Goal: Task Accomplishment & Management: Manage account settings

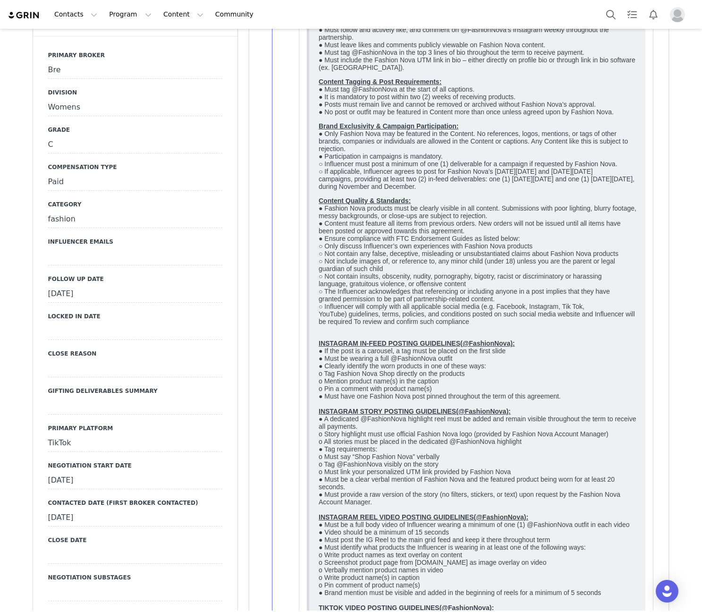
scroll to position [551, 0]
drag, startPoint x: 85, startPoint y: 273, endPoint x: 138, endPoint y: 330, distance: 78.2
click at [85, 285] on div "[DATE]" at bounding box center [135, 293] width 174 height 17
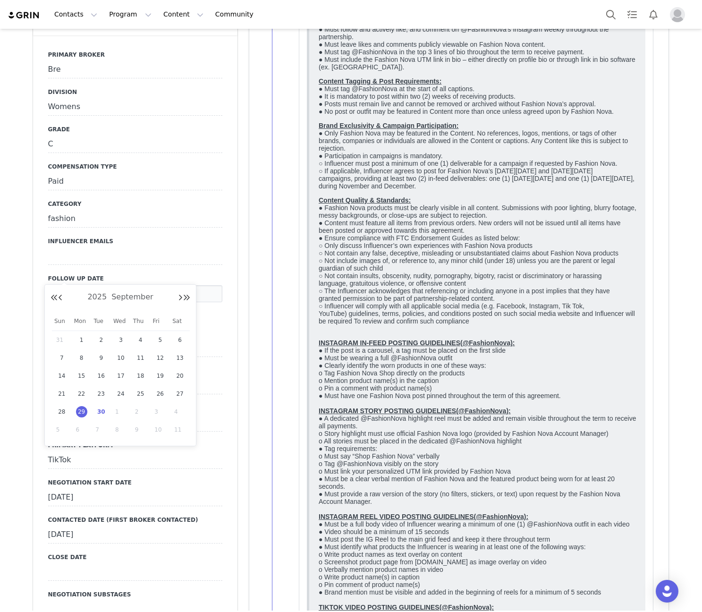
click at [102, 408] on span "30" at bounding box center [100, 411] width 11 height 11
type input "[DATE]"
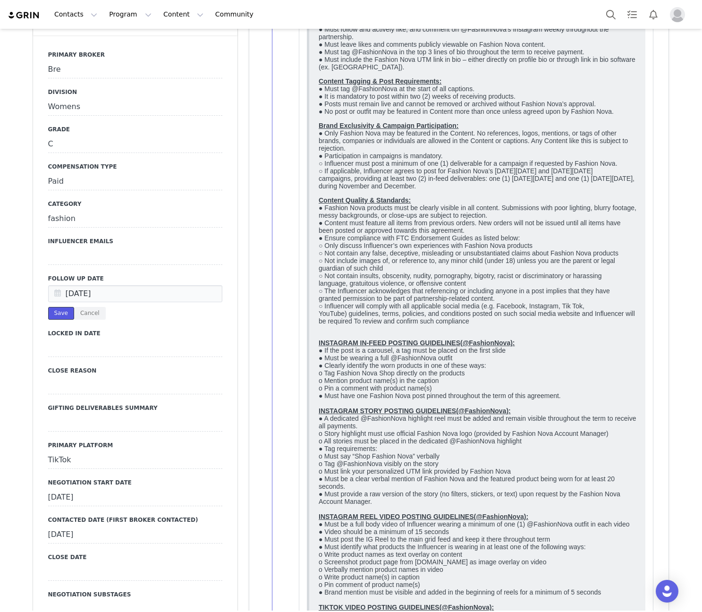
click at [52, 307] on button "Save" at bounding box center [61, 313] width 26 height 13
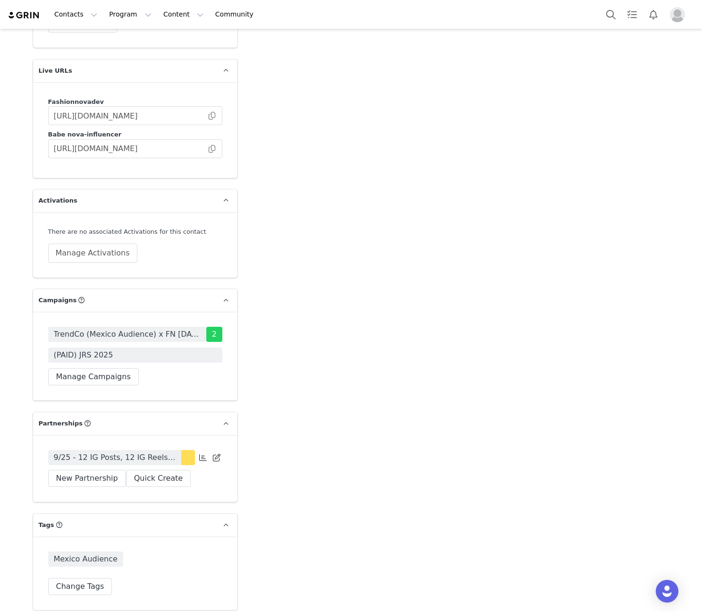
scroll to position [2195, 0]
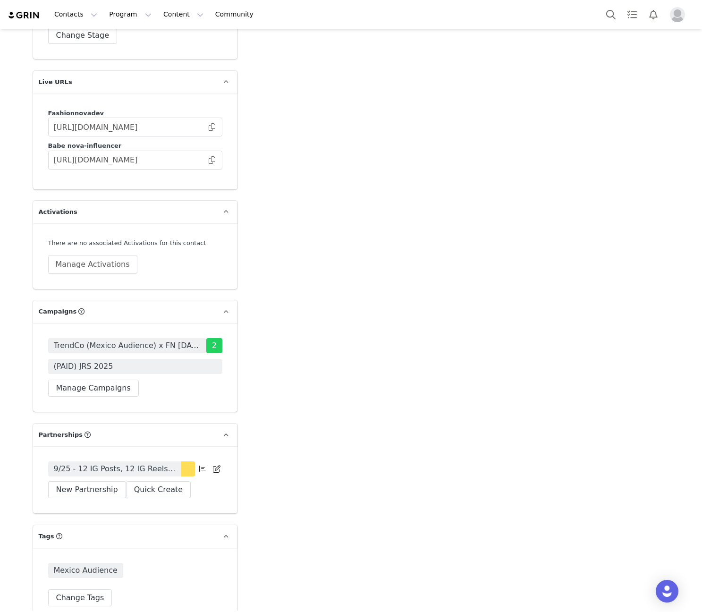
drag, startPoint x: 124, startPoint y: 459, endPoint x: 109, endPoint y: 469, distance: 18.1
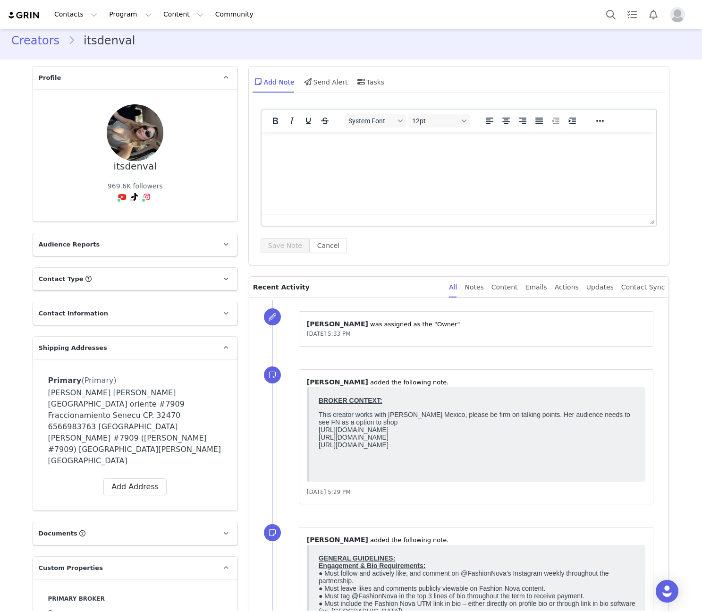
scroll to position [0, 0]
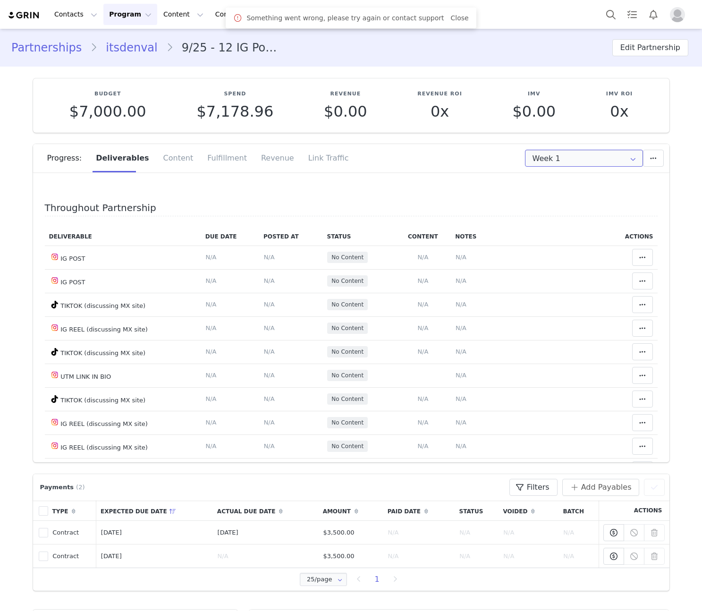
click at [570, 162] on input "Week 1" at bounding box center [584, 158] width 118 height 17
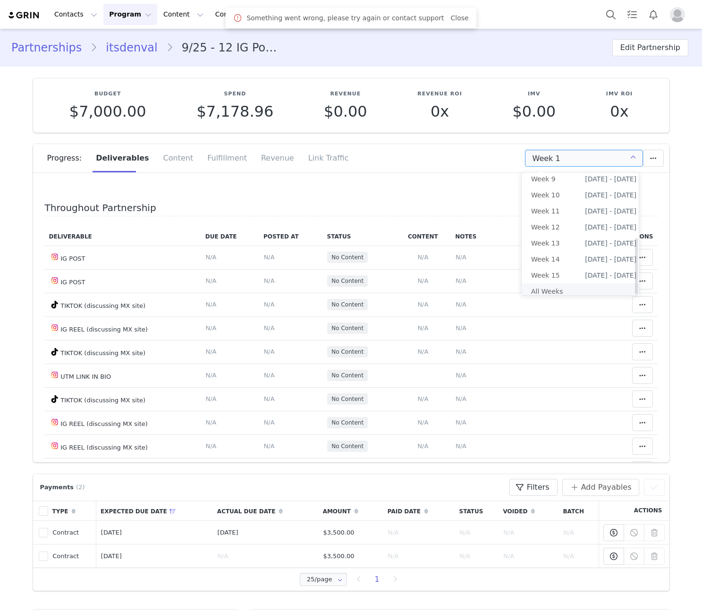
click at [574, 284] on li "All Weeks" at bounding box center [584, 291] width 124 height 16
type input "All"
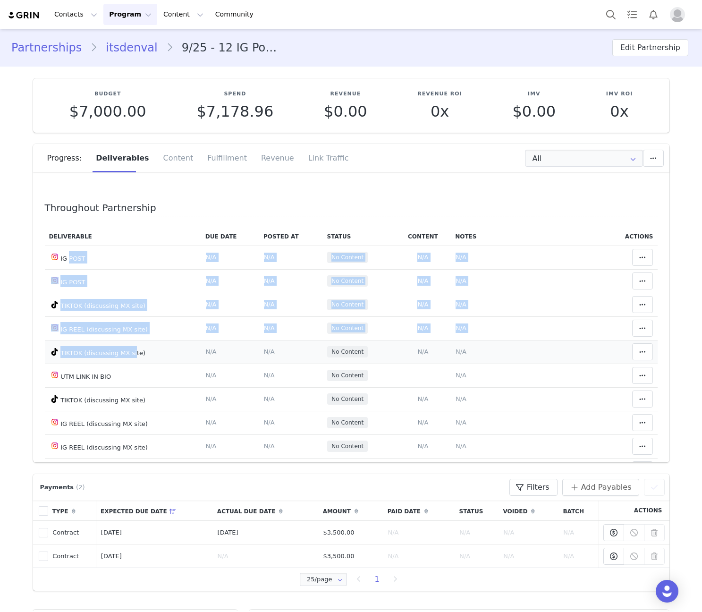
drag, startPoint x: 63, startPoint y: 253, endPoint x: 124, endPoint y: 347, distance: 112.0
click at [124, 347] on tbody "IG POST Deliverable Due Date Set the date you expect this content to go live. S…" at bounding box center [351, 600] width 613 height 708
drag, startPoint x: 57, startPoint y: 376, endPoint x: 116, endPoint y: 376, distance: 59.0
click at [116, 376] on td "UTM LINK IN BIO" at bounding box center [123, 376] width 156 height 24
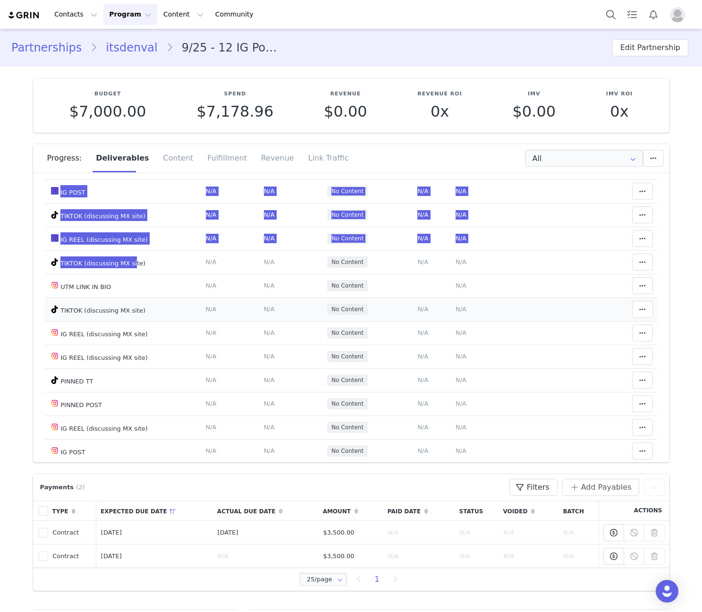
scroll to position [110, 0]
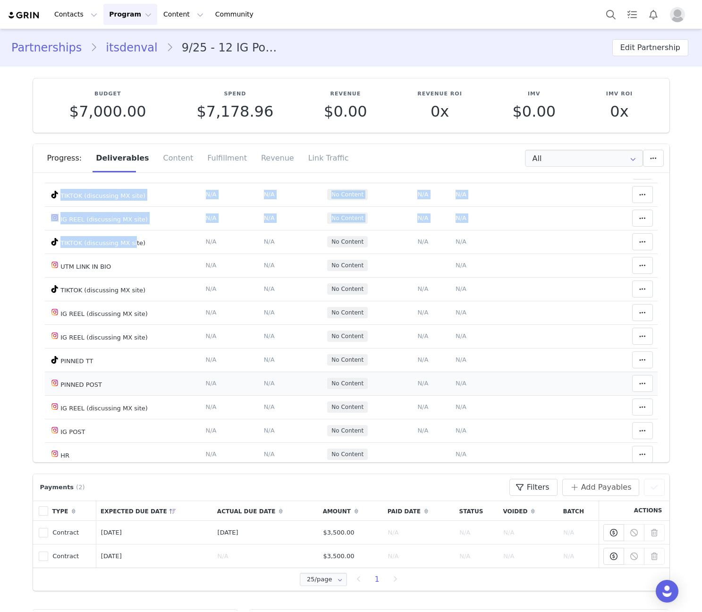
drag, startPoint x: 60, startPoint y: 358, endPoint x: 114, endPoint y: 387, distance: 61.7
click at [114, 387] on tbody "IG POST Deliverable Due Date Set the date you expect this content to go live. S…" at bounding box center [351, 490] width 613 height 708
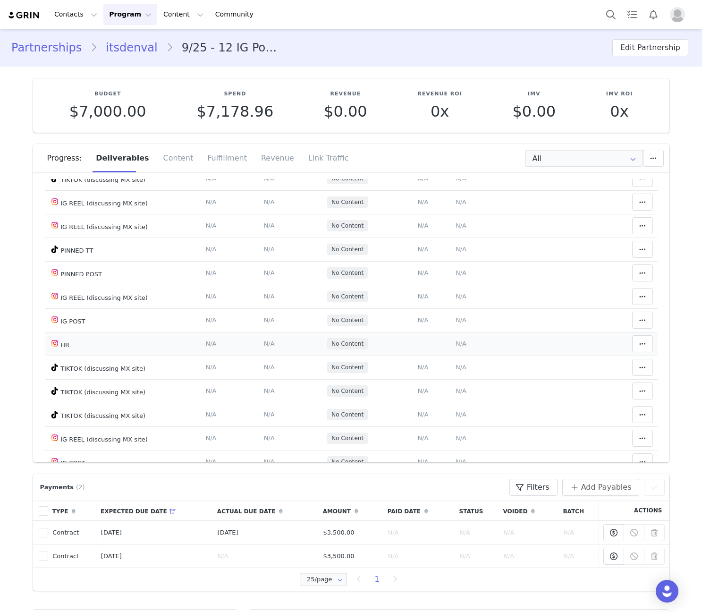
drag, startPoint x: 56, startPoint y: 347, endPoint x: 97, endPoint y: 346, distance: 41.1
click at [97, 346] on td "HR" at bounding box center [123, 344] width 156 height 24
click at [639, 343] on icon at bounding box center [642, 344] width 7 height 8
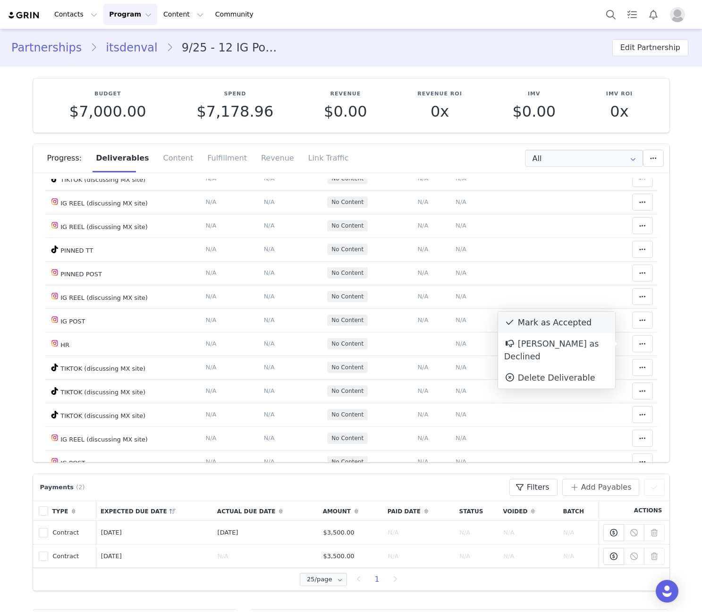
click at [526, 327] on div "Mark as Accepted" at bounding box center [556, 323] width 117 height 22
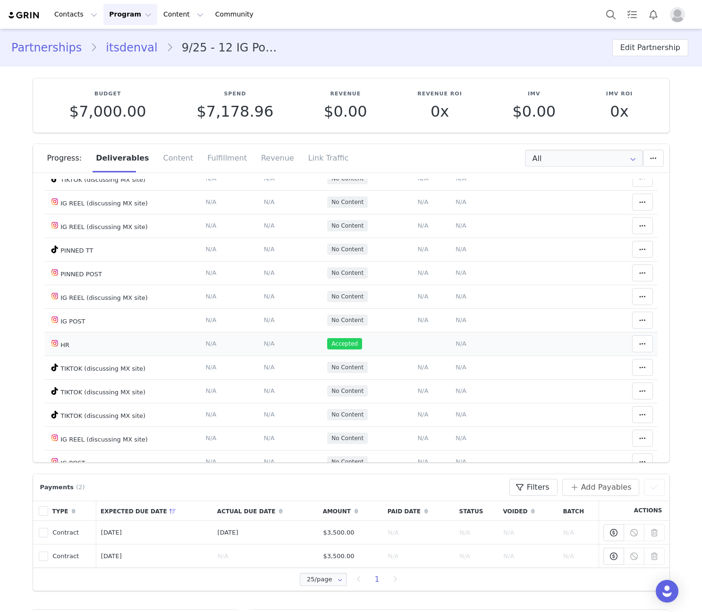
scroll to position [331, 0]
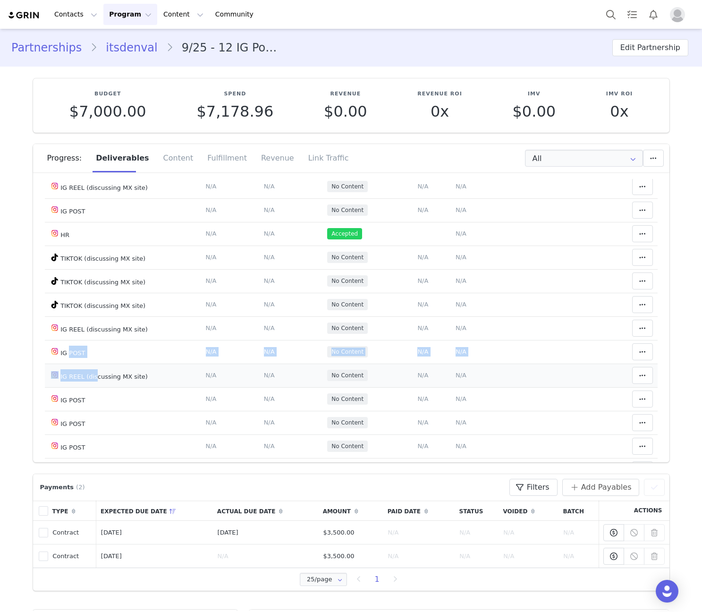
drag, startPoint x: 68, startPoint y: 354, endPoint x: 88, endPoint y: 385, distance: 37.5
click at [88, 385] on tbody "IG POST Deliverable Due Date Set the date you expect this content to go live. S…" at bounding box center [351, 269] width 613 height 708
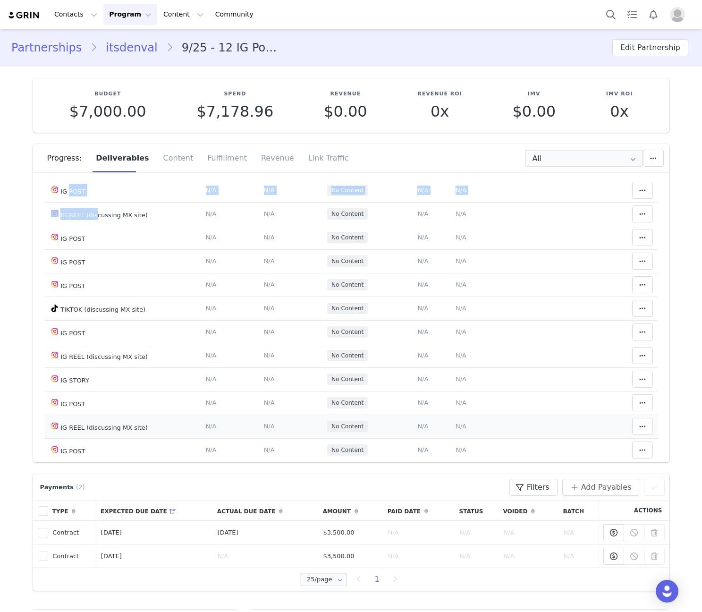
scroll to position [526, 0]
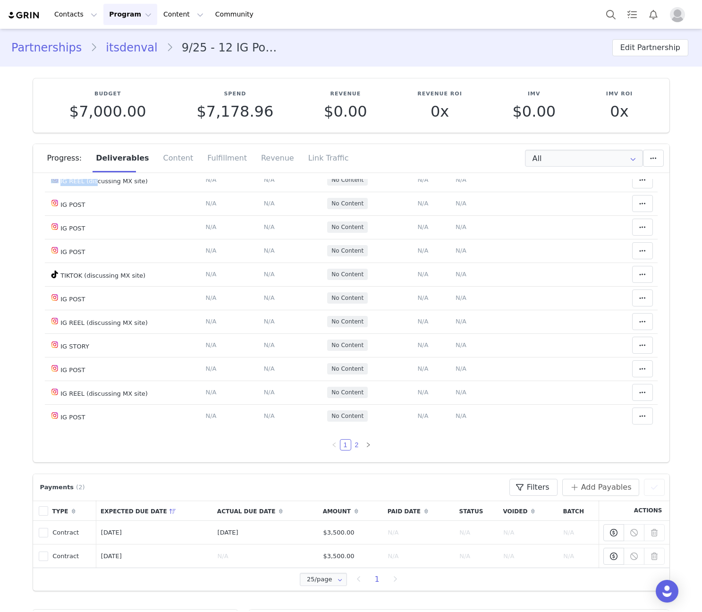
click at [352, 445] on link "2" at bounding box center [357, 445] width 10 height 10
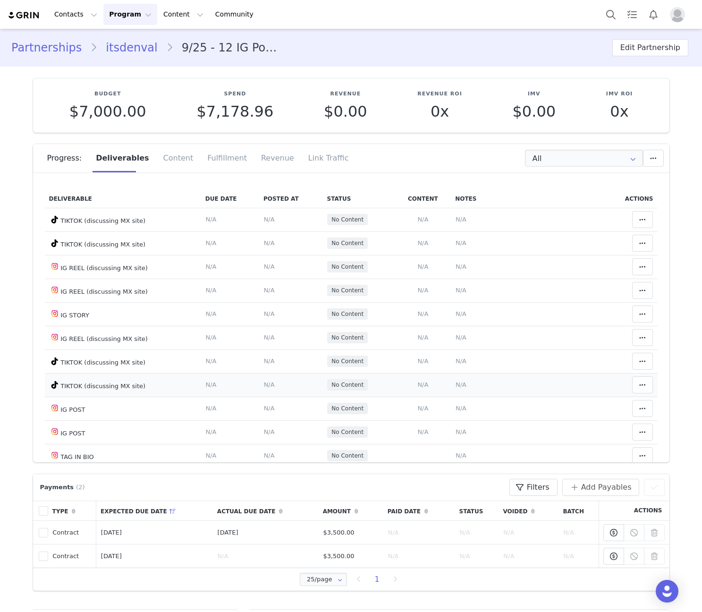
scroll to position [0, 0]
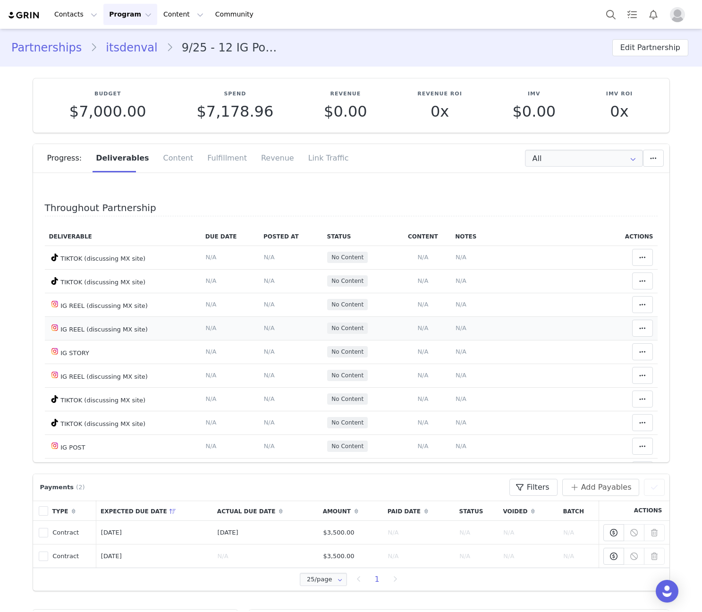
drag, startPoint x: 62, startPoint y: 254, endPoint x: 137, endPoint y: 339, distance: 113.7
click at [116, 345] on tbody "TIKTOK (discussing MX site) Deliverable Due Date Set the date you expect this c…" at bounding box center [351, 411] width 613 height 331
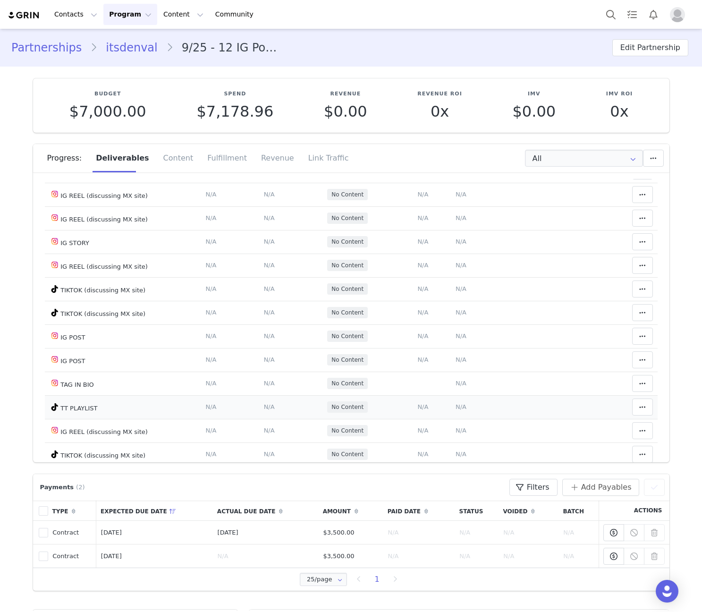
drag, startPoint x: 60, startPoint y: 382, endPoint x: 114, endPoint y: 406, distance: 59.4
click at [114, 406] on tbody "TIKTOK (discussing MX site) Deliverable Due Date Set the date you expect this c…" at bounding box center [351, 301] width 613 height 331
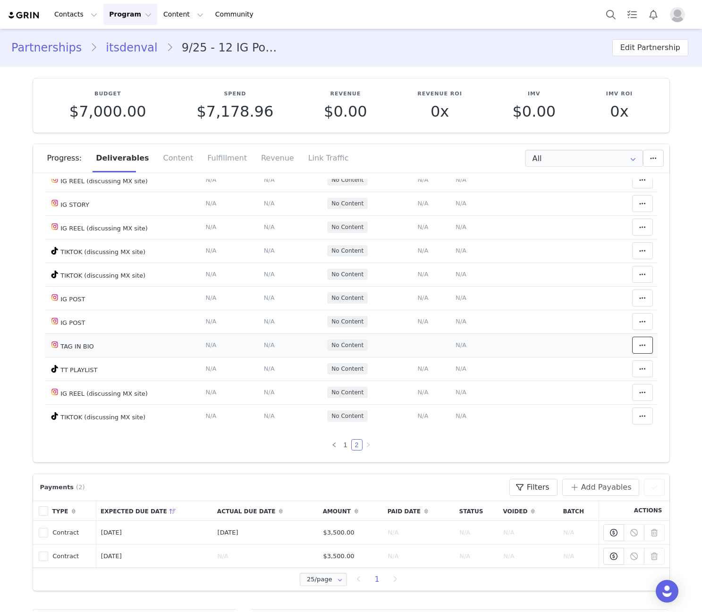
click at [639, 346] on icon at bounding box center [642, 345] width 7 height 8
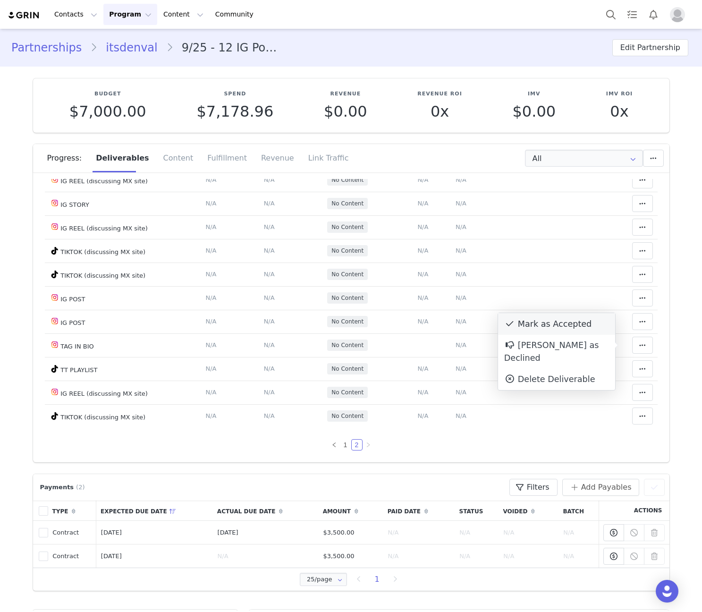
click at [550, 323] on div "Mark as Accepted" at bounding box center [556, 324] width 117 height 22
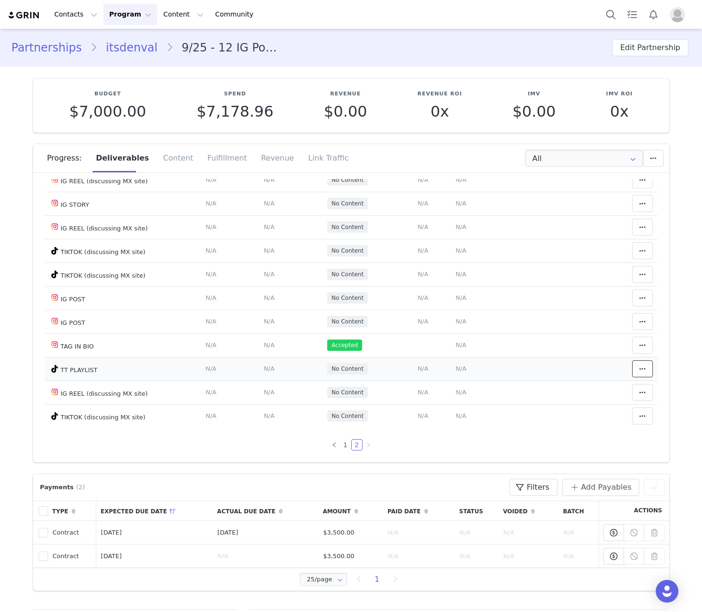
click at [639, 370] on icon at bounding box center [642, 369] width 7 height 8
click at [541, 367] on div "Mark as Accepted" at bounding box center [556, 369] width 117 height 22
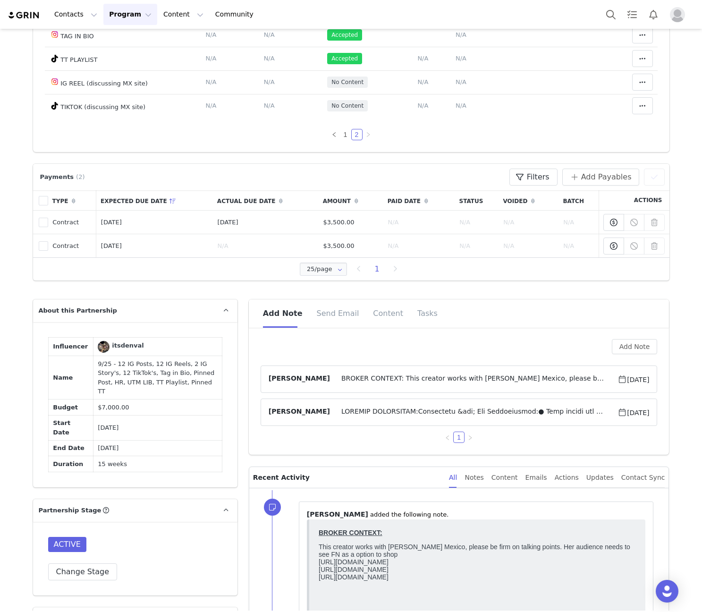
scroll to position [331, 0]
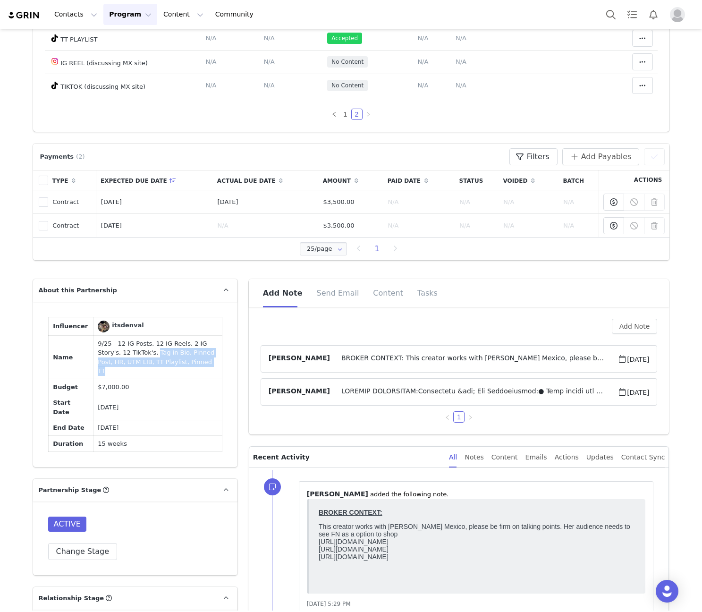
drag, startPoint x: 149, startPoint y: 360, endPoint x: 112, endPoint y: 354, distance: 37.7
click at [112, 354] on td "9/25 - 12 IG Posts, 12 IG Reels, 2 IG Story's, 12 TikTok's, Tag in Bio, Pinned …" at bounding box center [157, 357] width 129 height 43
copy td "Tag in Bio, Pinned Post, HR, UTM LIB, TT Playlist, Pinned TT"
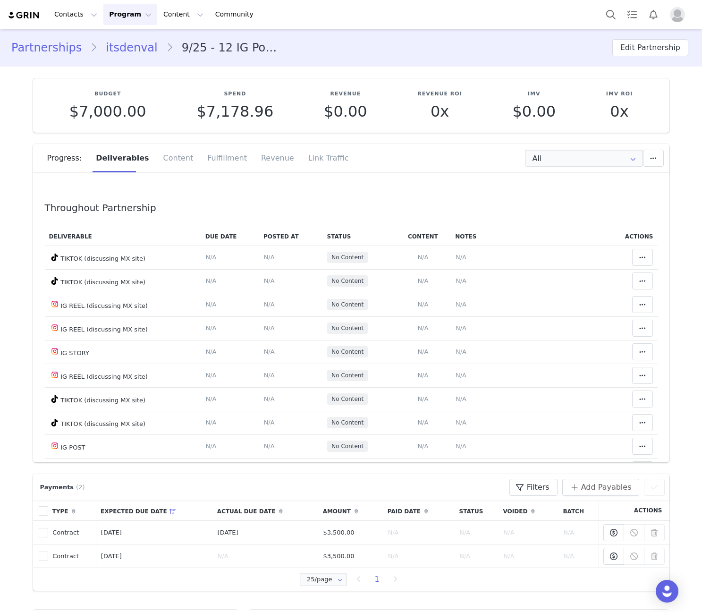
scroll to position [148, 0]
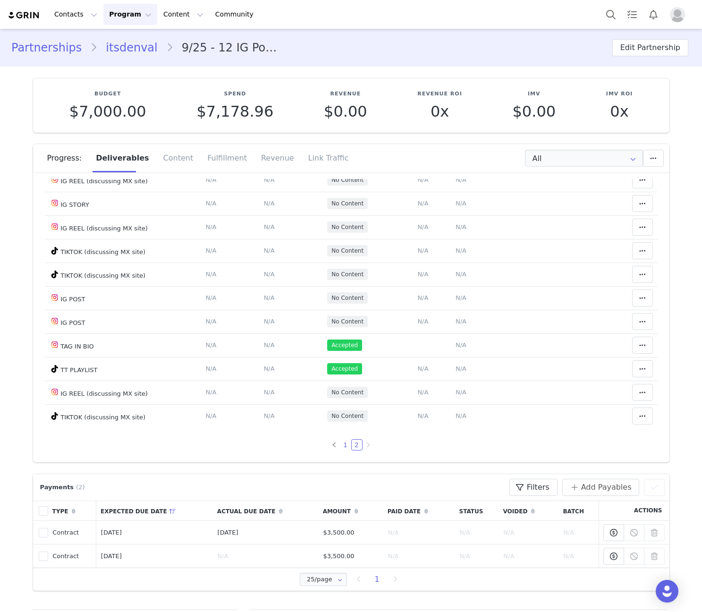
click at [340, 448] on link "1" at bounding box center [345, 445] width 10 height 10
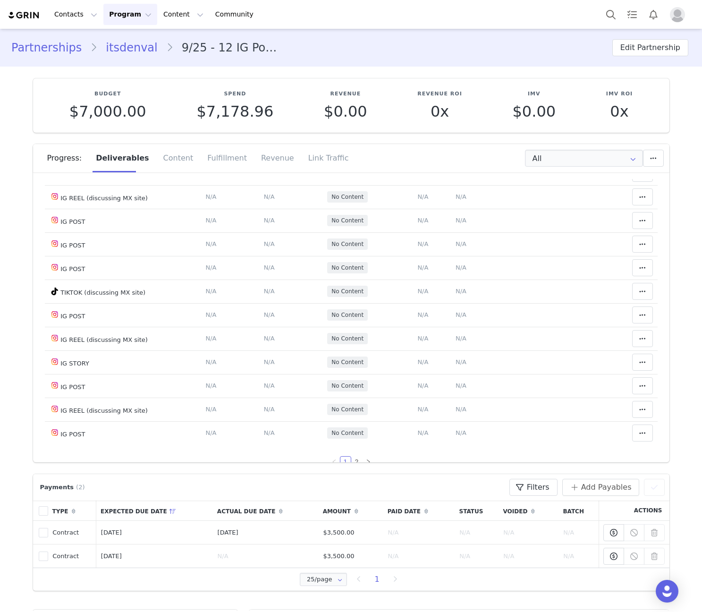
scroll to position [526, 0]
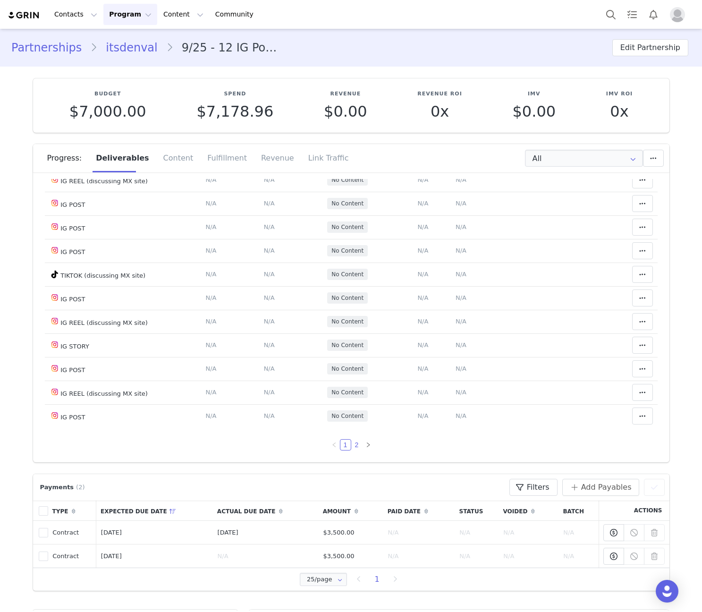
click at [352, 443] on link "2" at bounding box center [357, 445] width 10 height 10
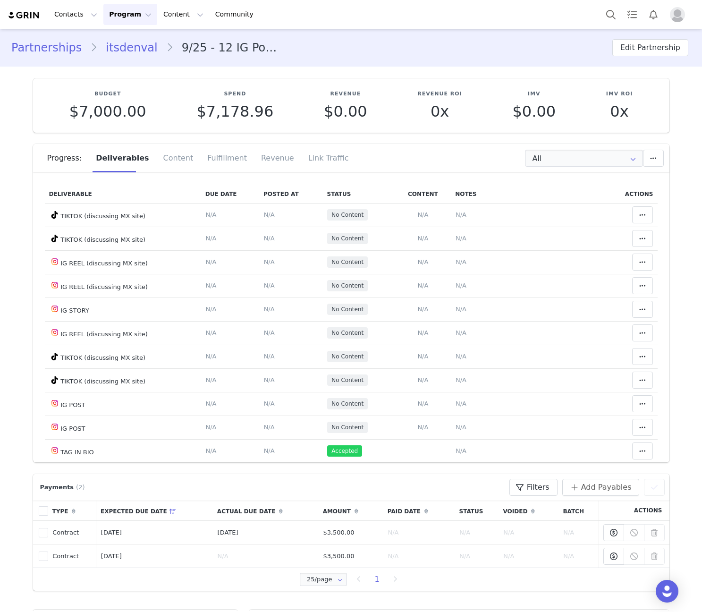
scroll to position [0, 0]
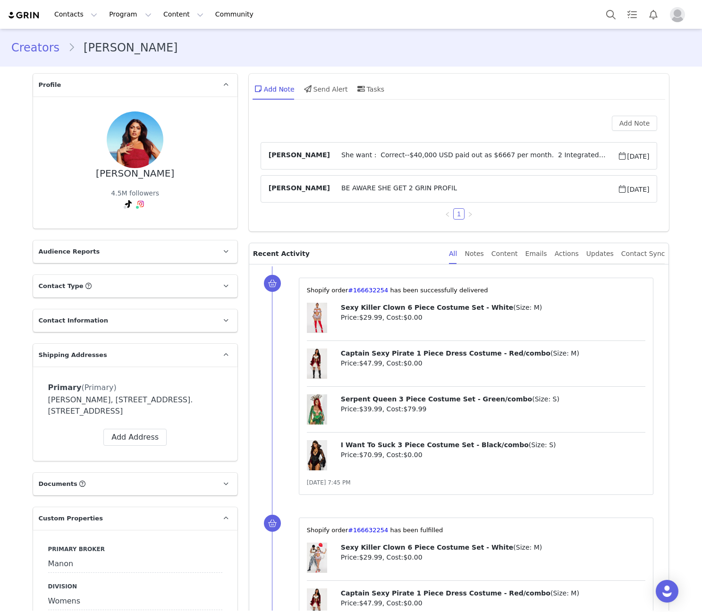
scroll to position [441, 0]
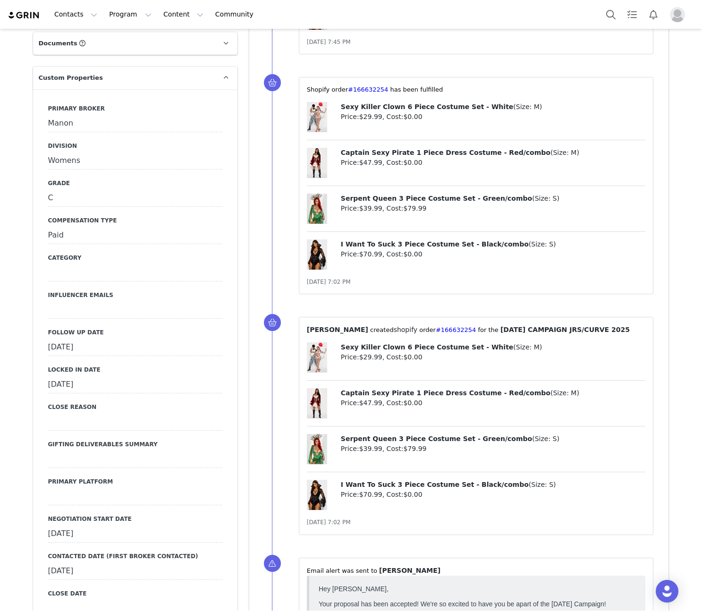
click at [101, 344] on div "September 11th, 2025" at bounding box center [135, 347] width 174 height 17
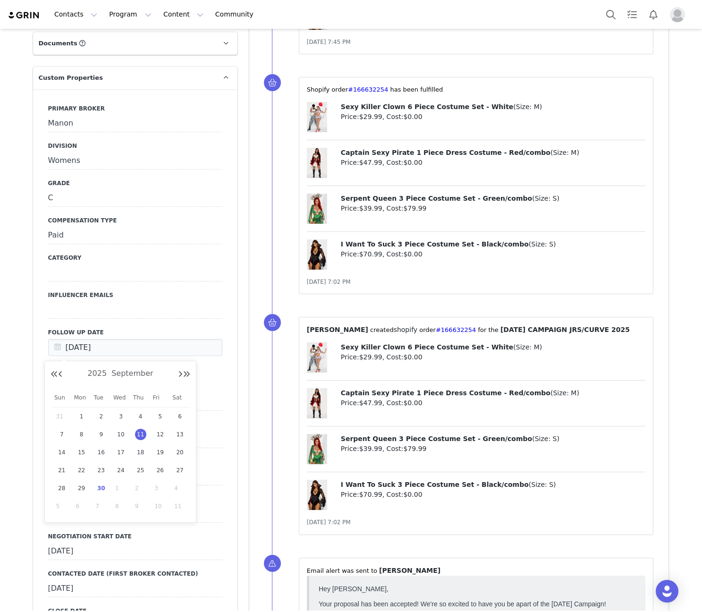
click at [99, 484] on span "30" at bounding box center [100, 488] width 11 height 11
type input "[DATE]"
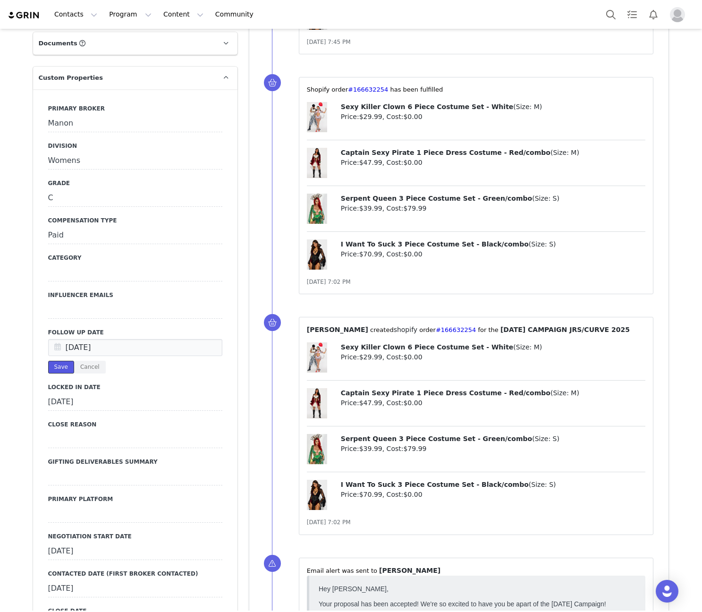
click at [60, 372] on button "Save" at bounding box center [61, 367] width 26 height 13
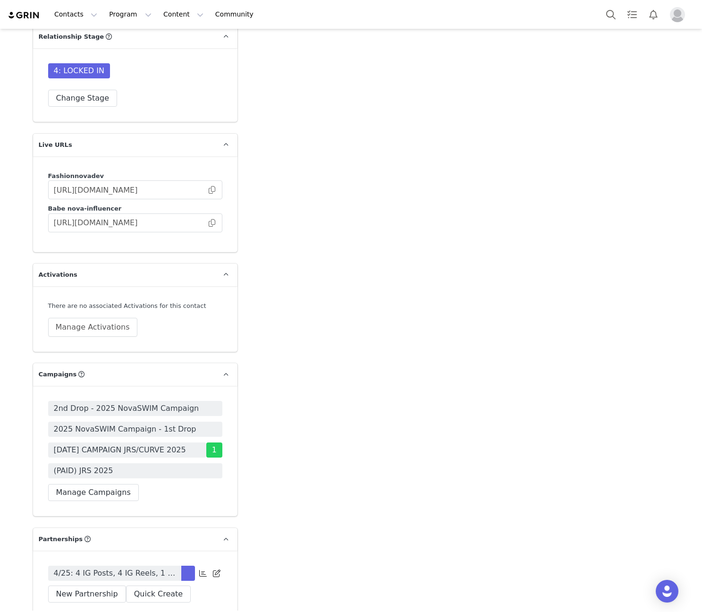
scroll to position [2297, 0]
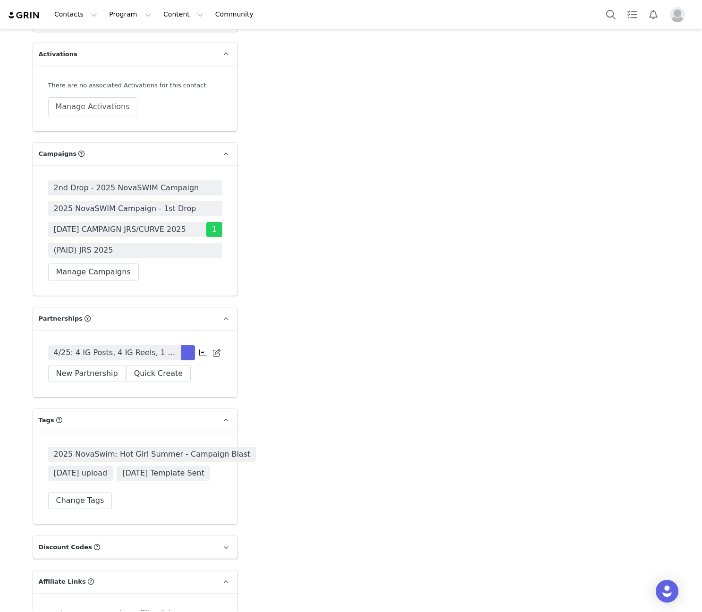
click at [129, 358] on span "4/25: 4 IG Posts, 4 IG Reels, 1 IG Stories (3 frames), 4 Tiktoks (repost) month…" at bounding box center [115, 352] width 122 height 11
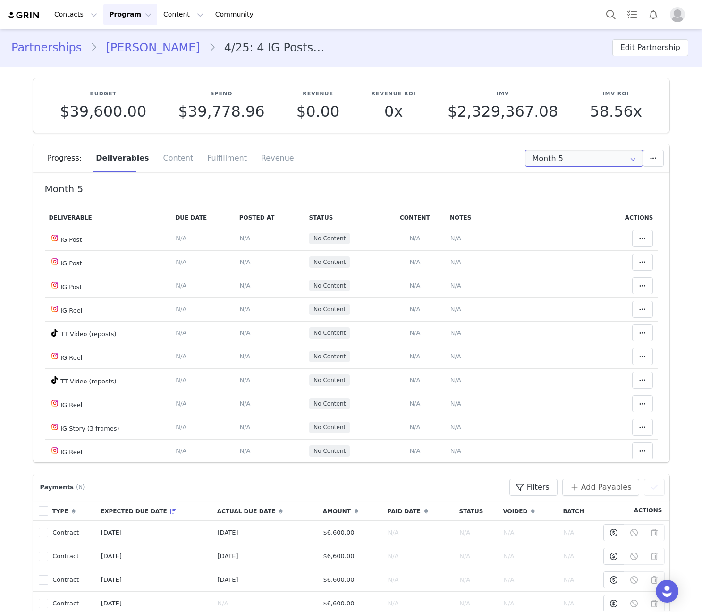
click at [572, 161] on input "Month 5" at bounding box center [584, 158] width 118 height 17
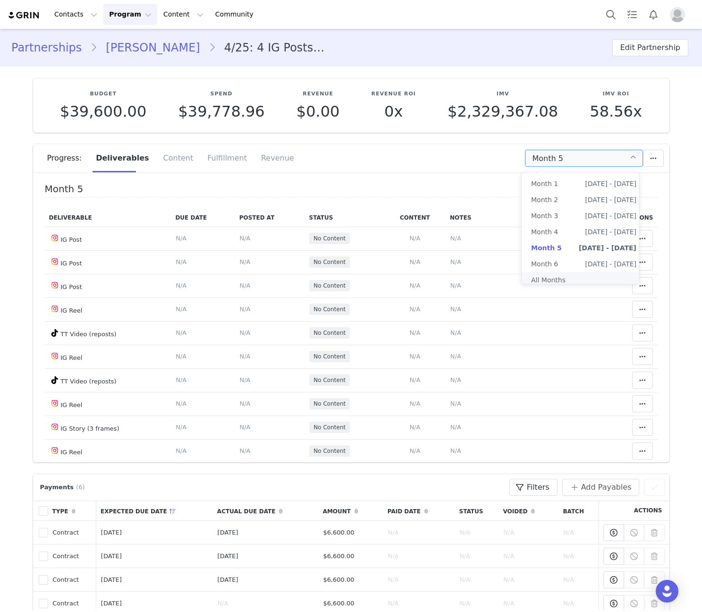
click at [550, 282] on li "All Months" at bounding box center [584, 280] width 124 height 16
type input "All"
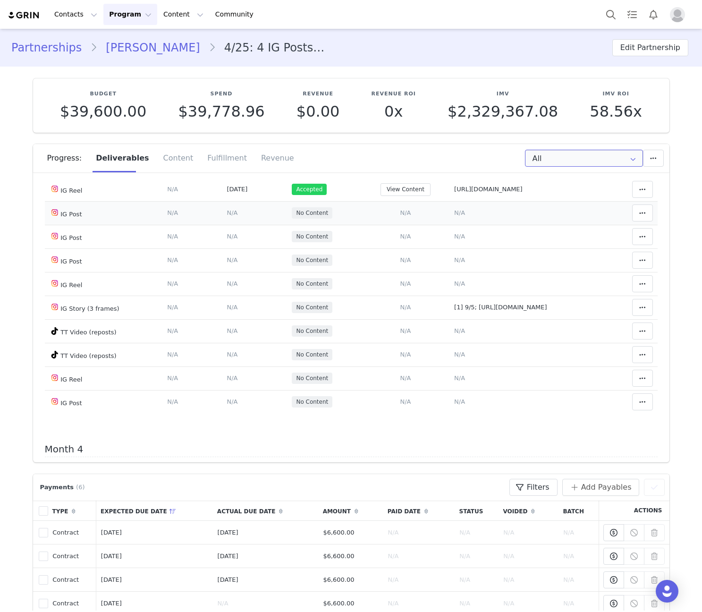
scroll to position [882, 0]
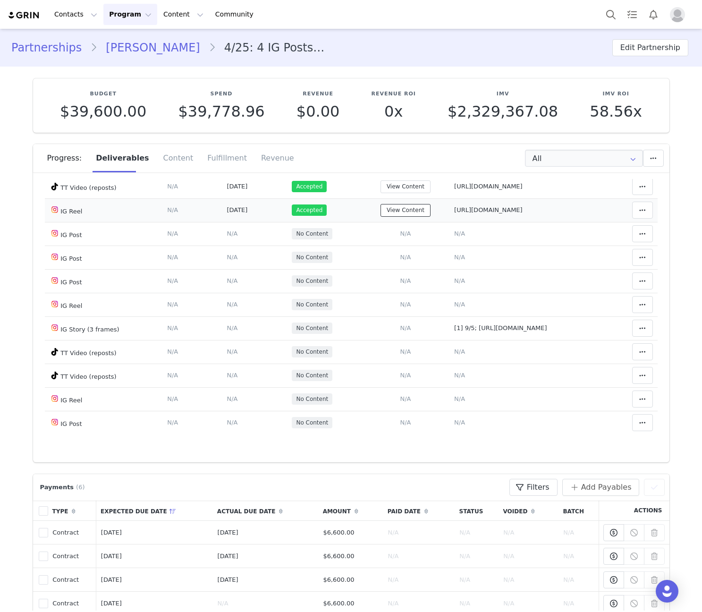
click at [381, 217] on button "View Content" at bounding box center [406, 210] width 50 height 13
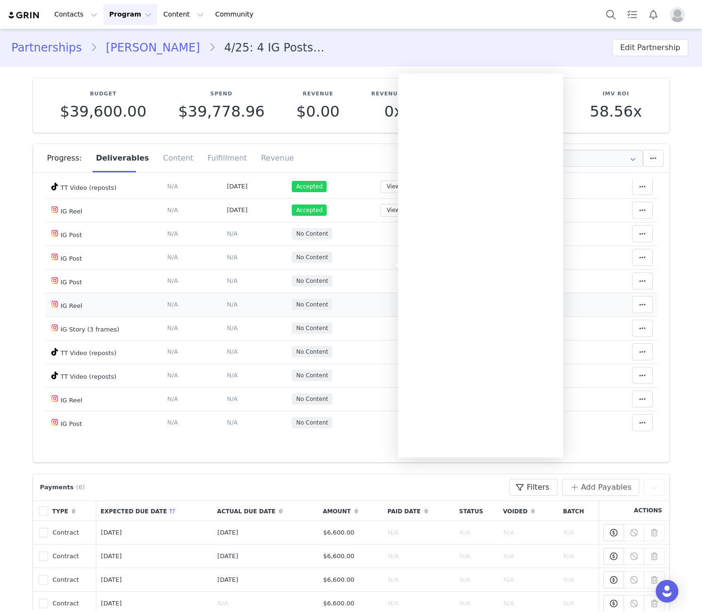
click at [324, 316] on td "No Content" at bounding box center [325, 305] width 74 height 24
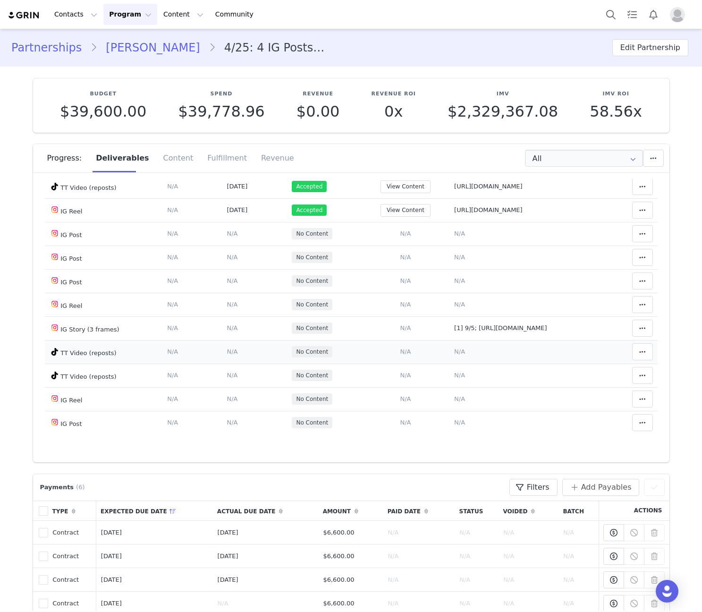
click at [400, 355] on span "N/A" at bounding box center [405, 351] width 11 height 7
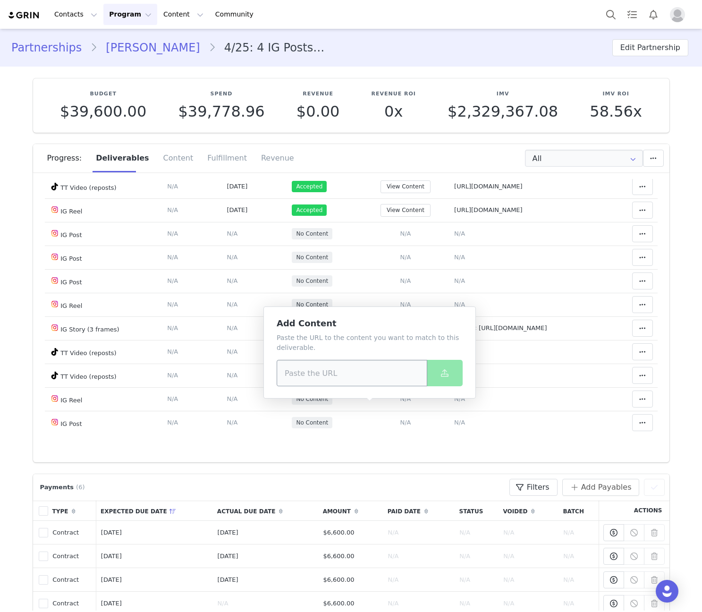
drag, startPoint x: 385, startPoint y: 338, endPoint x: 361, endPoint y: 363, distance: 35.4
click at [372, 351] on p "Paste the URL to the content you want to match to this deliverable." at bounding box center [370, 343] width 186 height 20
click at [361, 364] on input at bounding box center [352, 373] width 151 height 26
paste input "https://www.tiktok.com/@romitavlz/video/7550727980478106888"
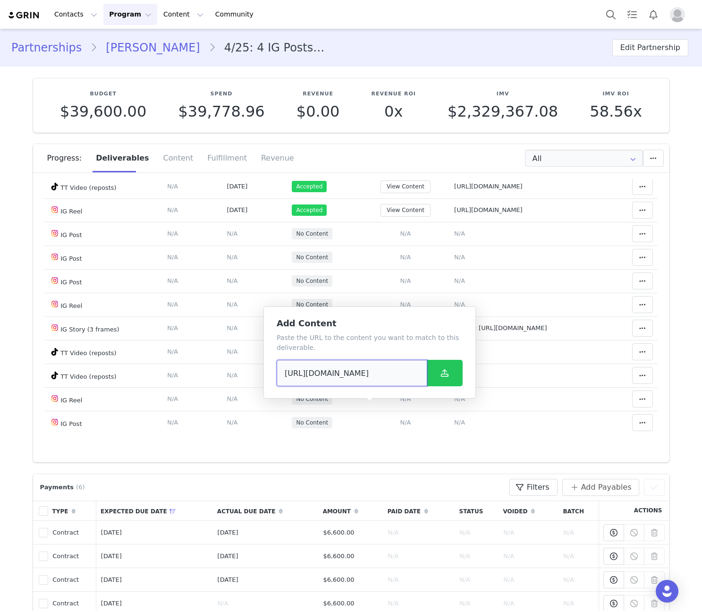
type input "https://www.tiktok.com/@romitavlz/video/7550727980478106888"
click at [439, 376] on span at bounding box center [444, 372] width 11 height 11
click at [454, 355] on span "N/A" at bounding box center [459, 351] width 11 height 7
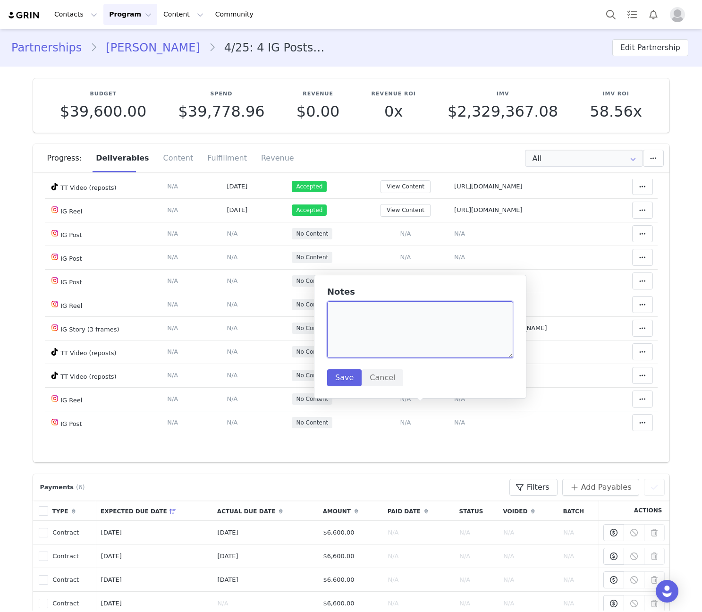
click at [396, 311] on textarea at bounding box center [420, 329] width 186 height 57
paste textarea "https://www.tiktok.com/@romitavlz/video/7550727980478106888"
type textarea "https://www.tiktok.com/@romitavlz/video/7550727980478106888"
click at [349, 379] on button "Save" at bounding box center [344, 377] width 34 height 17
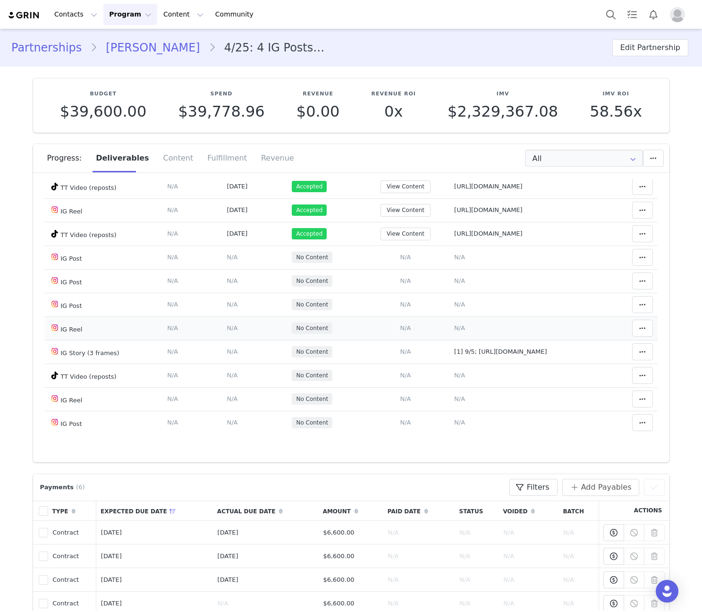
drag, startPoint x: 422, startPoint y: 384, endPoint x: 424, endPoint y: 369, distance: 15.2
click at [454, 332] on span "N/A" at bounding box center [459, 327] width 11 height 7
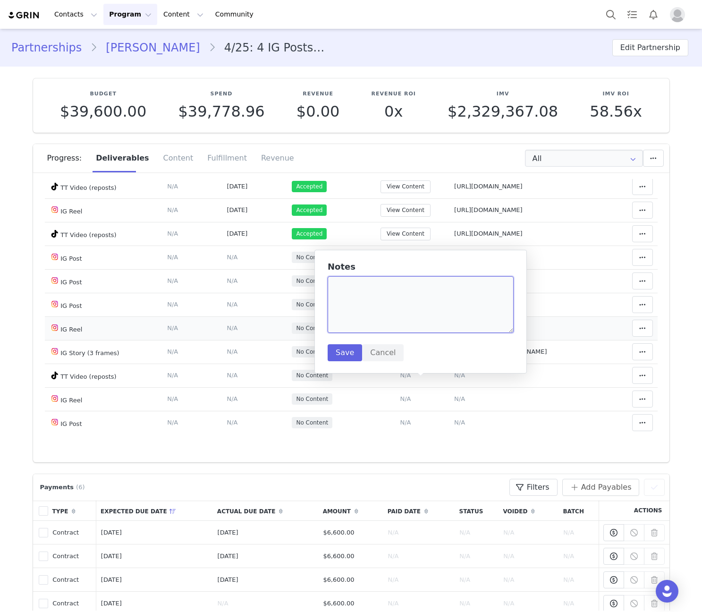
click at [394, 299] on textarea at bounding box center [421, 304] width 186 height 57
paste textarea "https://www.instagram.com/reel/DOteGEfkcAn/"
type textarea "https://www.instagram.com/reel/DOteGEfkcAn/"
click at [348, 357] on button "Save" at bounding box center [345, 352] width 34 height 17
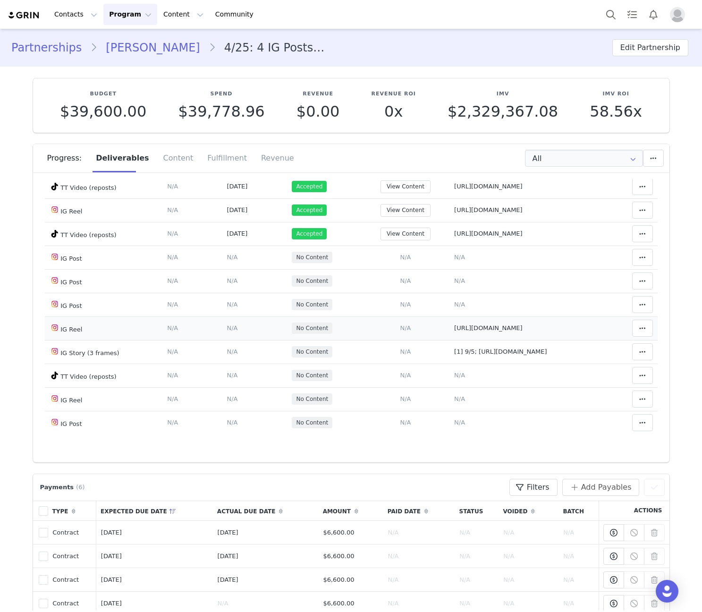
drag, startPoint x: 366, startPoint y: 385, endPoint x: 374, endPoint y: 383, distance: 7.5
click at [400, 332] on span "N/A" at bounding box center [405, 327] width 11 height 7
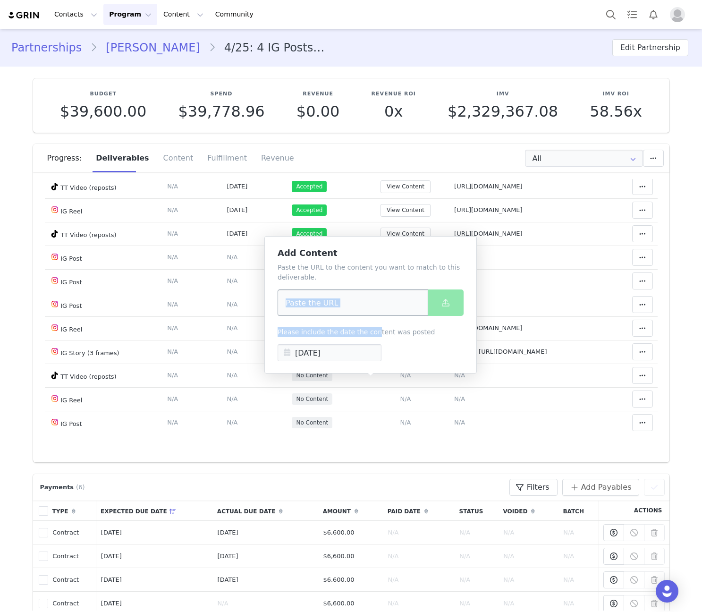
click at [360, 314] on input at bounding box center [353, 302] width 151 height 26
click at [359, 314] on input at bounding box center [353, 302] width 151 height 26
paste input "https://www.instagram.com/reel/DOteGEfkcAn/"
type input "https://www.instagram.com/reel/DOteGEfkcAn/"
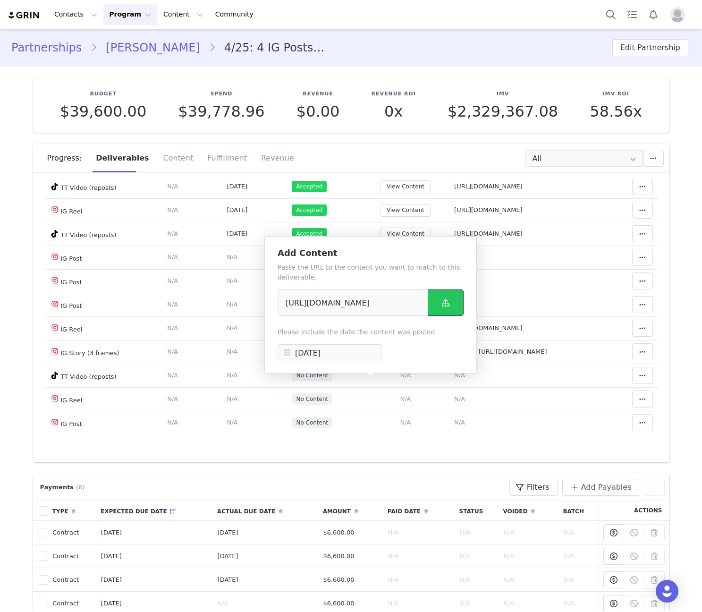
click at [452, 303] on button at bounding box center [446, 302] width 36 height 26
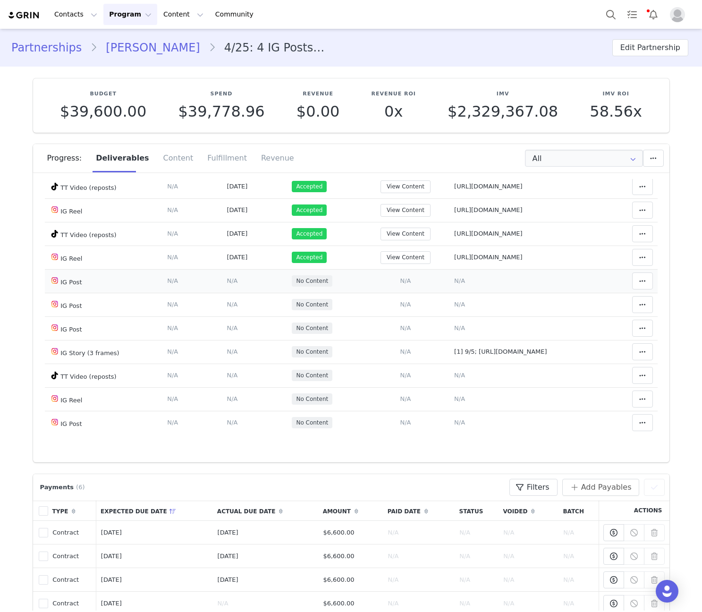
click at [400, 284] on span "N/A" at bounding box center [405, 280] width 11 height 7
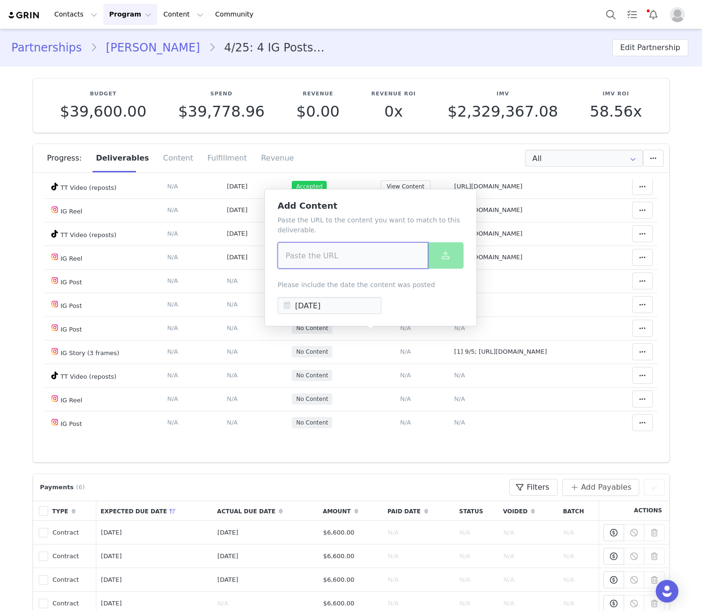
click at [362, 258] on input at bounding box center [353, 255] width 151 height 26
paste input "https://www.instagram.com/p/DOwU7MFkQIF/?img_index=14"
type input "https://www.instagram.com/p/DOwU7MFkQIF/?img_index=14"
click at [447, 250] on span at bounding box center [445, 255] width 11 height 11
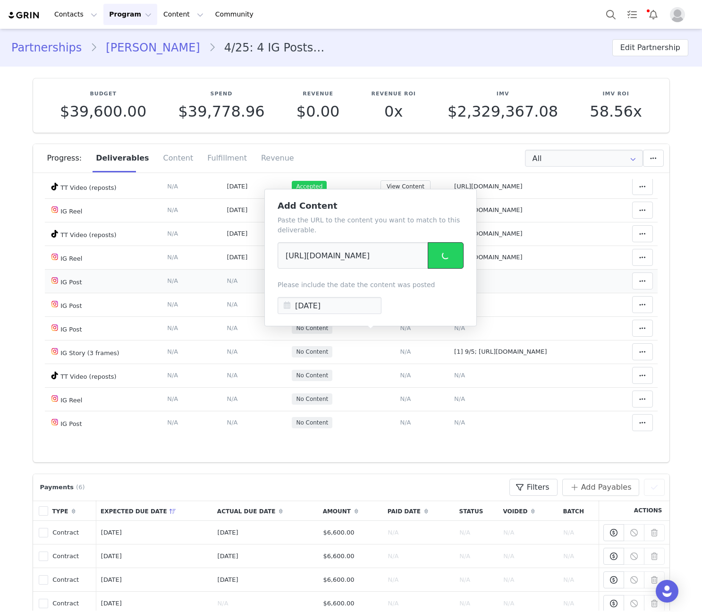
scroll to position [0, 0]
click at [454, 284] on span "N/A" at bounding box center [459, 280] width 11 height 7
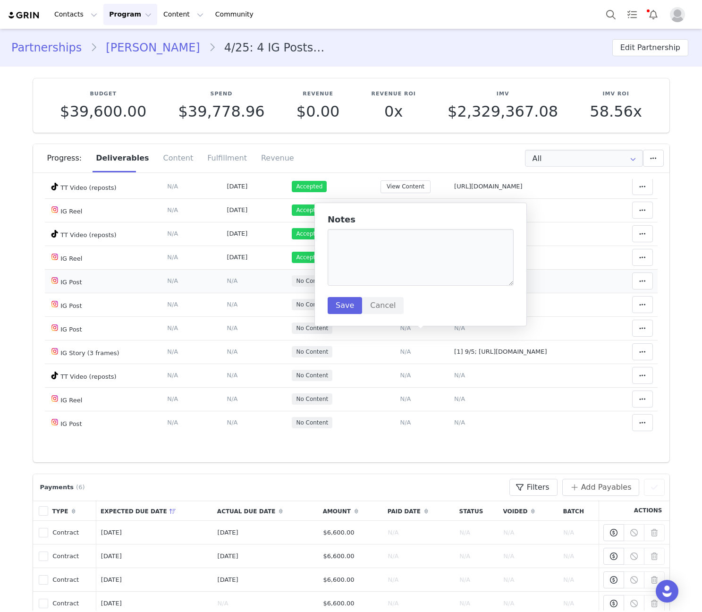
click at [401, 240] on textarea at bounding box center [421, 257] width 186 height 57
type textarea "https://www.instagram.com/p/DOwU7MFkQIF/?img_index=14"
click at [341, 307] on button "Save" at bounding box center [345, 305] width 34 height 17
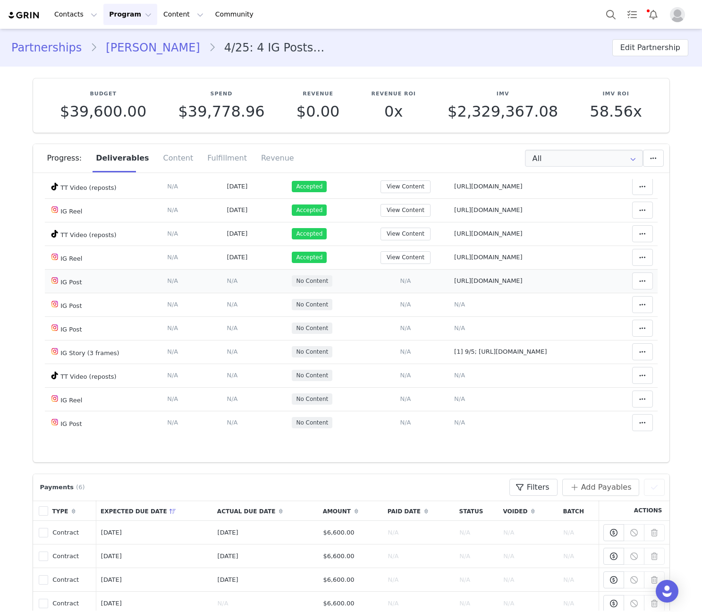
click at [468, 284] on span "https://www.instagram.com/p/DOwU7MFkQIF/?img_index=14" at bounding box center [488, 280] width 68 height 7
type textarea "https://www.instagram.com/p/DOwU7MFkQIF/?img_index=14"
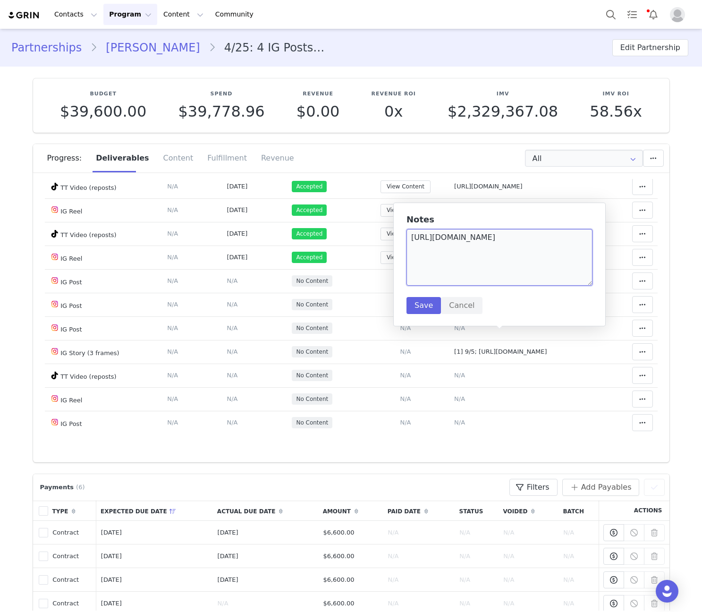
click at [566, 241] on textarea "https://www.instagram.com/p/DOwU7MFkQIF/?img_index=14" at bounding box center [500, 257] width 186 height 57
type textarea "https://www.instagram.com/p/DOwU7MFkQIF"
click at [434, 305] on button "Save" at bounding box center [424, 305] width 34 height 17
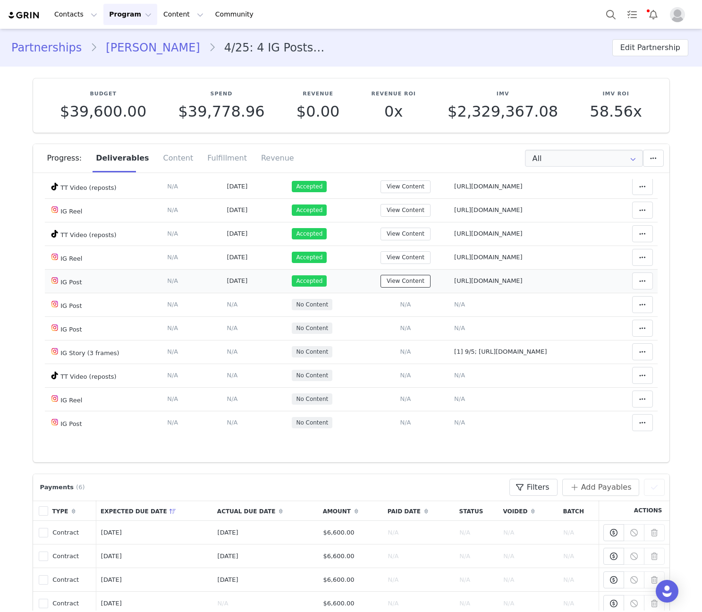
click at [381, 288] on button "View Content" at bounding box center [406, 281] width 50 height 13
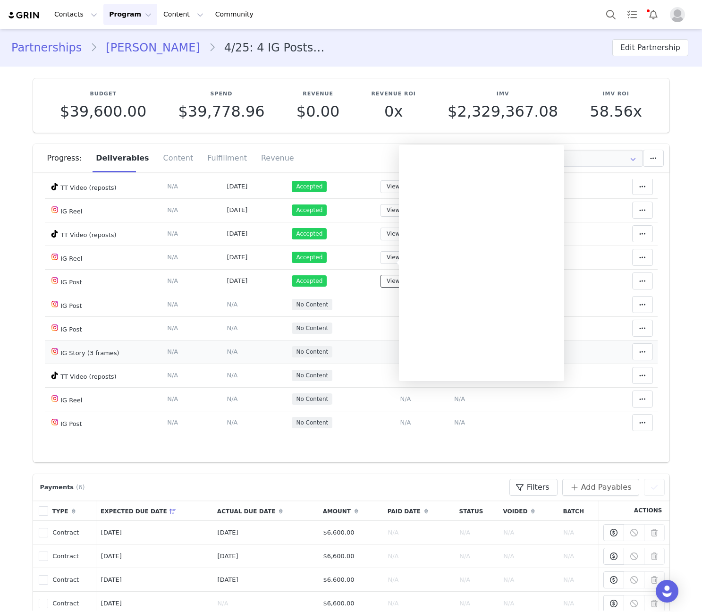
scroll to position [992, 0]
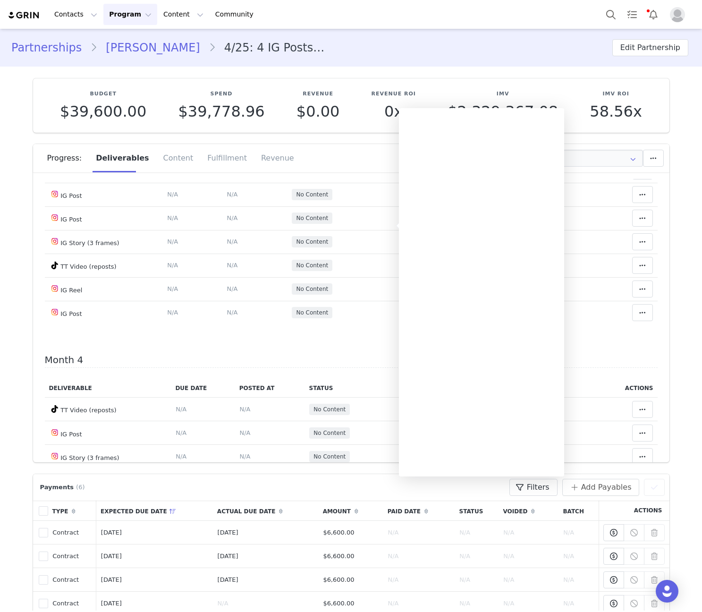
click at [347, 336] on div "Deliverable Due Date Posted At Status Content Notes Actions TT Video (reposts) …" at bounding box center [351, 168] width 613 height 336
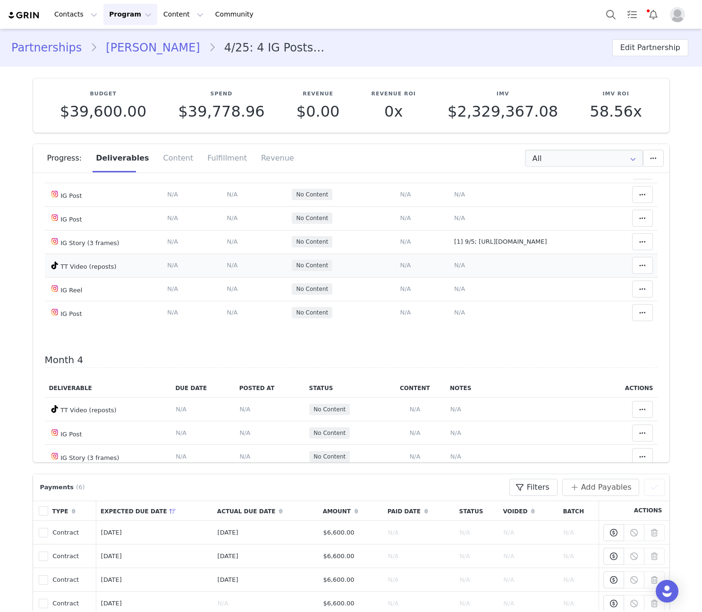
click at [400, 269] on span "N/A" at bounding box center [405, 265] width 11 height 7
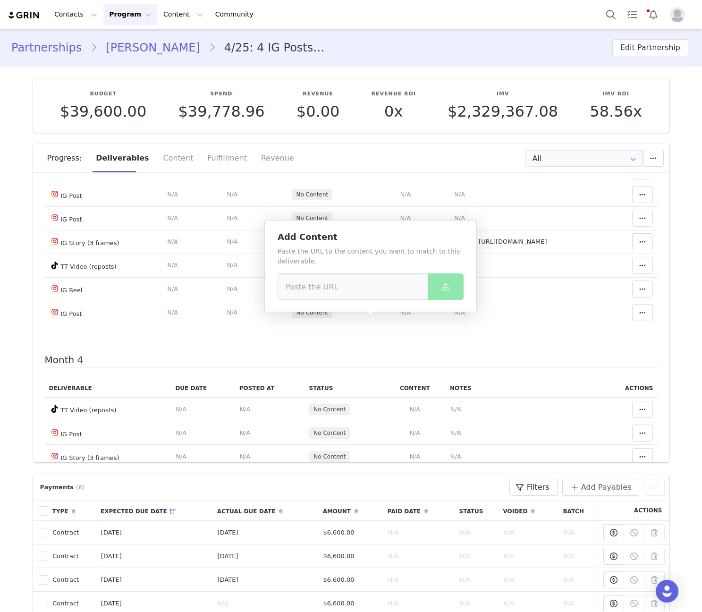
click at [382, 271] on div "Paste the URL to the content you want to match to this deliverable." at bounding box center [371, 273] width 186 height 53
click at [375, 288] on input at bounding box center [353, 286] width 151 height 26
paste input "https://www.tiktok.com/@romitavlz/video/7552947558457347346"
type input "https://www.tiktok.com/@romitavlz/video/7552947558457347346"
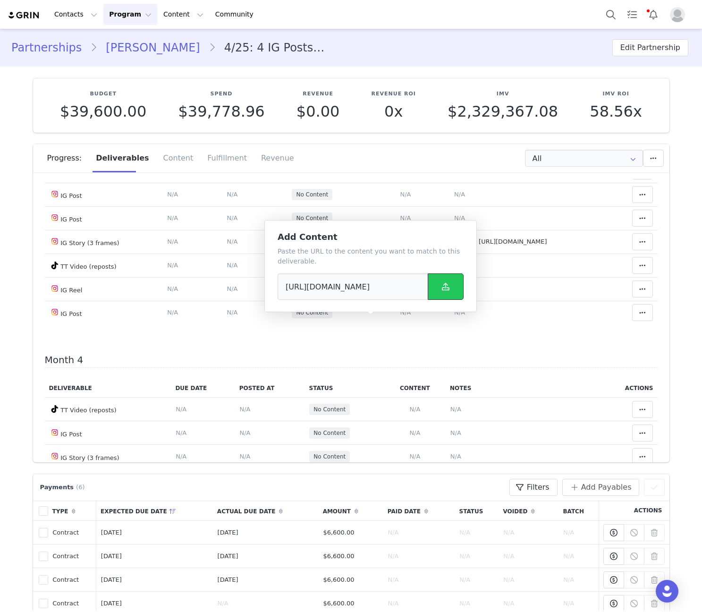
click at [438, 290] on button at bounding box center [446, 286] width 36 height 26
click at [454, 269] on span "N/A" at bounding box center [459, 265] width 11 height 7
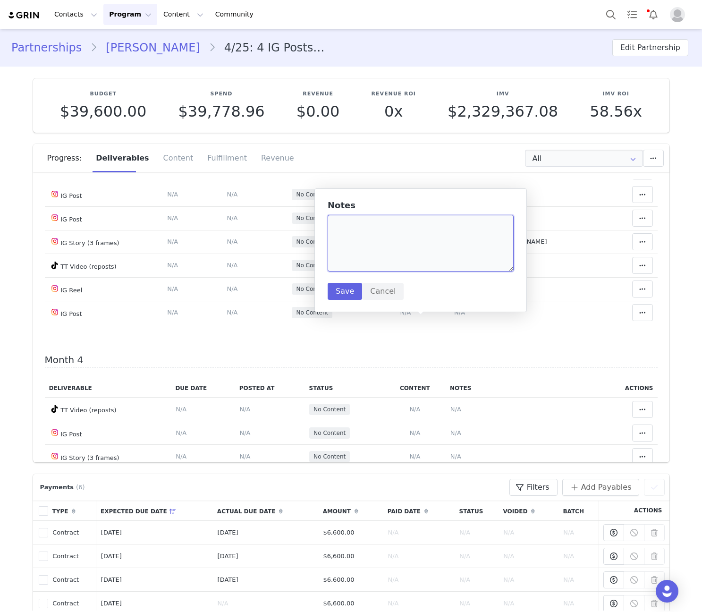
click at [411, 250] on textarea at bounding box center [421, 243] width 186 height 57
paste textarea "https://www.tiktok.com/@romitavlz/video/7552947558457347346"
type textarea "https://www.tiktok.com/@romitavlz/video/7552947558457347346"
click at [340, 292] on button "Save" at bounding box center [345, 291] width 34 height 17
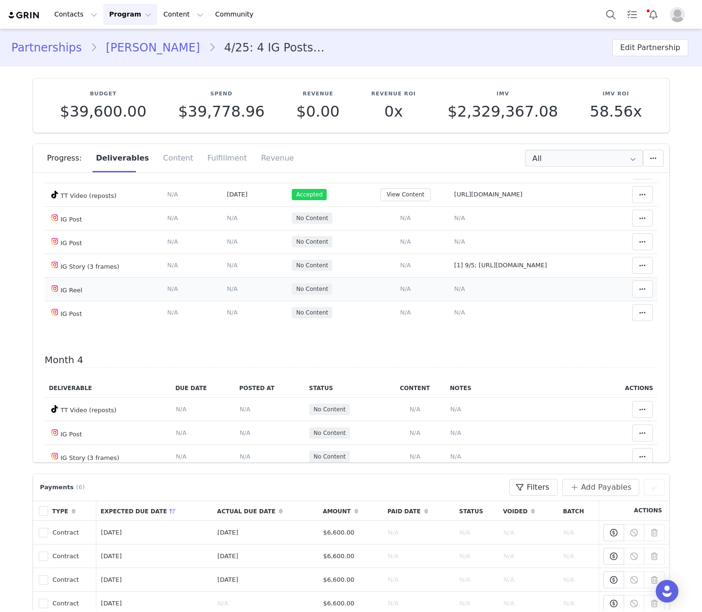
click at [454, 292] on span "N/A" at bounding box center [459, 288] width 11 height 7
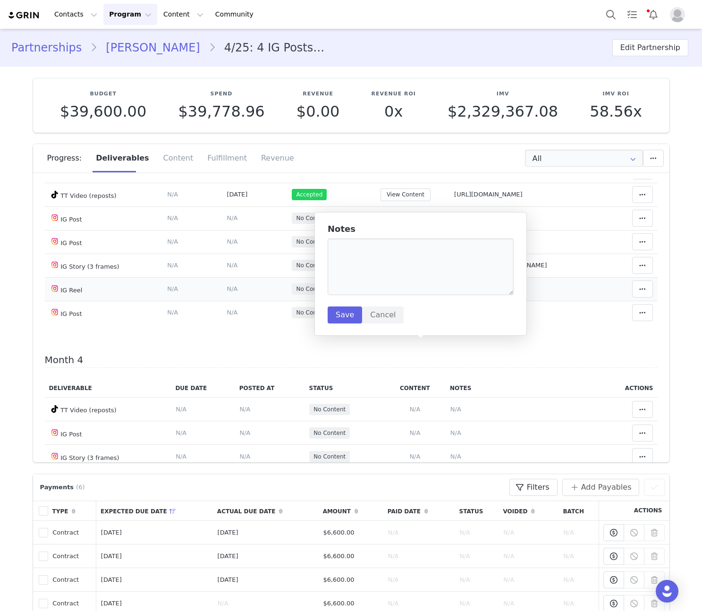
click at [400, 262] on textarea at bounding box center [421, 266] width 186 height 57
type textarea "https://www.instagram.com/reel/DO6Yr4BEbbZ/"
click at [348, 315] on button "Save" at bounding box center [345, 314] width 34 height 17
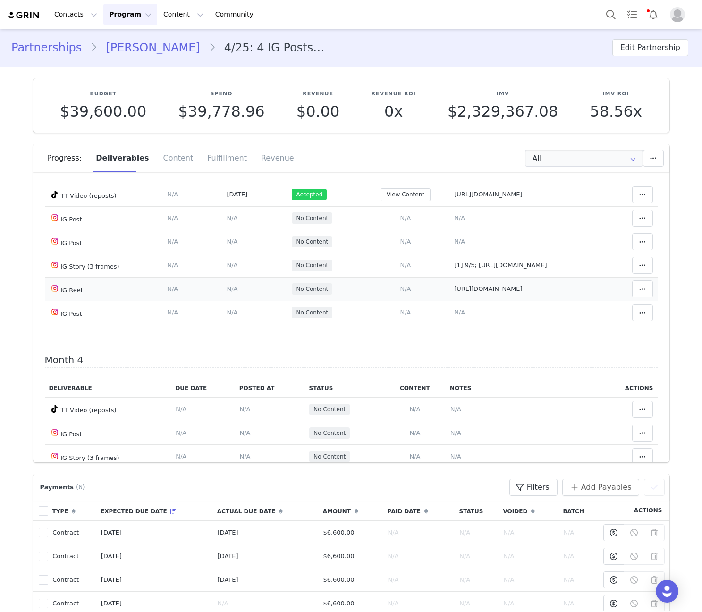
click at [400, 292] on span "N/A" at bounding box center [405, 288] width 11 height 7
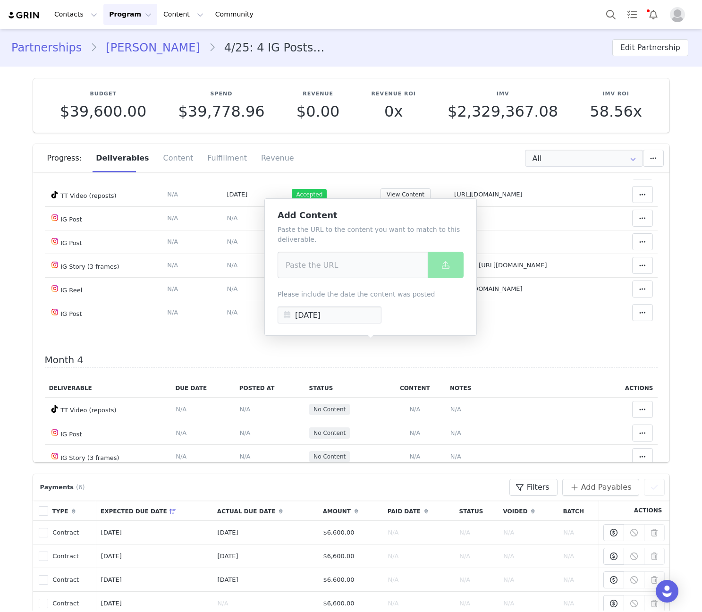
click at [359, 279] on div "Paste the URL to the content you want to match to this deliverable. Please incl…" at bounding box center [371, 274] width 186 height 99
click at [358, 267] on input at bounding box center [353, 265] width 151 height 26
paste input "https://www.instagram.com/reel/DO6Yr4BEbbZ/"
type input "https://www.instagram.com/reel/DO6Yr4BEbbZ/"
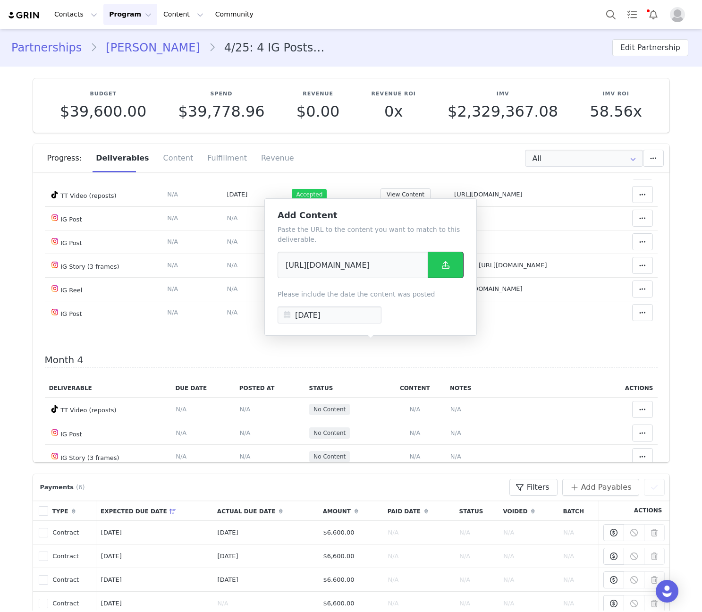
click at [443, 258] on button at bounding box center [446, 265] width 36 height 26
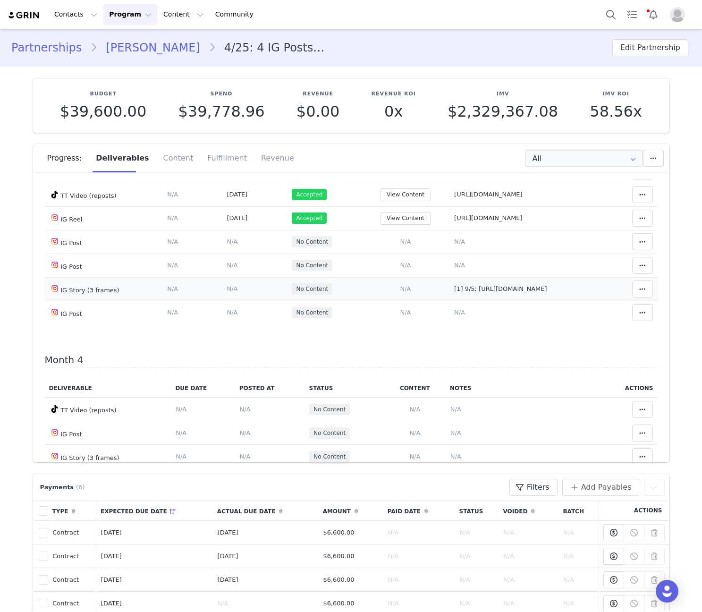
drag, startPoint x: 481, startPoint y: 338, endPoint x: 490, endPoint y: 336, distance: 9.2
click at [481, 292] on span "[1] 9/5; https://static-resources.creatoriq.com/instagram-stories/videos/371507…" at bounding box center [500, 288] width 93 height 7
type textarea "[1] 9/5; https://static-resources.creatoriq.com/instagram-stories/videos/371507…"
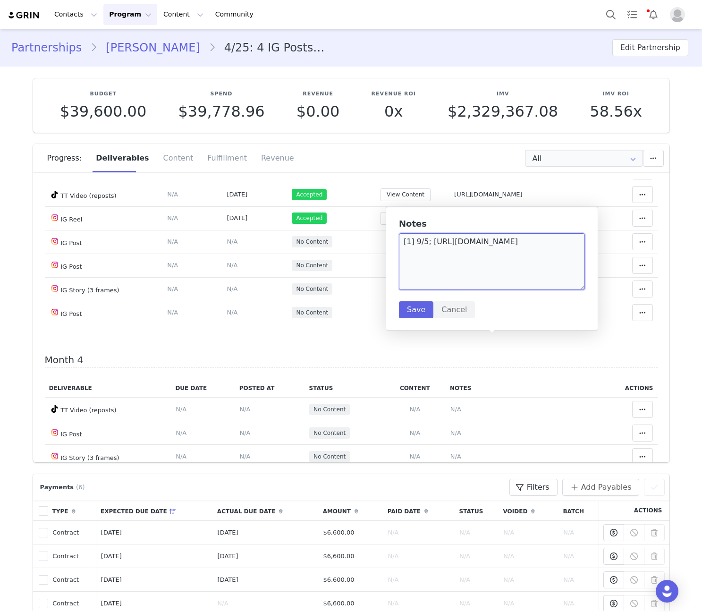
click at [561, 266] on textarea "[1] 9/5; https://static-resources.creatoriq.com/instagram-stories/videos/371507…" at bounding box center [492, 261] width 186 height 57
paste textarea "https://static-resources.creatoriq.com/instagram-stories/videos/372740388359461…"
type textarea "[1] 9/5; https://static-resources.creatoriq.com/instagram-stories/videos/371507…"
click at [416, 306] on button "Save" at bounding box center [416, 309] width 34 height 17
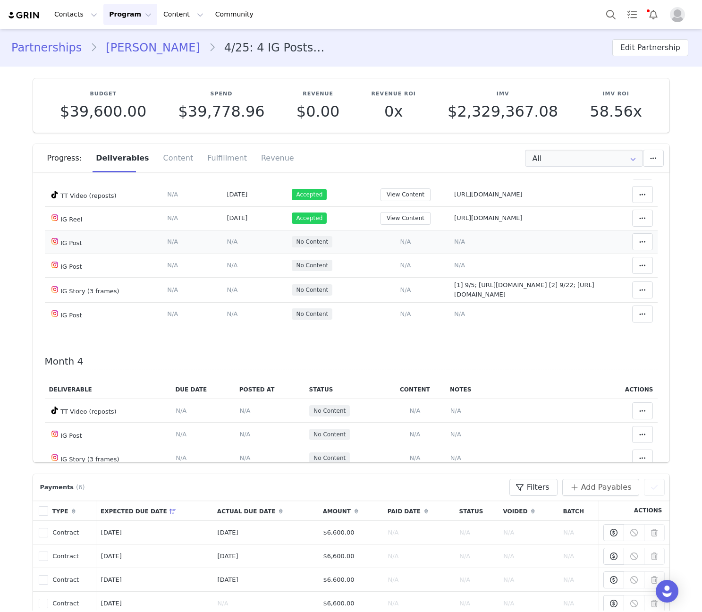
click at [365, 254] on td "Add Content Paste the URL to the content you want to match to this deliverable.…" at bounding box center [406, 242] width 88 height 24
click at [400, 245] on span "N/A" at bounding box center [405, 241] width 11 height 7
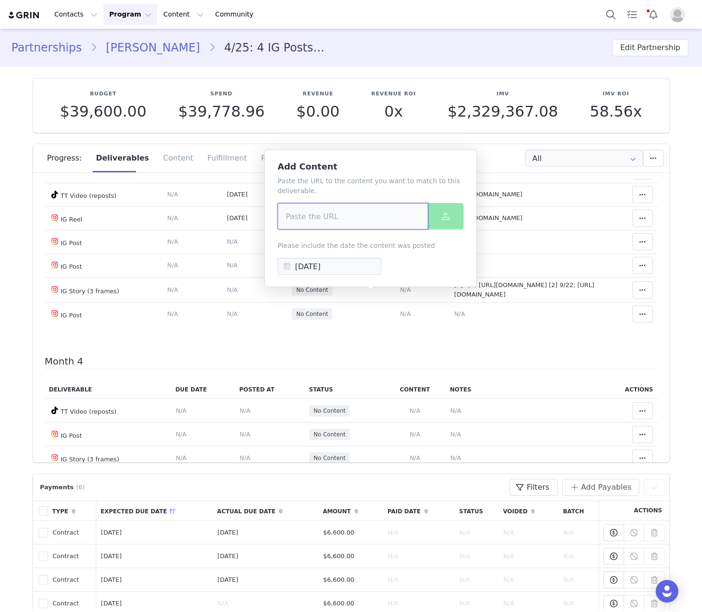
click at [344, 218] on input at bounding box center [353, 216] width 151 height 26
paste input "https://www.instagram.com/p/DPCOXmMETA3/?img_index=18"
type input "https://www.instagram.com/p/DPCOXmMETA3/?img_index=18"
click at [451, 209] on button at bounding box center [446, 216] width 36 height 26
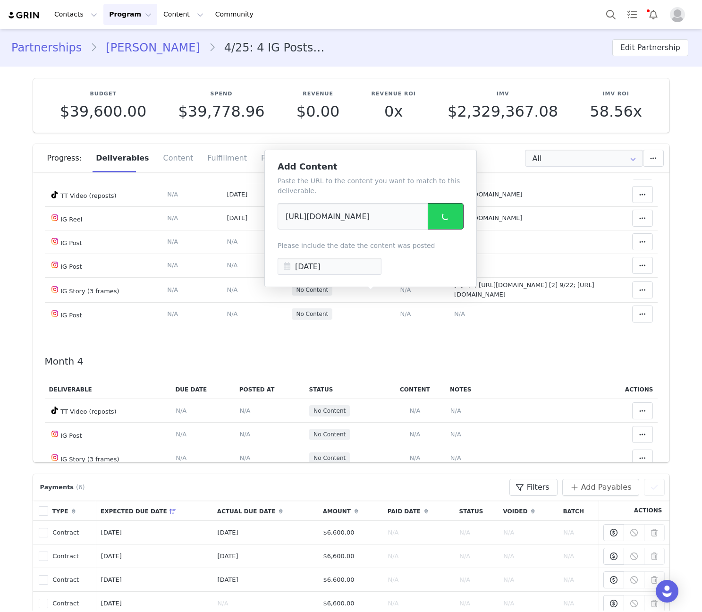
scroll to position [0, 0]
click at [454, 245] on span "N/A" at bounding box center [459, 241] width 11 height 7
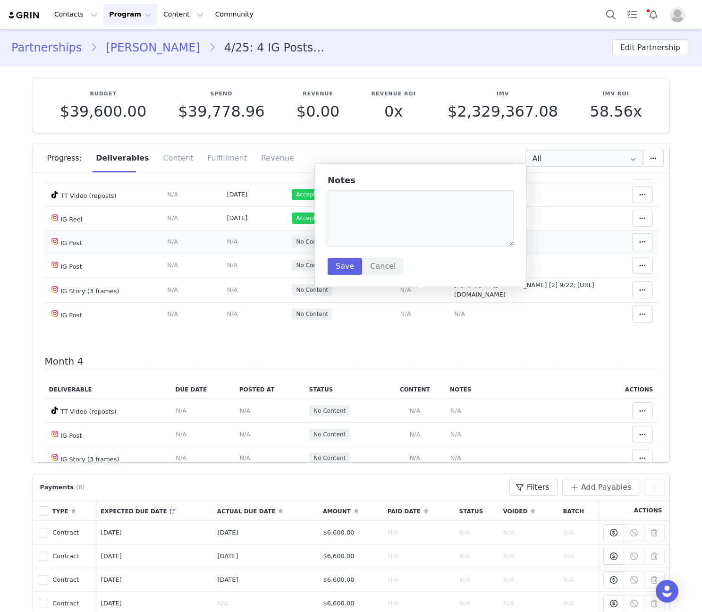
click at [418, 217] on textarea at bounding box center [421, 218] width 186 height 57
type textarea "https://www.instagram.com/p/DPCOXmMETA3/?img_index=18"
click at [349, 266] on button "Save" at bounding box center [345, 266] width 34 height 17
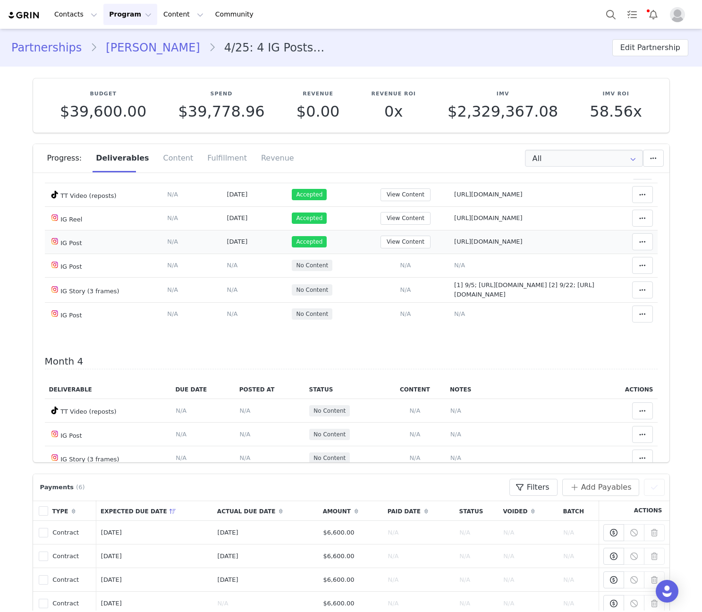
click at [523, 245] on span "https://www.instagram.com/p/DPCOXmMETA3/?img_index=18" at bounding box center [488, 241] width 68 height 7
type textarea "https://www.instagram.com/p/DPCOXmMETA3/?img_index=18"
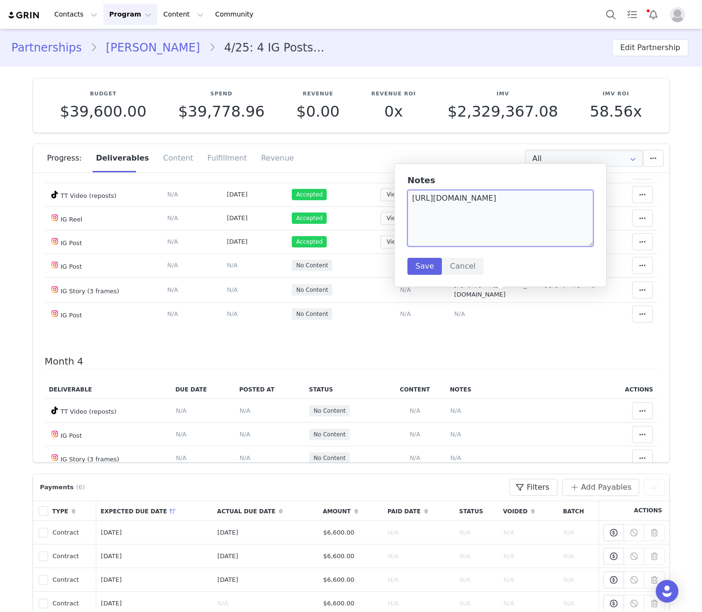
drag, startPoint x: 490, startPoint y: 217, endPoint x: 571, endPoint y: 199, distance: 82.6
click at [571, 199] on textarea "https://www.instagram.com/p/DPCOXmMETA3/?img_index=18" at bounding box center [501, 218] width 186 height 57
paste textarea "https://www.instagram.com/p/DPCOXmMETA3/"
type textarea "https://www.instagram.com/p/DPCOXmMETA3/"
click at [419, 264] on button "Save" at bounding box center [425, 266] width 34 height 17
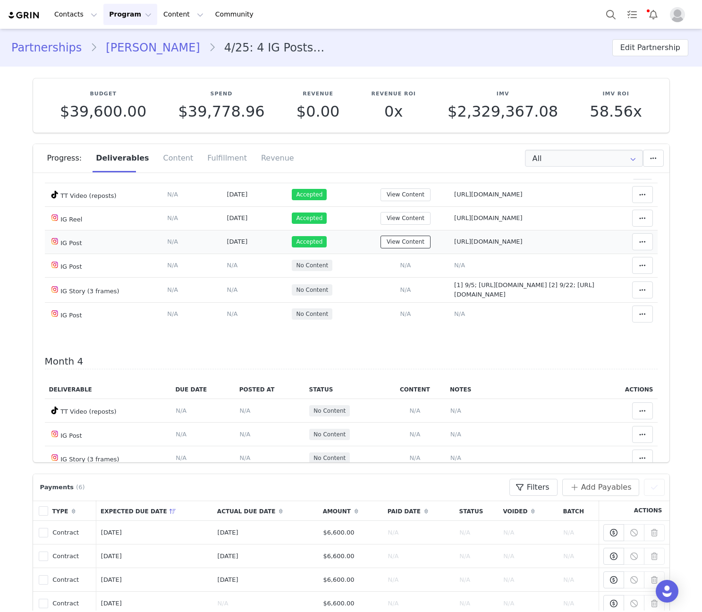
click at [381, 248] on button "View Content" at bounding box center [406, 242] width 50 height 13
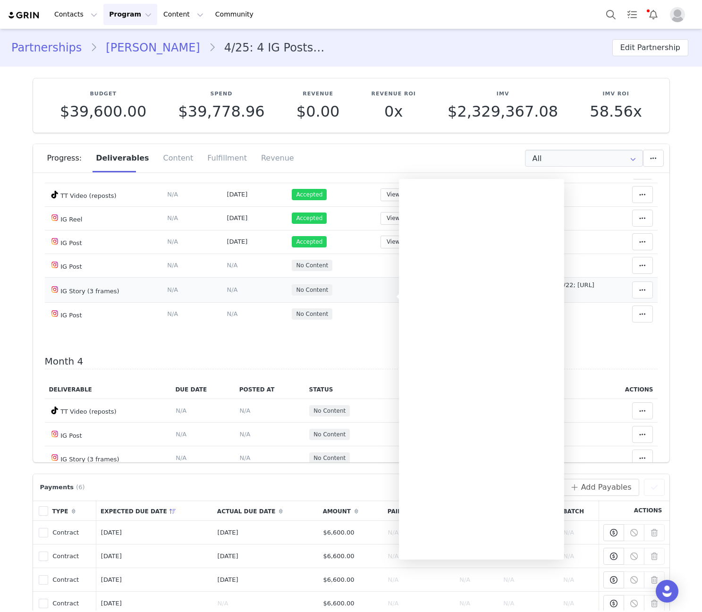
click at [288, 302] on td "No Content" at bounding box center [325, 289] width 74 height 25
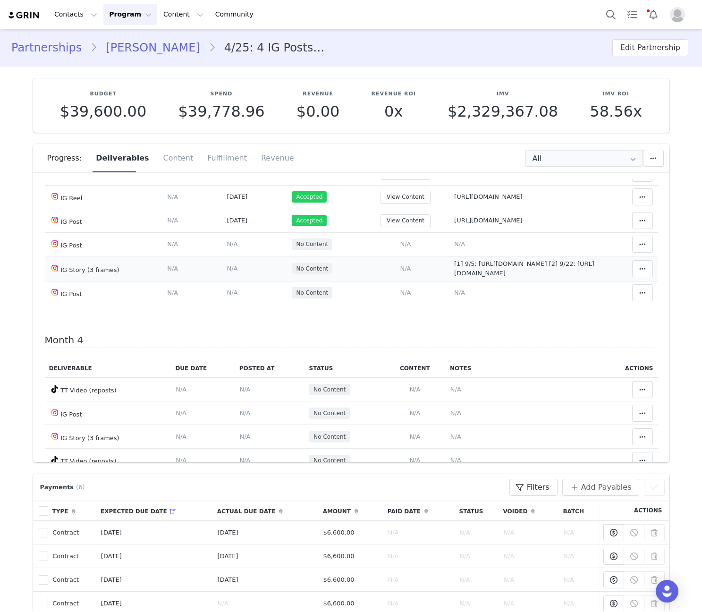
scroll to position [992, 0]
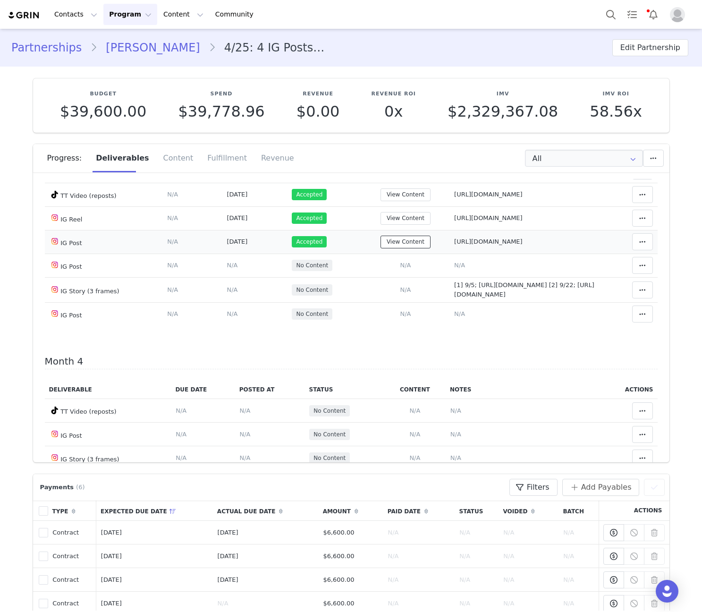
click at [381, 248] on button "View Content" at bounding box center [406, 242] width 50 height 13
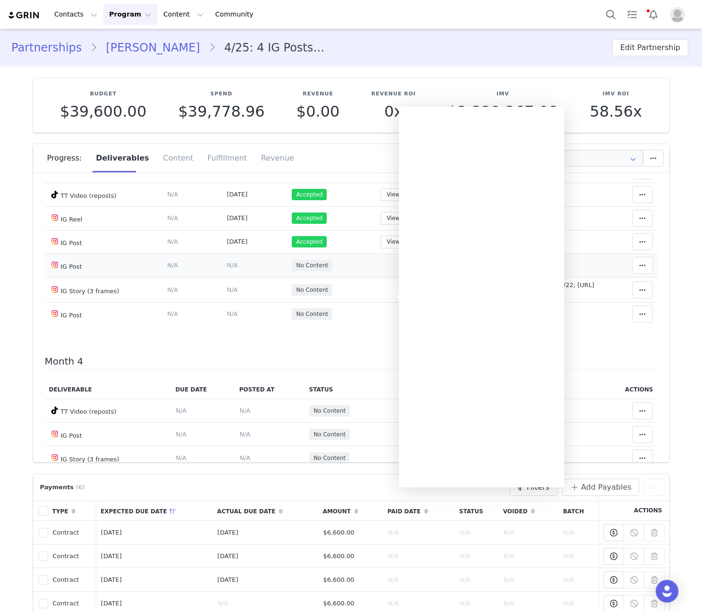
click at [288, 277] on td "No Content" at bounding box center [325, 266] width 74 height 24
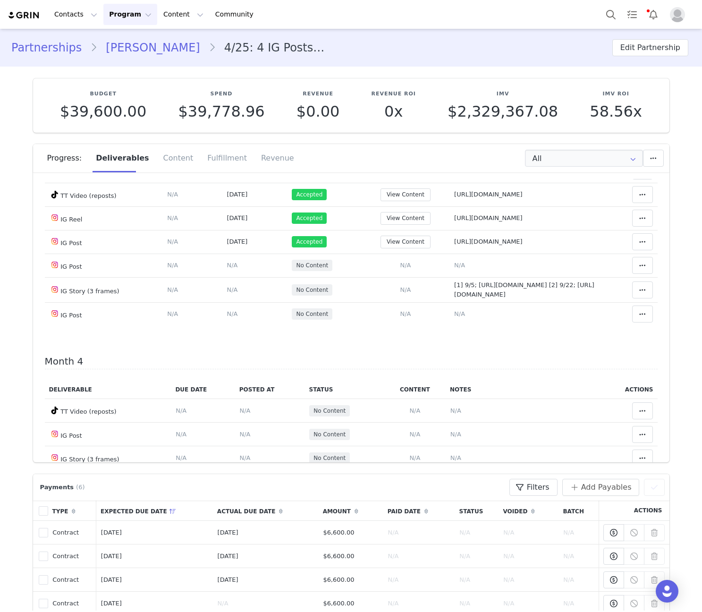
click at [142, 48] on link "Romita Valizadeh" at bounding box center [152, 47] width 111 height 17
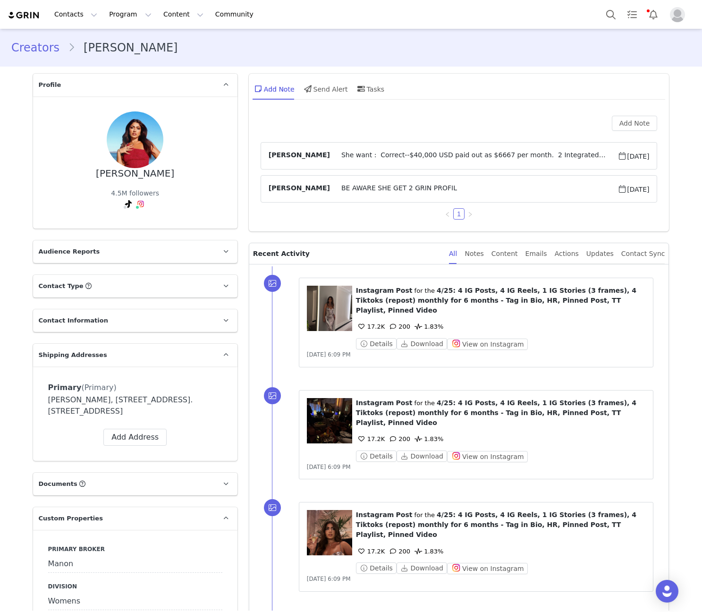
scroll to position [441, 0]
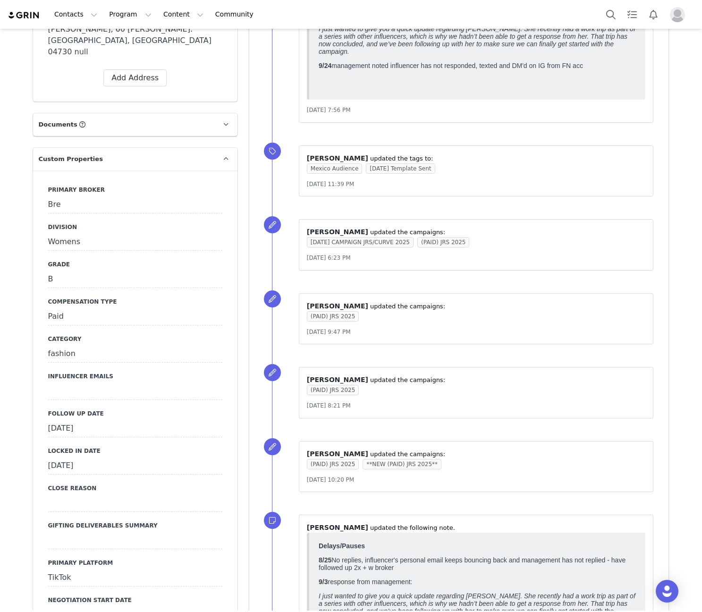
scroll to position [441, 0]
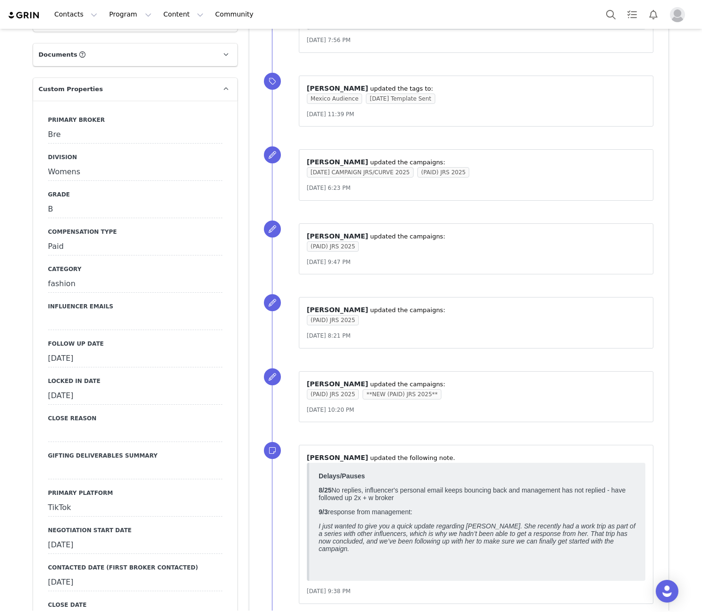
click at [116, 350] on div "September 24th, 2025" at bounding box center [135, 358] width 174 height 17
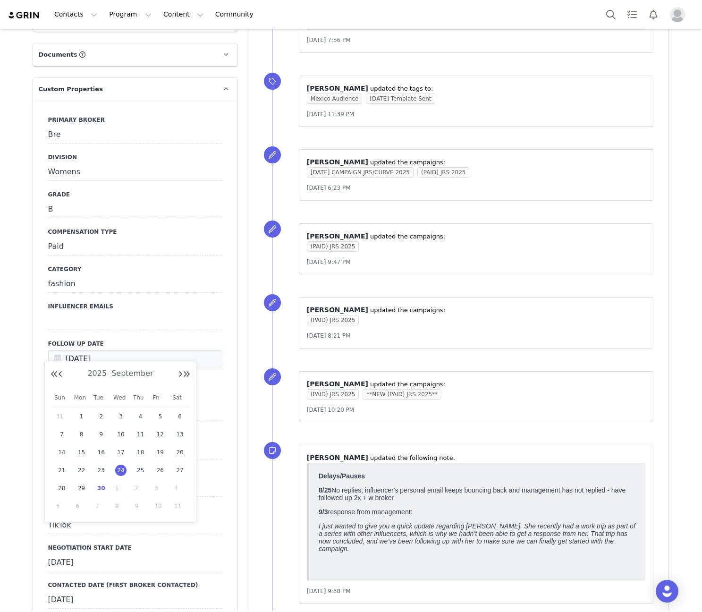
click at [100, 489] on span "30" at bounding box center [100, 488] width 11 height 11
type input "[DATE]"
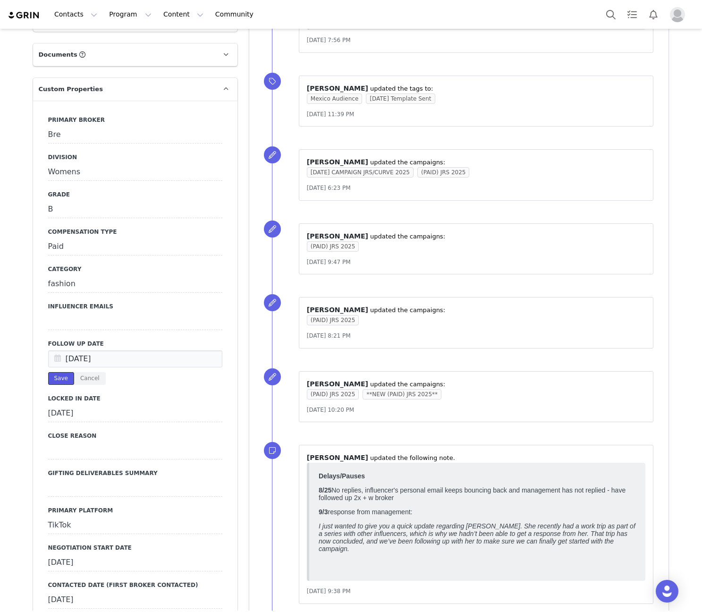
click at [60, 372] on button "Save" at bounding box center [61, 378] width 26 height 13
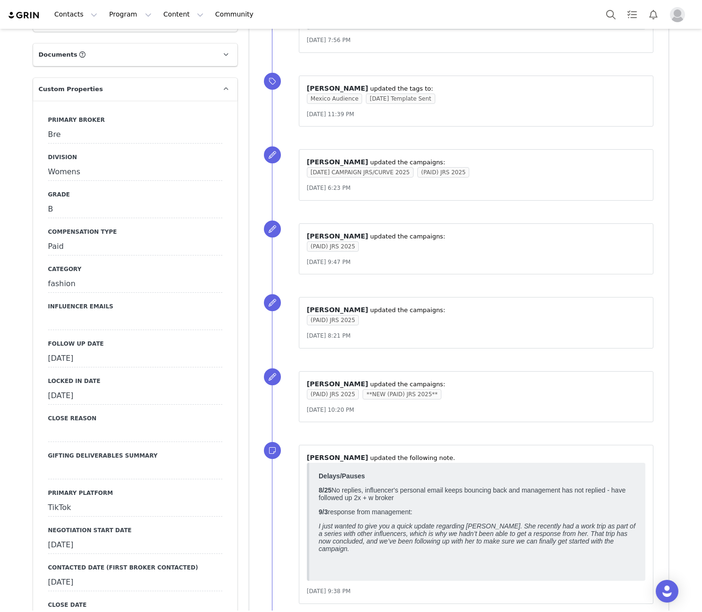
scroll to position [0, 0]
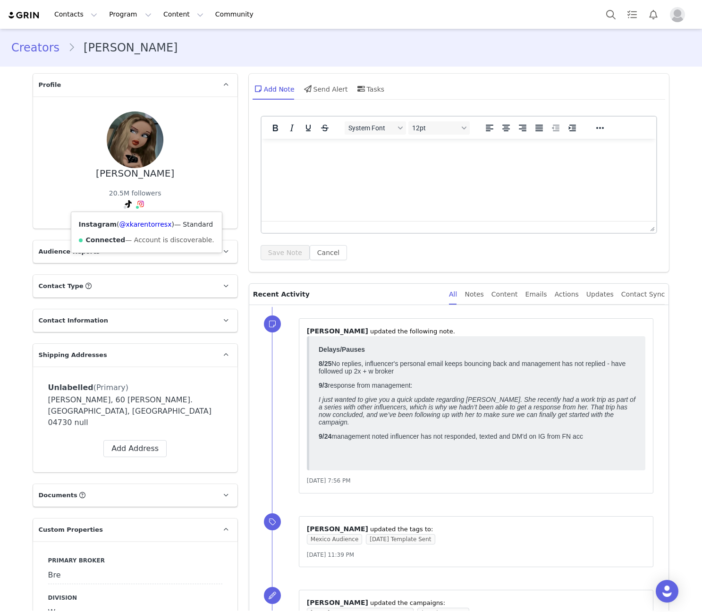
click at [133, 213] on div "Instagram ( @xkarentorresx ) — Standard Connected — Account is discoverable." at bounding box center [146, 232] width 151 height 41
copy link "xkarentorresx"
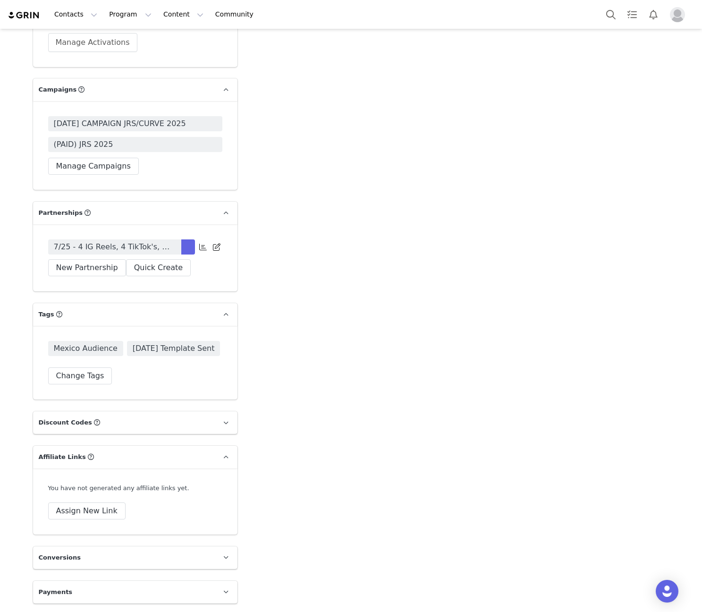
scroll to position [2412, 0]
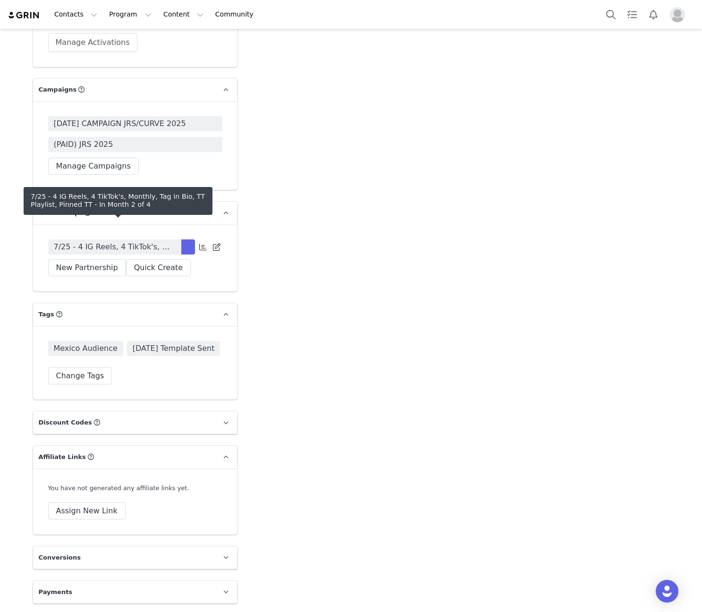
drag, startPoint x: 156, startPoint y: 225, endPoint x: 233, endPoint y: 245, distance: 79.6
click at [156, 241] on span "7/25 - 4 IG Reels, 4 TikTok's, Monthly, Tag in Bio, TT Playlist, Pinned TT" at bounding box center [115, 246] width 122 height 11
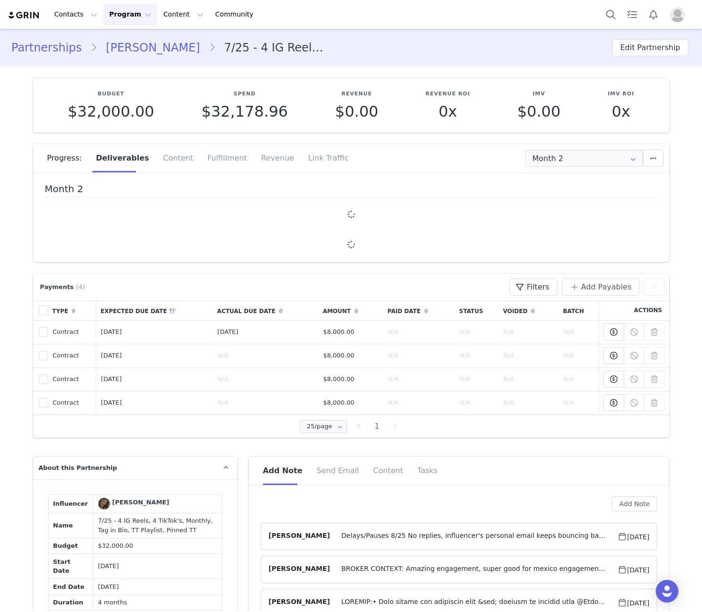
type input "+1 ([GEOGRAPHIC_DATA])"
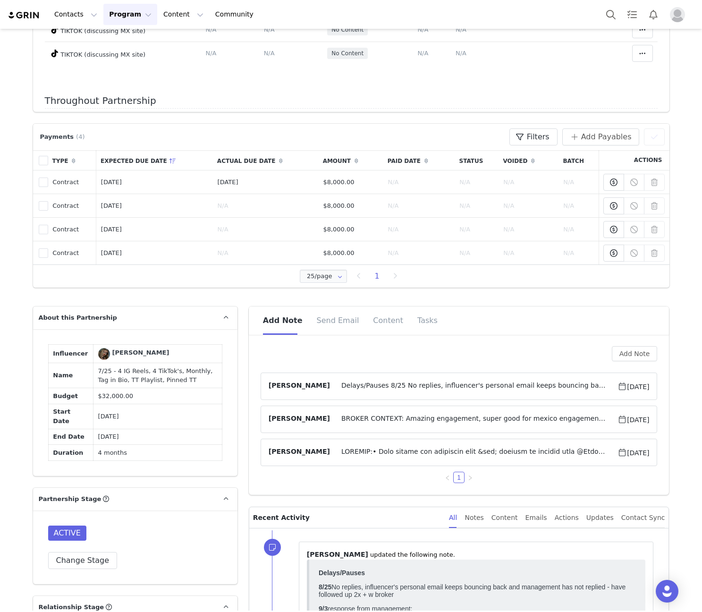
scroll to position [441, 0]
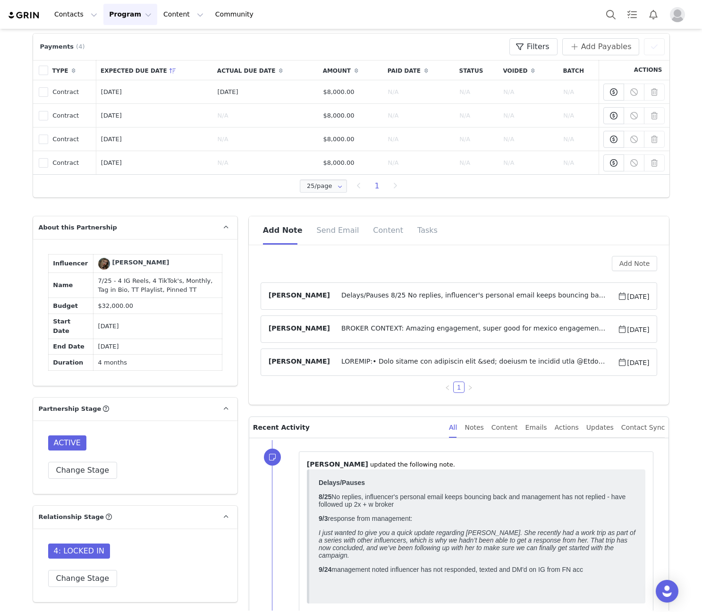
drag, startPoint x: 224, startPoint y: 365, endPoint x: 20, endPoint y: 254, distance: 232.4
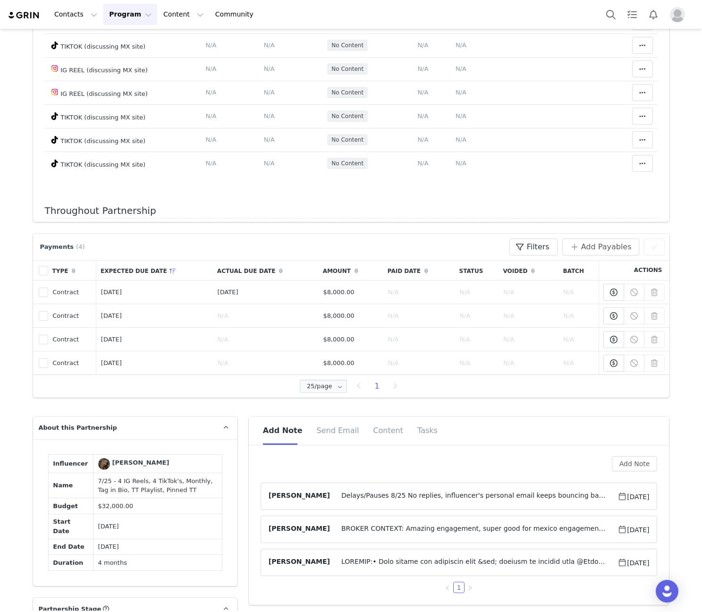
scroll to position [331, 0]
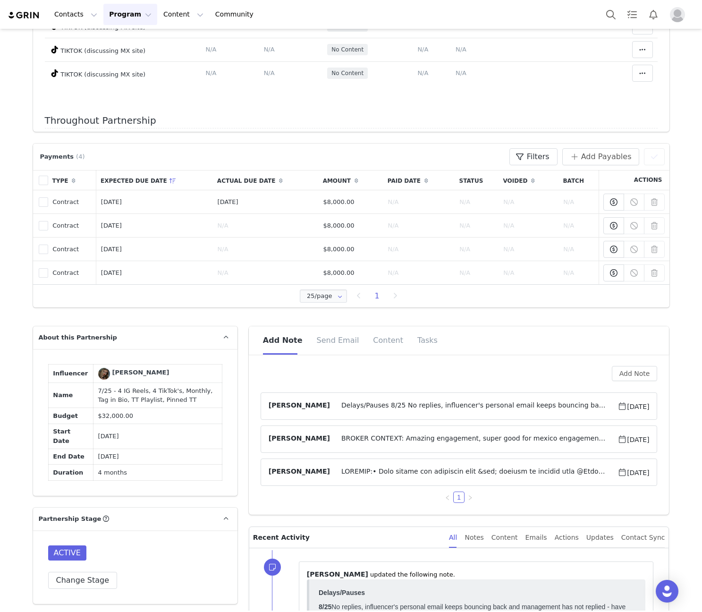
click at [173, 394] on td "7/25 - 4 IG Reels, 4 TikTok's, Monthly, Tag in Bio, TT Playlist, Pinned TT" at bounding box center [157, 395] width 129 height 25
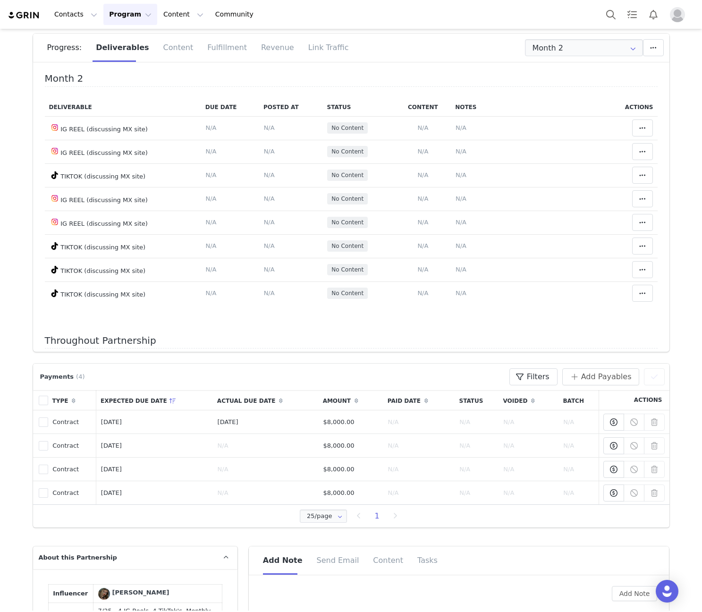
scroll to position [110, 0]
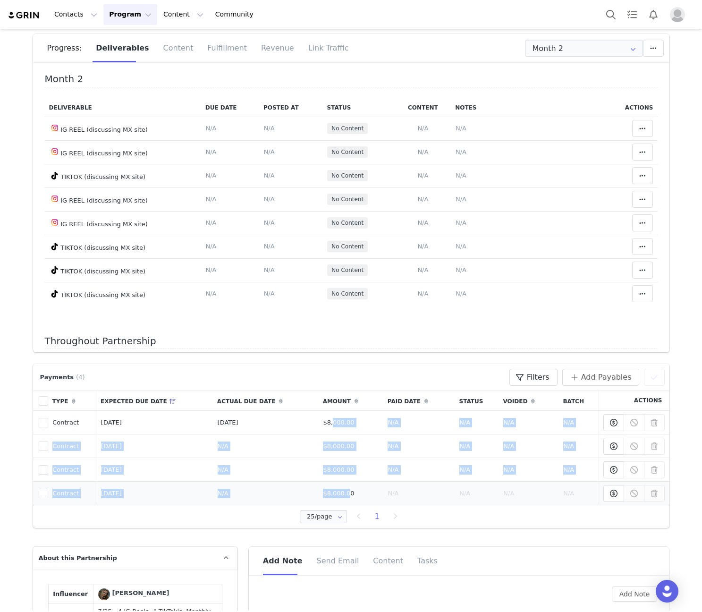
drag, startPoint x: 325, startPoint y: 421, endPoint x: 340, endPoint y: 499, distance: 79.4
click at [340, 499] on tbody "8133646 Contract Aug 4, 2025 Aug 4, 2025 $8,000.00 N/A N/A N/A N/A Payment to K…" at bounding box center [351, 458] width 637 height 94
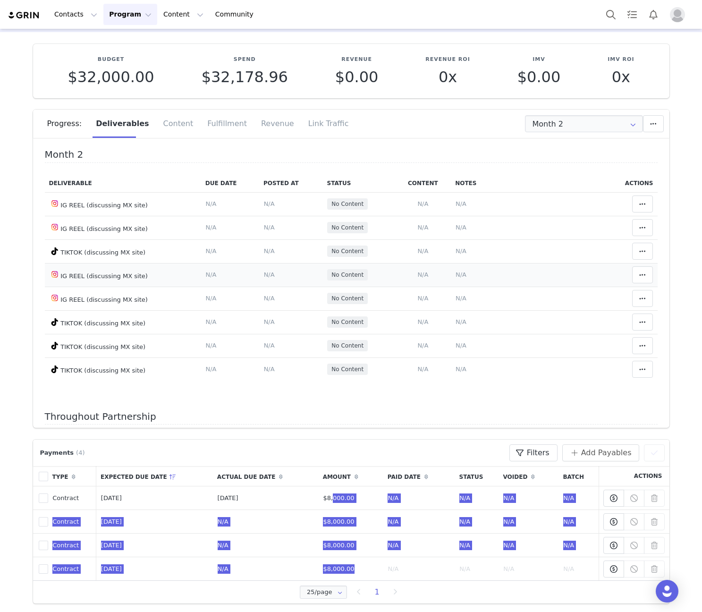
scroll to position [0, 0]
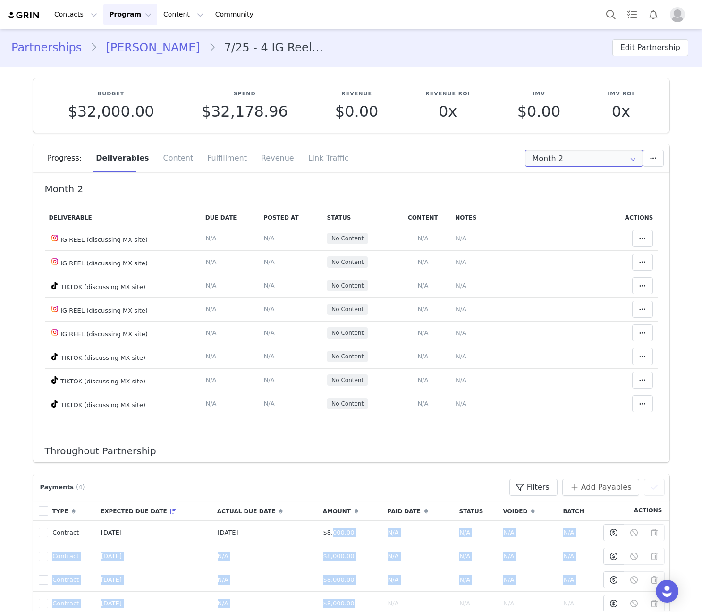
click at [561, 157] on input "Month 2" at bounding box center [584, 158] width 118 height 17
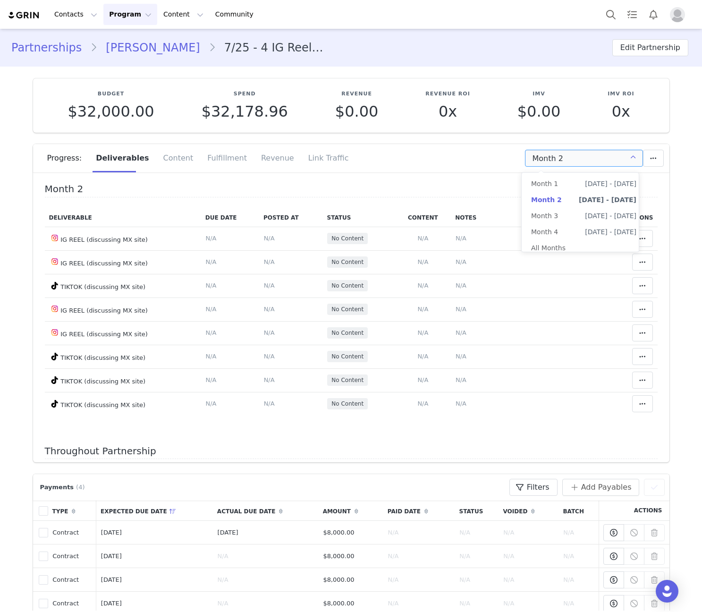
click at [561, 157] on input "Month 2" at bounding box center [584, 158] width 118 height 17
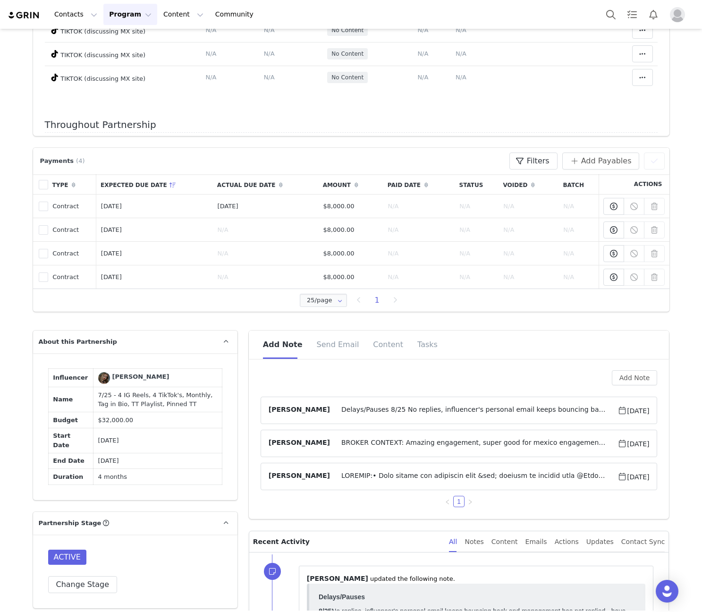
scroll to position [441, 0]
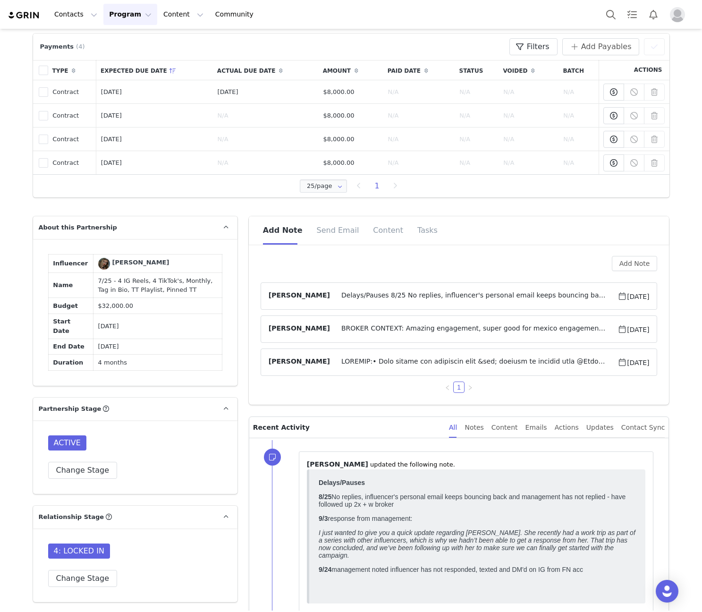
drag, startPoint x: 453, startPoint y: 298, endPoint x: 448, endPoint y: 303, distance: 7.0
click at [453, 298] on span "Delays/Pauses 8/25 No replies, influencer's personal email keeps bouncing back …" at bounding box center [474, 295] width 288 height 11
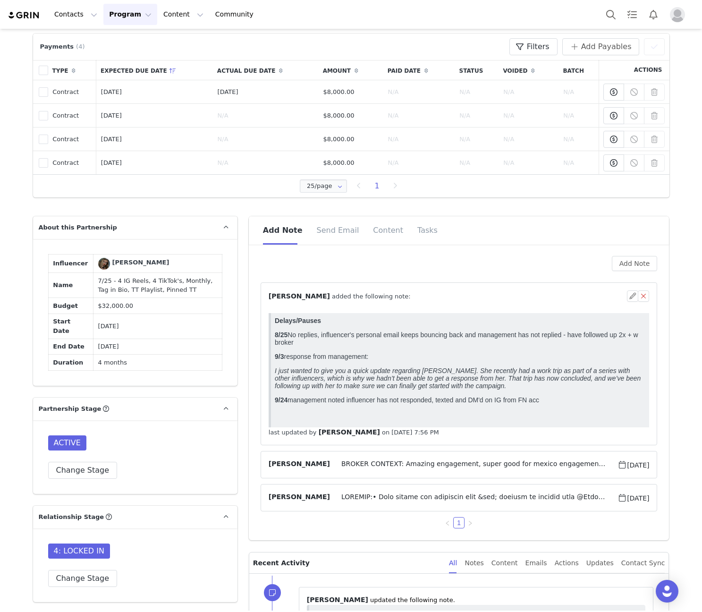
scroll to position [0, 0]
click at [553, 299] on div "⁨ Angela Nolasco ⁩ added the following note:" at bounding box center [448, 296] width 359 height 10
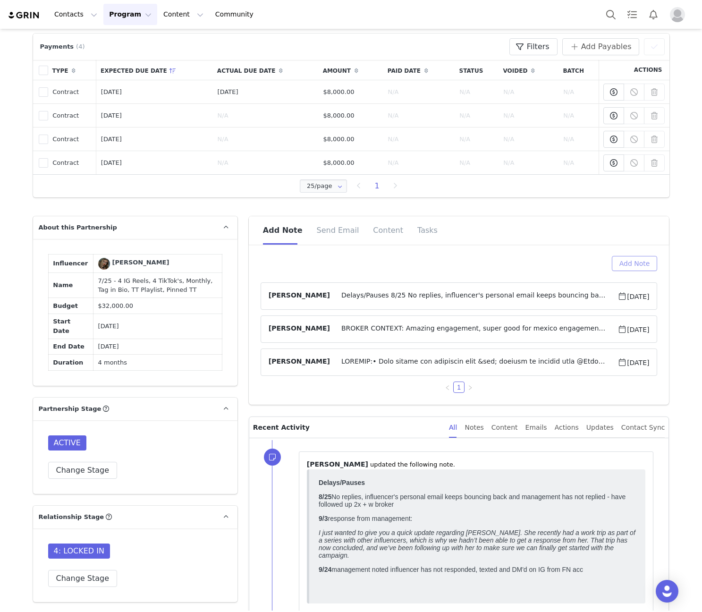
drag, startPoint x: 622, startPoint y: 262, endPoint x: 411, endPoint y: 314, distance: 217.3
click at [622, 262] on button "Add Note" at bounding box center [635, 263] width 46 height 15
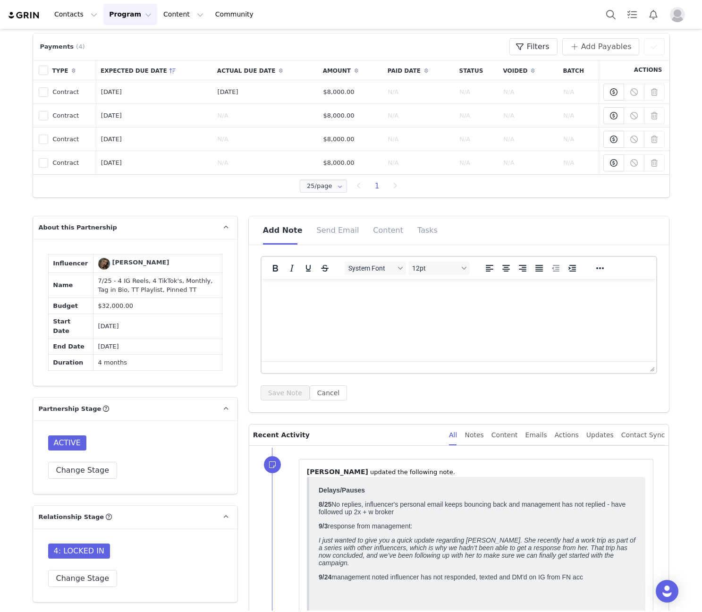
click at [317, 305] on html at bounding box center [458, 292] width 395 height 26
click at [270, 269] on icon "Bold" at bounding box center [275, 268] width 11 height 11
click at [328, 313] on p "Rich Text Area. Press ALT-0 for help." at bounding box center [459, 310] width 380 height 10
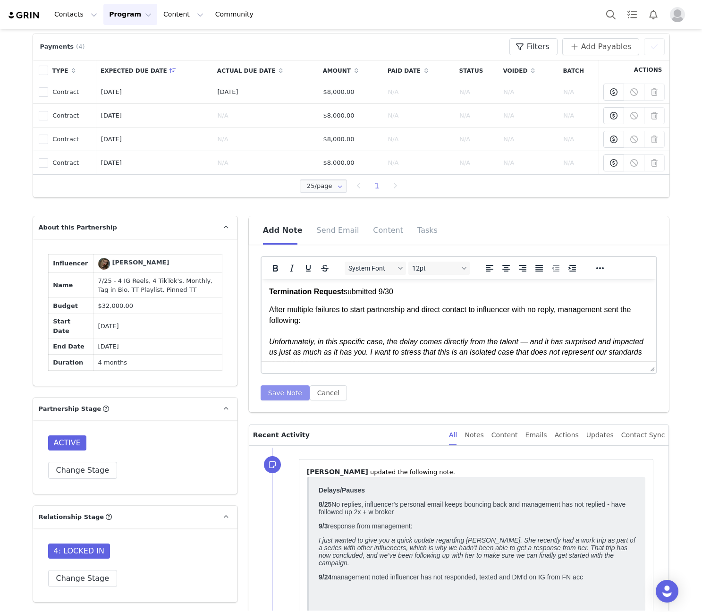
click at [278, 392] on button "Save Note" at bounding box center [285, 392] width 49 height 15
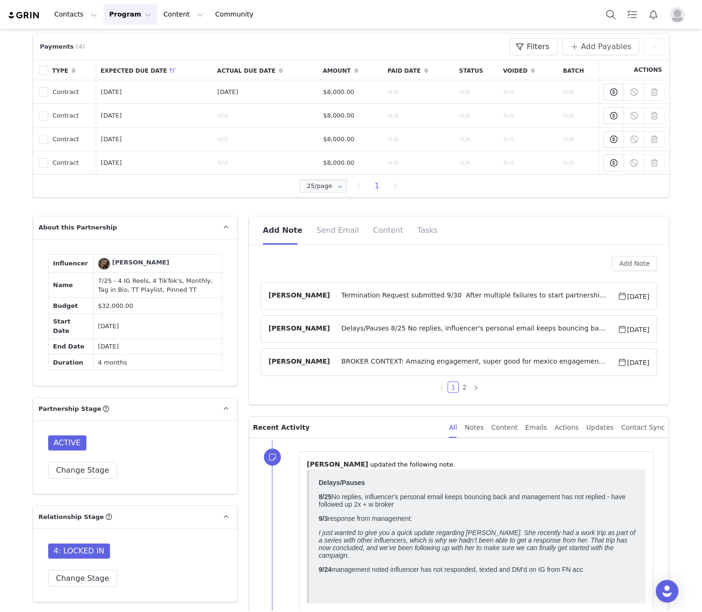
click at [361, 288] on article "Angela Nolasco Termination Request submitted 9/30 After multiple failures to st…" at bounding box center [459, 295] width 397 height 27
click at [356, 295] on span "Termination Request submitted 9/30 After multiple failures to start partnership…" at bounding box center [474, 295] width 288 height 11
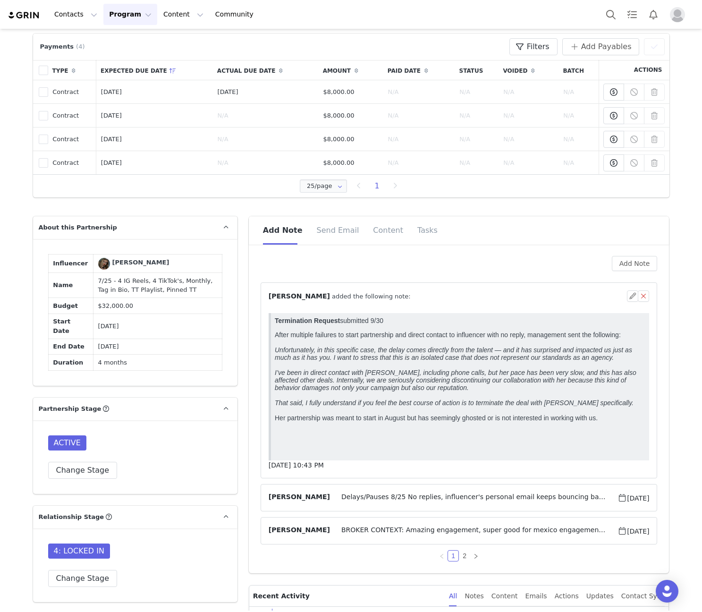
click at [356, 295] on span "⁨ Angela Nolasco ⁩ added the following note:" at bounding box center [340, 296] width 142 height 10
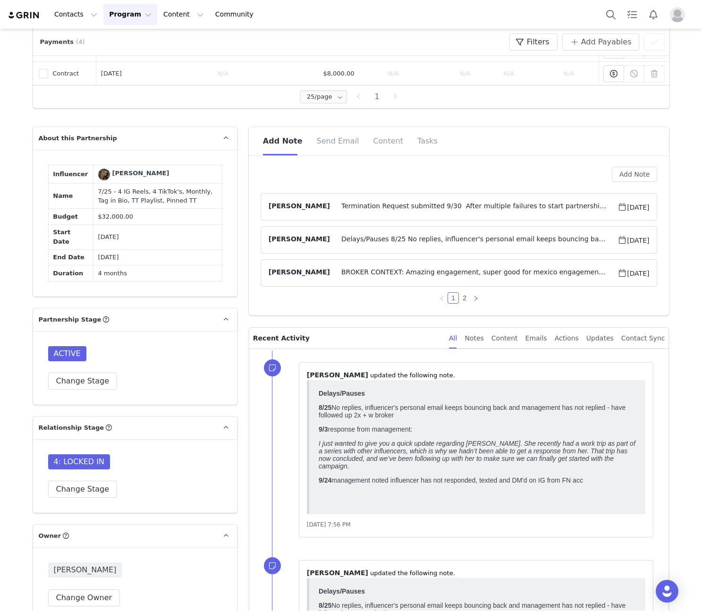
scroll to position [551, 0]
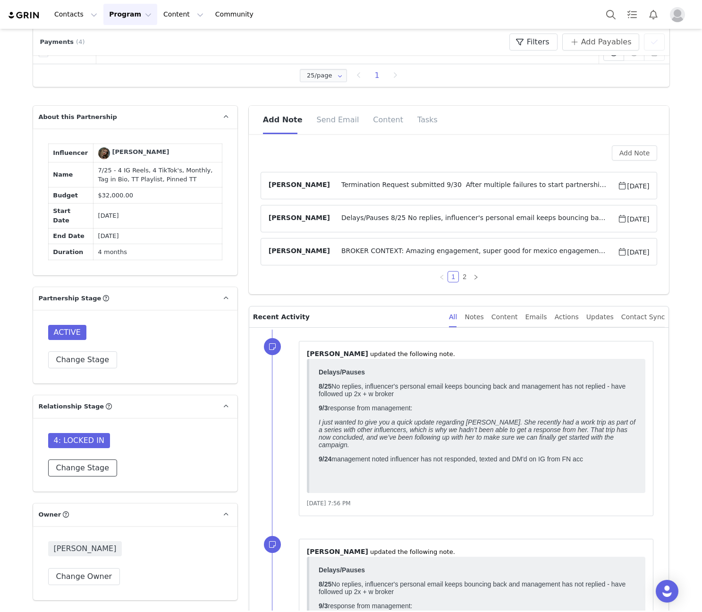
click at [78, 459] on button "Change Stage" at bounding box center [82, 467] width 69 height 17
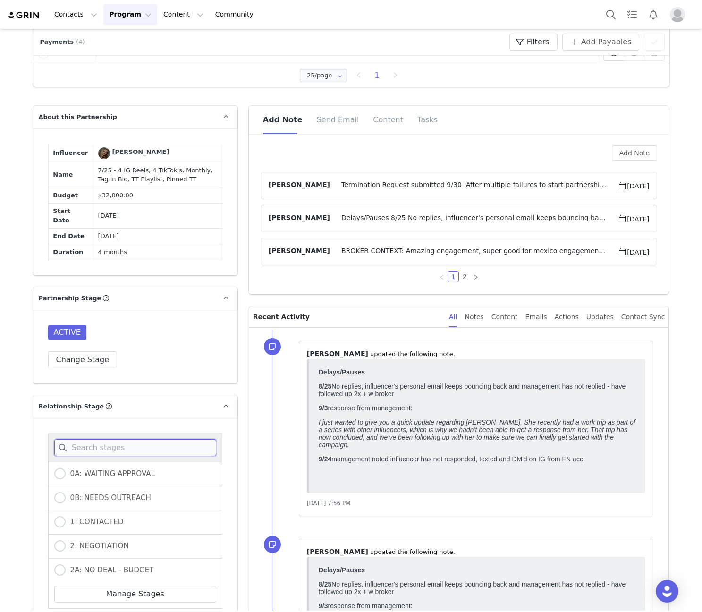
click at [94, 439] on input at bounding box center [135, 447] width 162 height 17
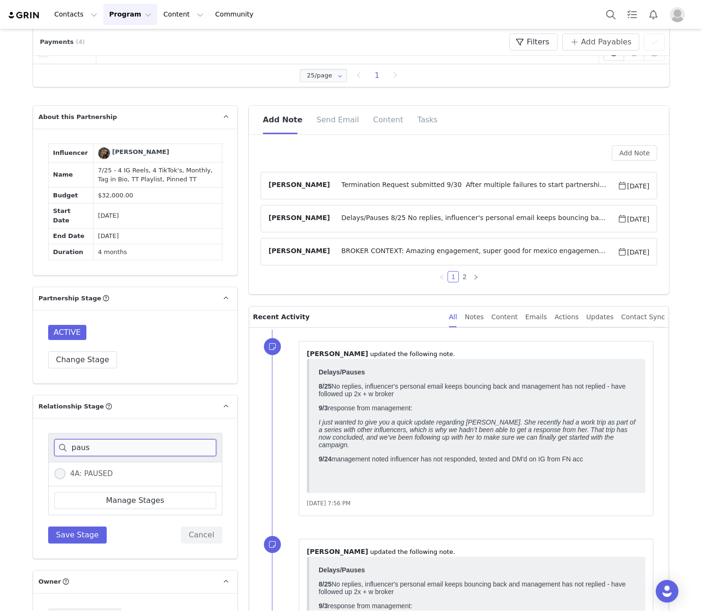
type input "paus"
click at [78, 469] on span "4A: PAUSED" at bounding box center [89, 473] width 47 height 9
click at [66, 468] on input "4A: PAUSED" at bounding box center [59, 474] width 11 height 12
radio input "true"
click at [78, 527] on button "Save Stage" at bounding box center [77, 535] width 59 height 17
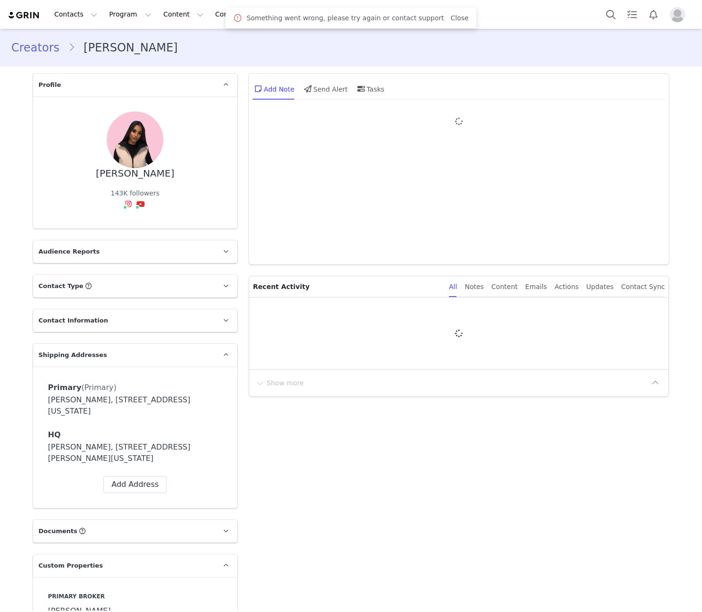
scroll to position [441, 0]
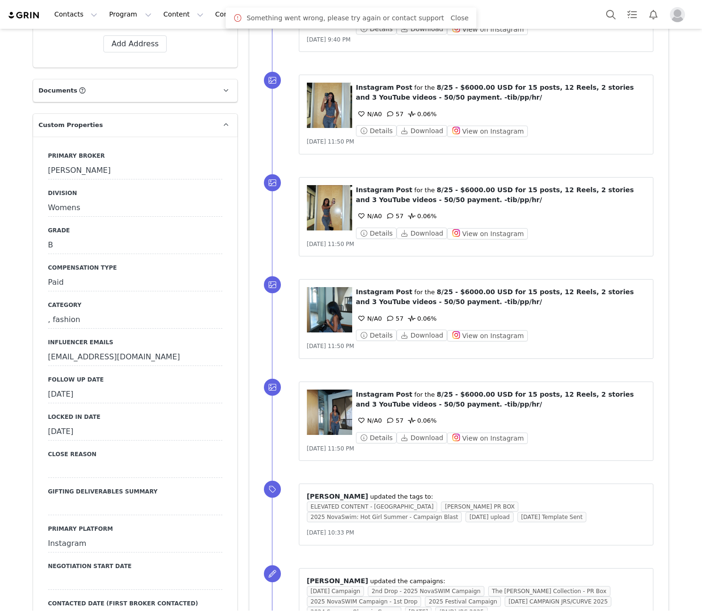
click at [99, 386] on div "[DATE]" at bounding box center [135, 394] width 174 height 17
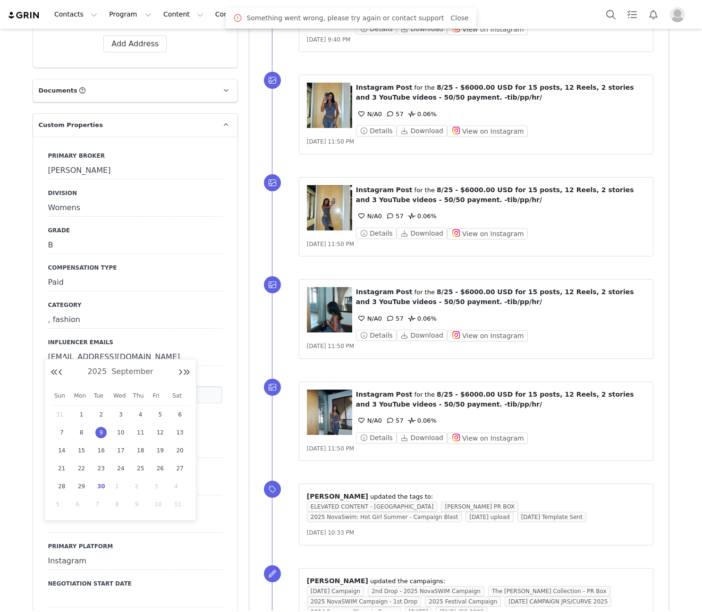
click at [97, 485] on span "30" at bounding box center [100, 486] width 11 height 11
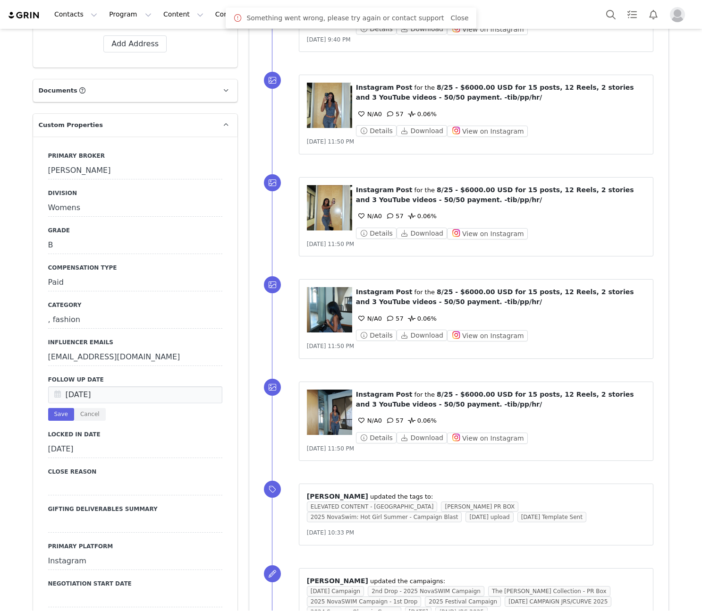
type input "[DATE]"
click at [64, 408] on button "Save" at bounding box center [61, 414] width 26 height 13
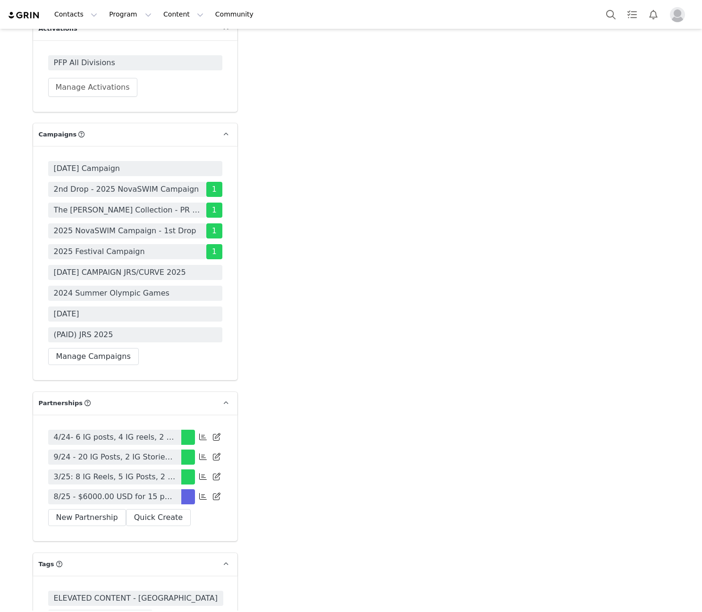
click at [148, 491] on span "8/25 - $6000.00 USD for 15 posts, 12 Reels, 2 stories and 3 YouTube videos - 50…" at bounding box center [115, 496] width 122 height 11
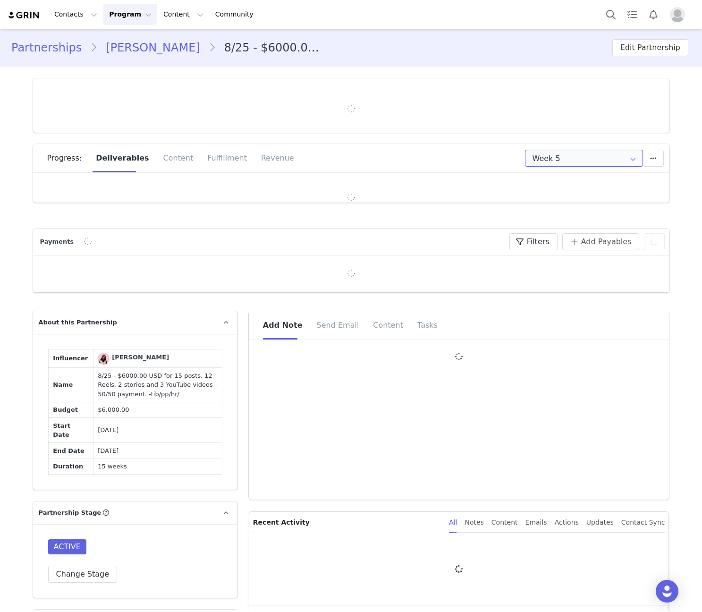
click at [537, 154] on input "Week 5" at bounding box center [584, 158] width 118 height 17
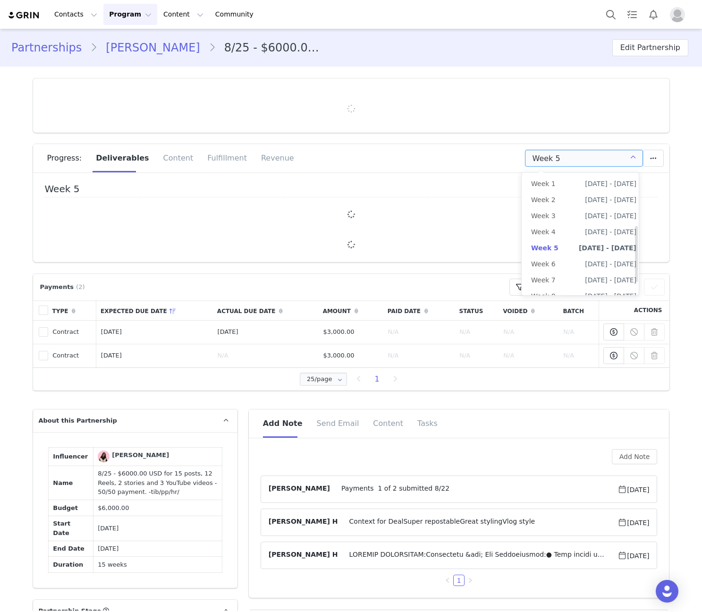
type input "+1 ([GEOGRAPHIC_DATA])"
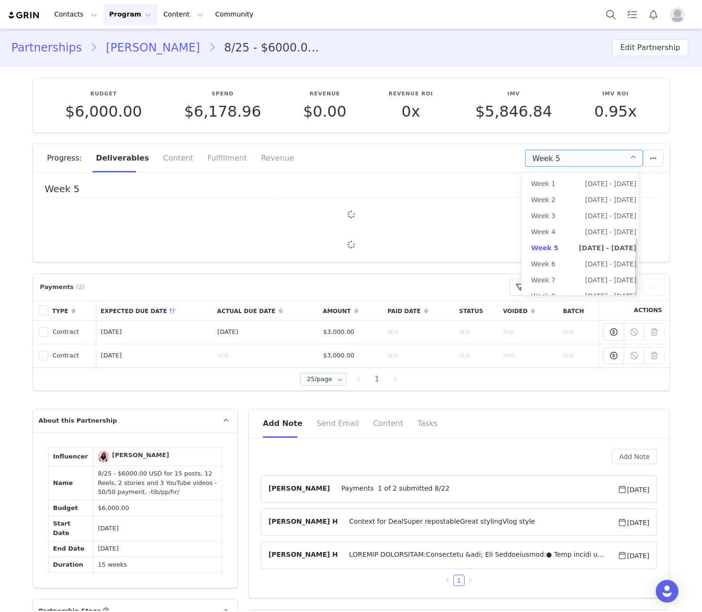
click at [557, 417] on li "All Weeks" at bounding box center [584, 425] width 124 height 16
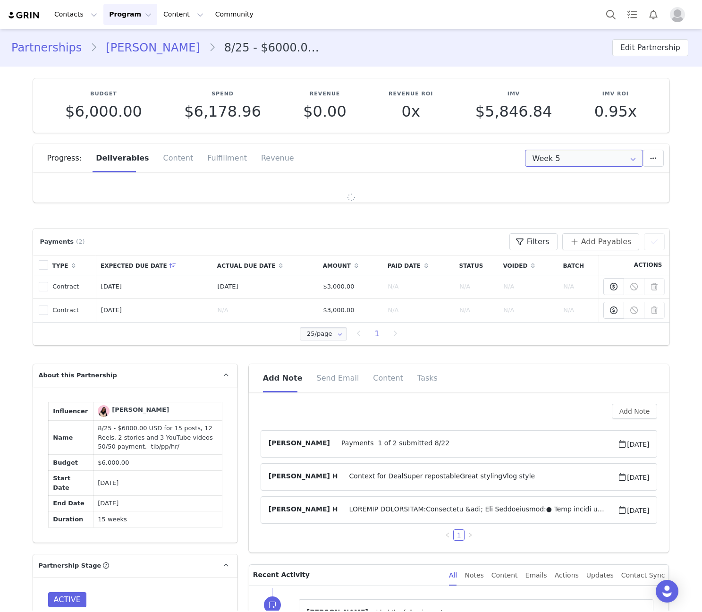
type input "All"
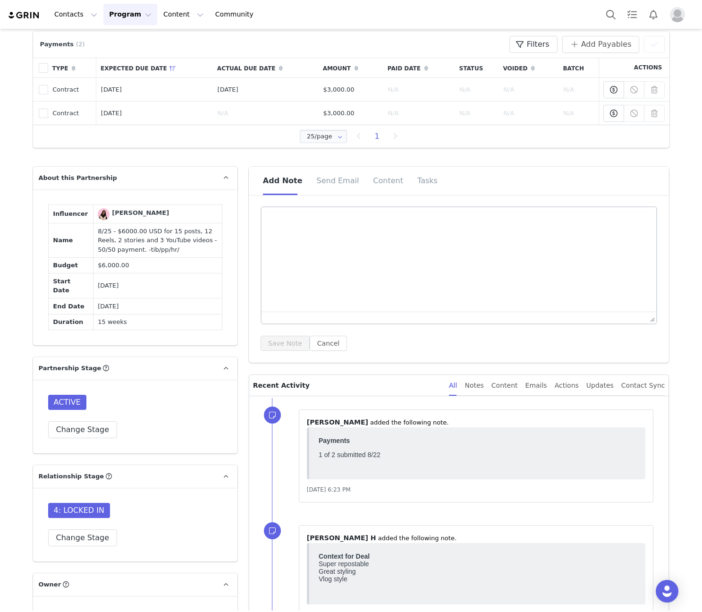
scroll to position [0, 0]
click at [271, 224] on button "Bold" at bounding box center [275, 218] width 16 height 13
click at [271, 222] on icon "Bold" at bounding box center [275, 218] width 11 height 11
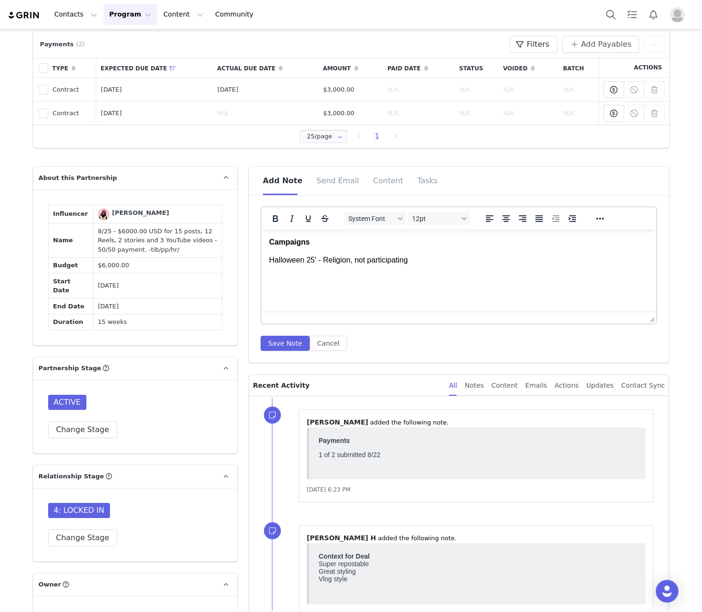
click at [348, 261] on span "﻿Halloween 25' - Religion, not participating" at bounding box center [339, 260] width 141 height 8
click at [264, 260] on html "Campaigns ﻿Halloween 25' - Religious, not participating" at bounding box center [458, 252] width 395 height 44
click at [598, 225] on div at bounding box center [600, 218] width 27 height 18
click at [598, 219] on icon "Reveal or hide additional toolbar items" at bounding box center [600, 219] width 8 height 2
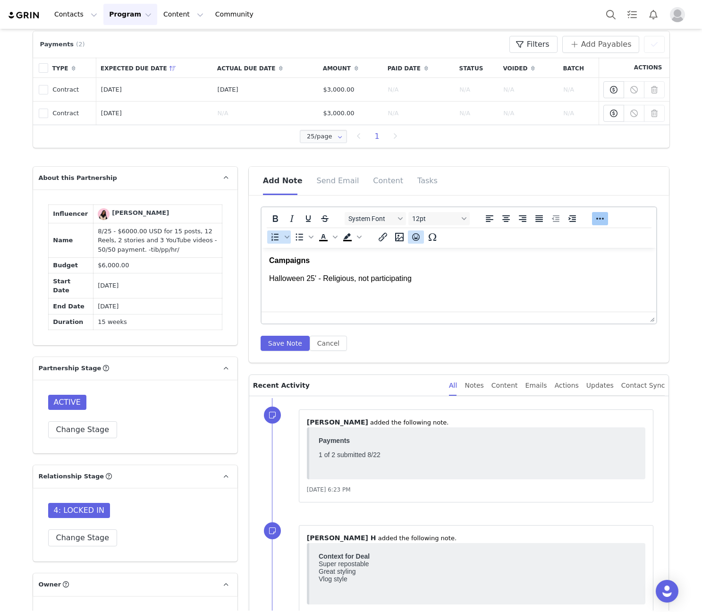
click at [411, 239] on icon "Emojis" at bounding box center [415, 236] width 11 height 11
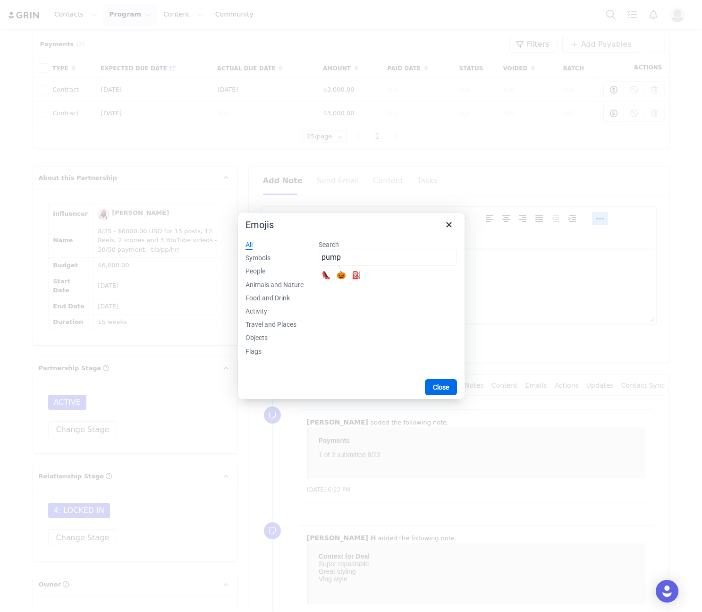
type input "pump"
drag, startPoint x: 338, startPoint y: 280, endPoint x: 92, endPoint y: 34, distance: 348.0
click at [338, 280] on div "🎃" at bounding box center [341, 275] width 11 height 11
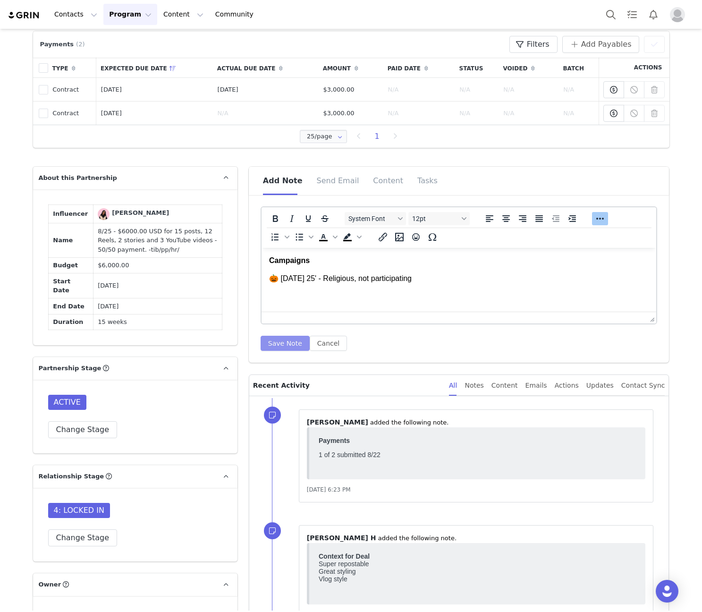
click at [275, 337] on button "Save Note" at bounding box center [285, 343] width 49 height 15
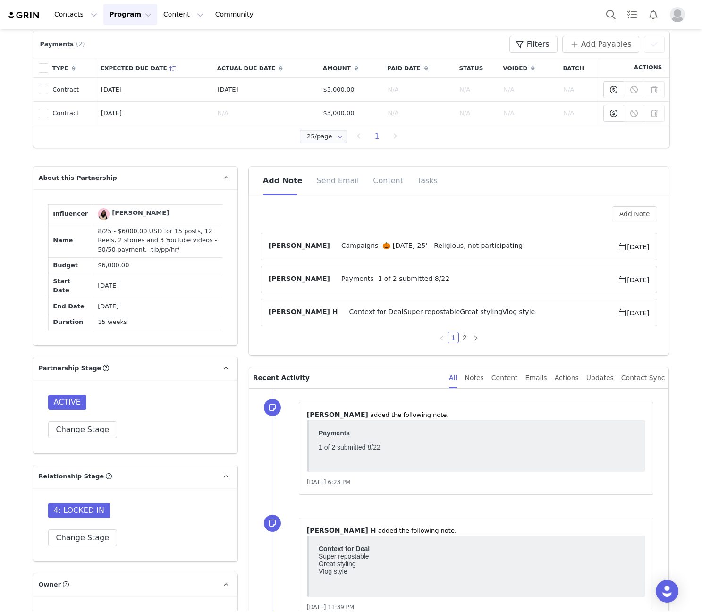
click at [374, 232] on div "Add Note Angela Nolasco Campaigns 🎃 Halloween 25' - Religious, not participatin…" at bounding box center [459, 274] width 397 height 137
click at [375, 245] on span "Campaigns 🎃 Halloween 25' - Religious, not participating" at bounding box center [474, 246] width 288 height 11
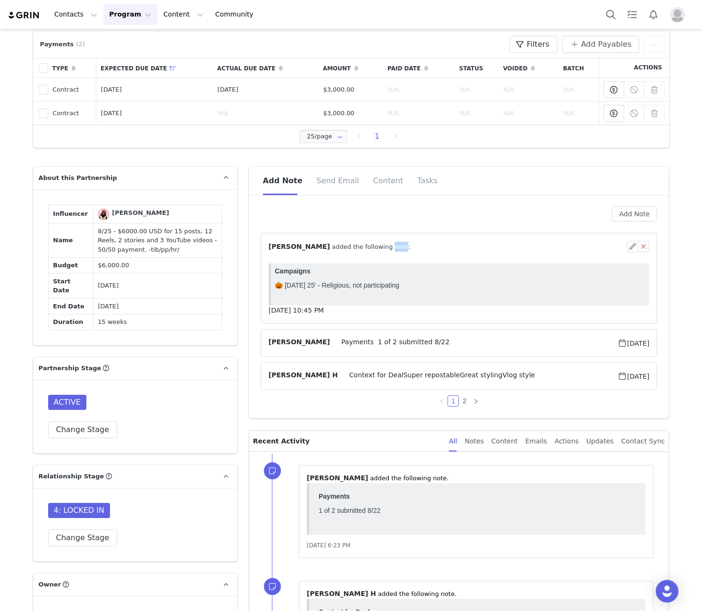
click at [375, 245] on span "⁨ Angela Nolasco ⁩ added the following note:" at bounding box center [340, 247] width 142 height 10
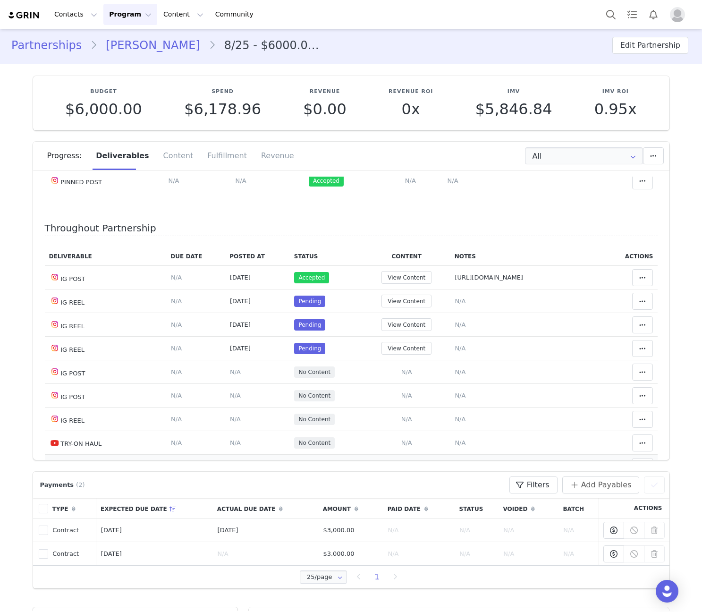
scroll to position [221, 0]
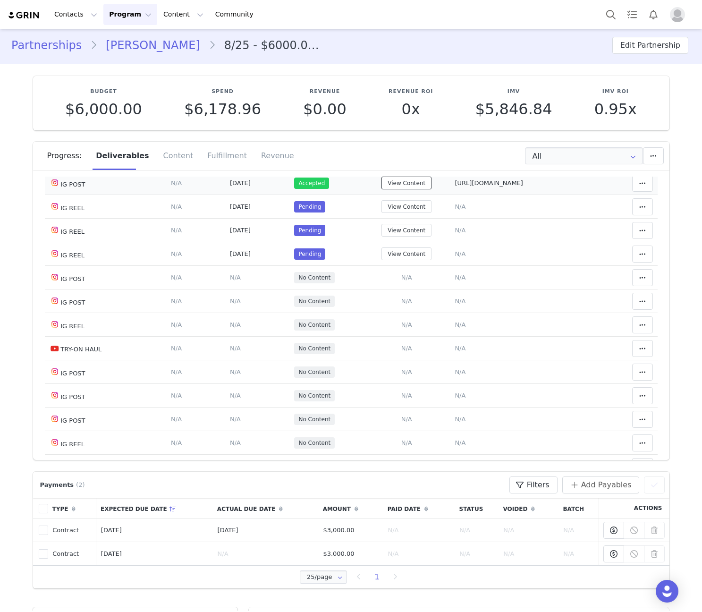
click at [394, 185] on button "View Content" at bounding box center [407, 183] width 50 height 13
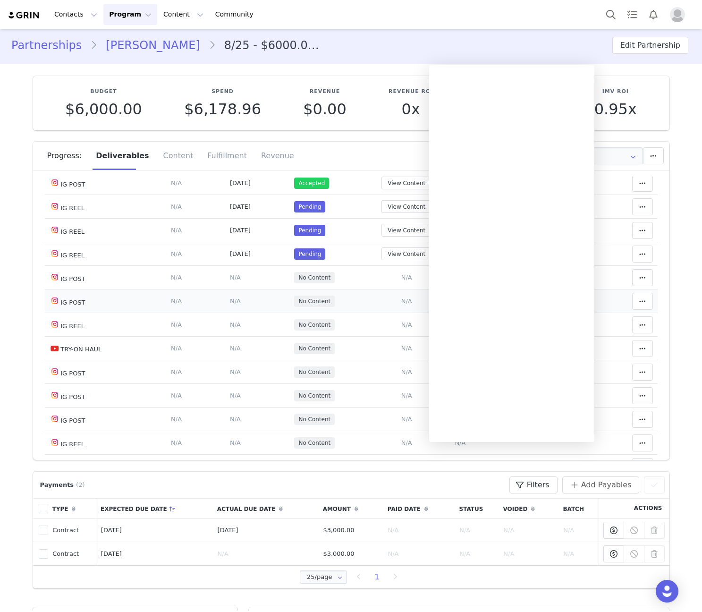
click at [324, 304] on span "No Content" at bounding box center [314, 301] width 41 height 11
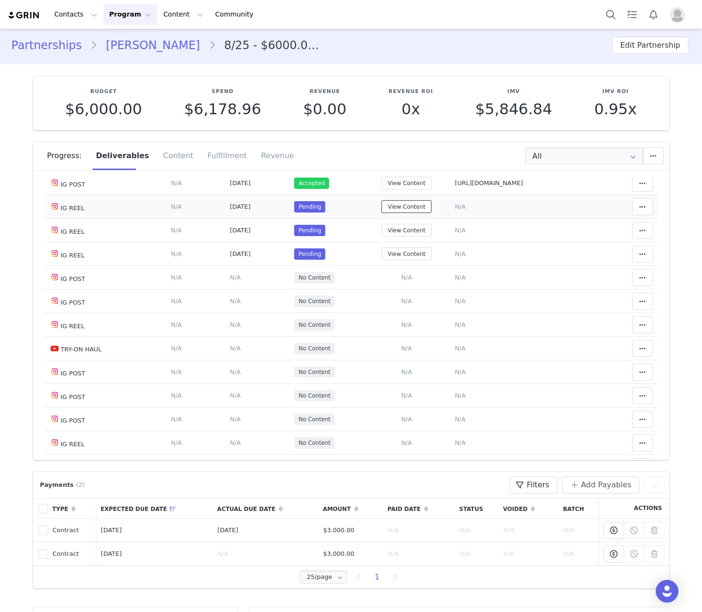
click at [408, 210] on button "View Content" at bounding box center [407, 206] width 50 height 13
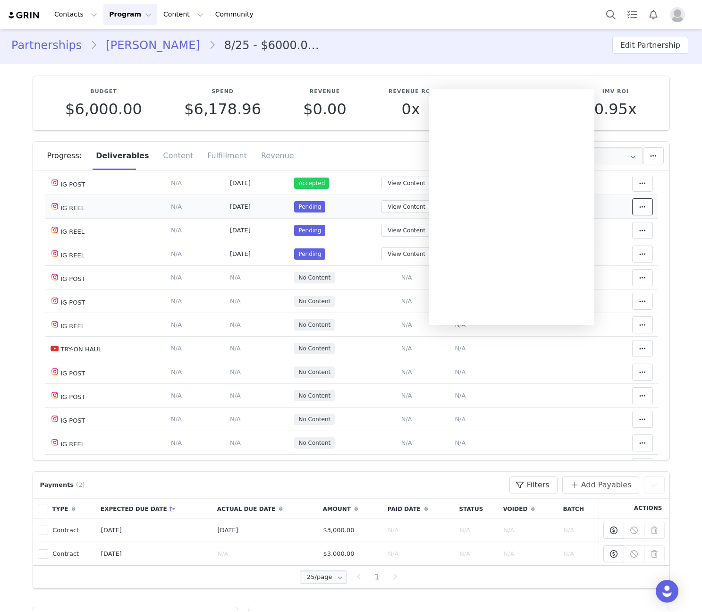
click at [637, 208] on span at bounding box center [642, 206] width 11 height 11
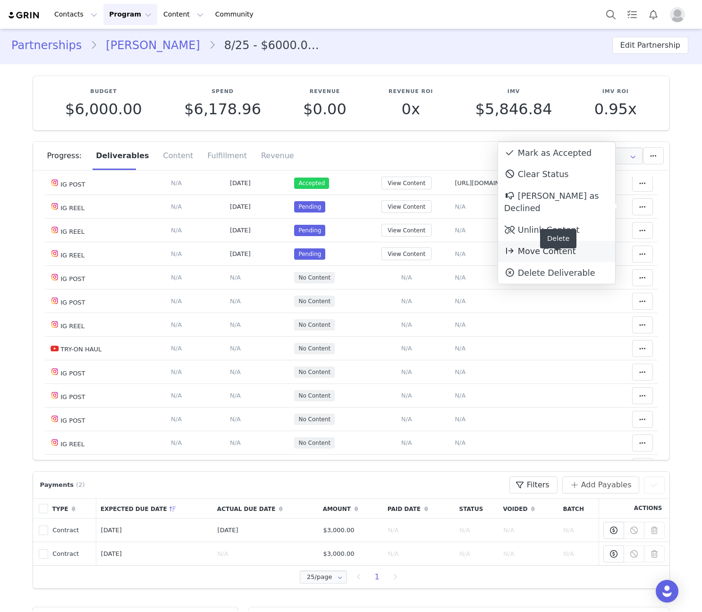
click at [527, 241] on div "Move Content Move Cancel Move Content" at bounding box center [556, 252] width 117 height 22
click at [506, 246] on div "Move Content Move Cancel Move Content" at bounding box center [556, 252] width 117 height 22
click at [529, 247] on span "Move Content" at bounding box center [540, 251] width 72 height 9
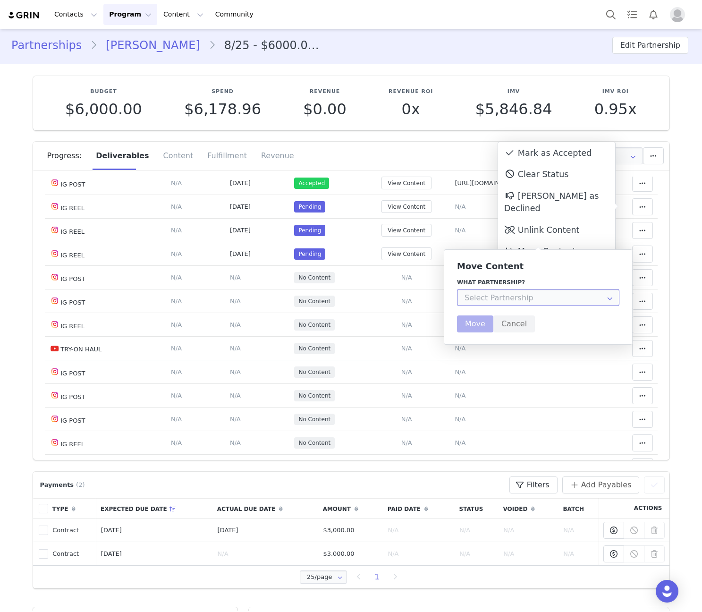
click at [514, 299] on input "text" at bounding box center [538, 297] width 162 height 17
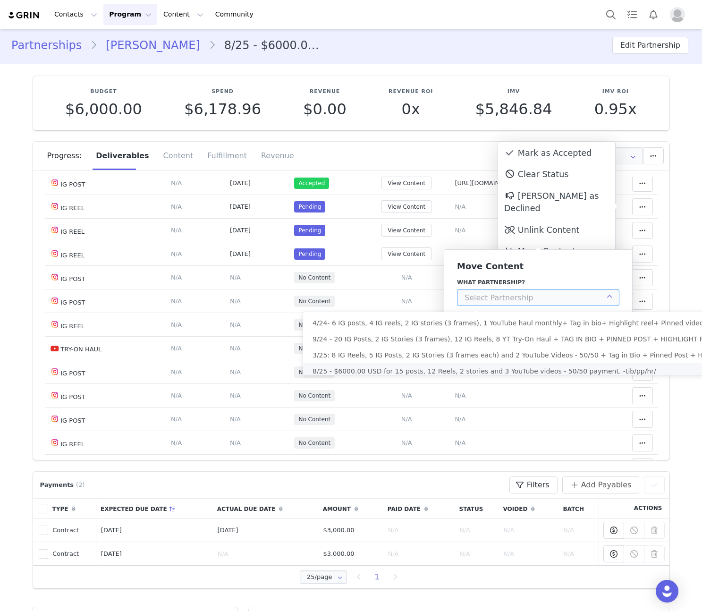
click at [501, 370] on span "8/25 - $6000.00 USD for 15 posts, 12 Reels, 2 stories and 3 YouTube videos - 50…" at bounding box center [485, 371] width 344 height 8
type input "8/25 - $6000.00 USD for 15 posts, 12 Reels, 2 stories and 3 YouTube videos - 50…"
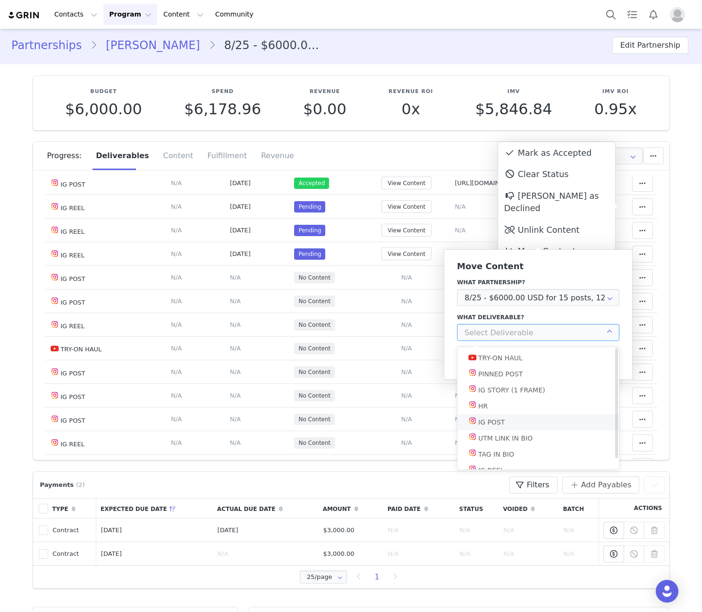
click at [502, 419] on div "IG POST" at bounding box center [491, 422] width 26 height 16
type input "IG POST"
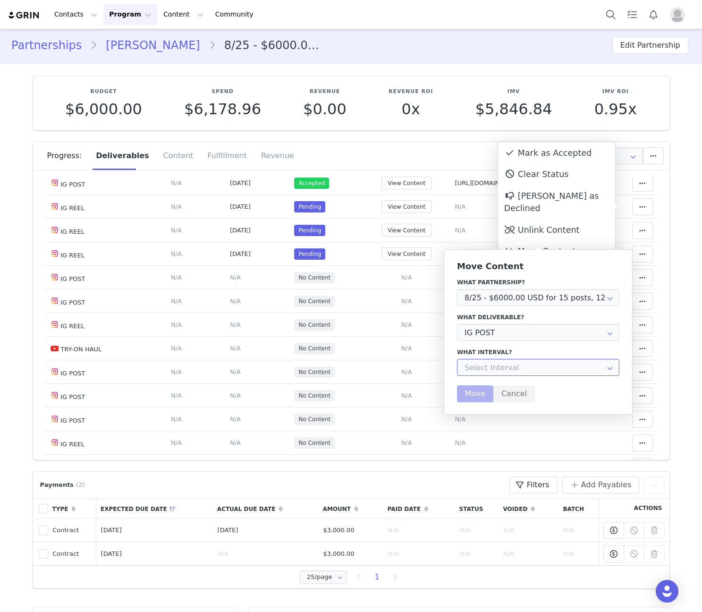
click at [500, 367] on input "text" at bounding box center [538, 367] width 162 height 17
click at [495, 396] on span "Throughout Partnership" at bounding box center [506, 393] width 78 height 8
type input "Throughout Partnership"
click at [467, 395] on button "Move" at bounding box center [475, 393] width 36 height 17
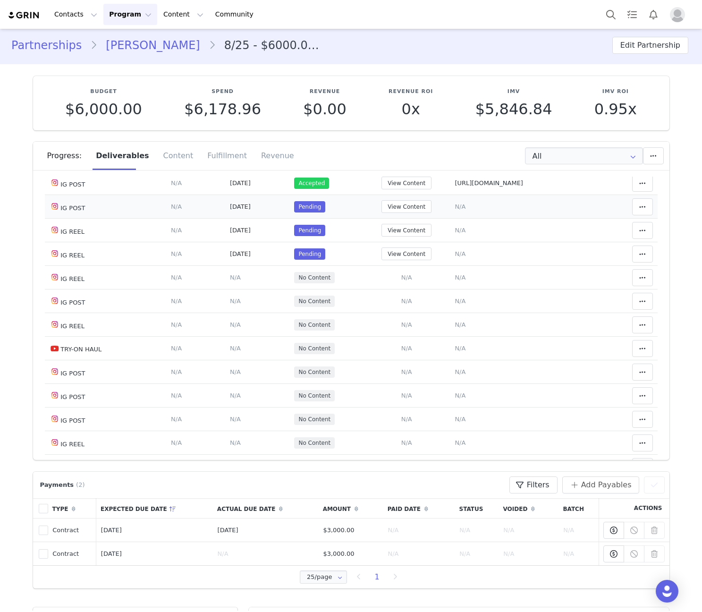
click at [455, 208] on span "N/A" at bounding box center [460, 206] width 11 height 7
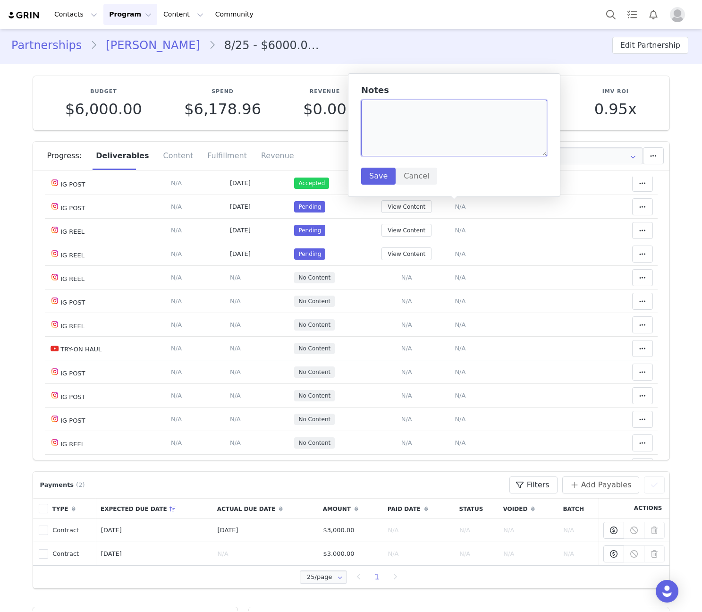
click at [438, 130] on textarea at bounding box center [454, 128] width 186 height 57
paste textarea "https://www.instagram.com/p/DOeySYEEo0k/"
type textarea "https://www.instagram.com/p/DOeySYEEo0k/"
click at [385, 179] on button "Save" at bounding box center [378, 176] width 34 height 17
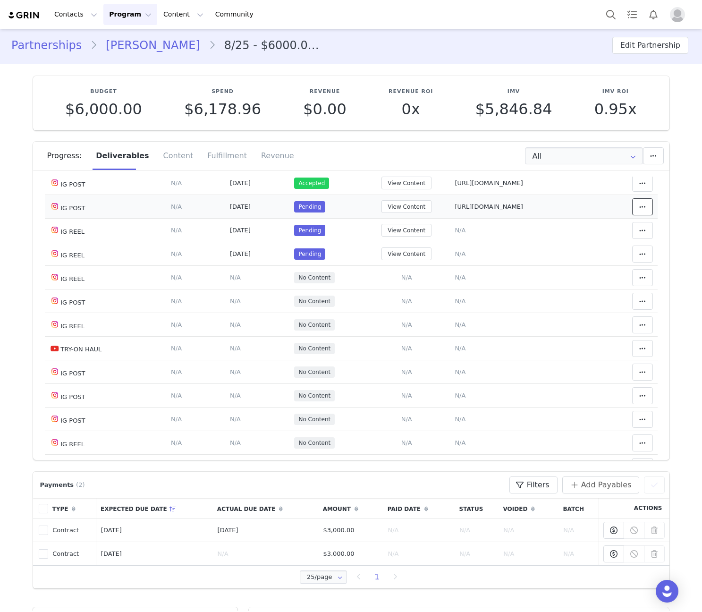
click at [632, 202] on button at bounding box center [642, 206] width 21 height 17
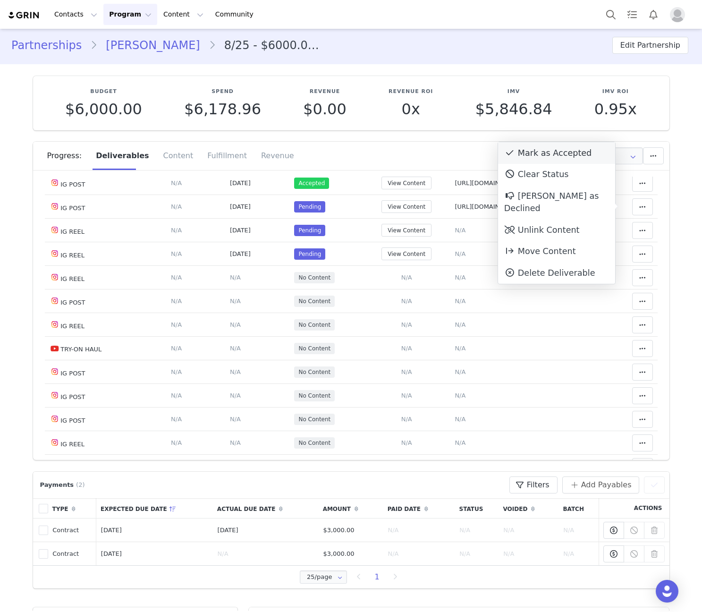
click at [535, 156] on div "Mark as Accepted" at bounding box center [556, 153] width 117 height 22
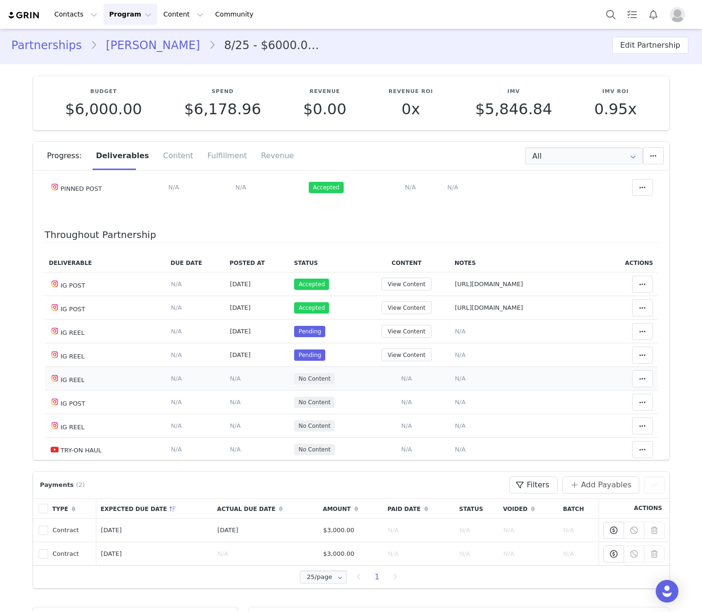
scroll to position [110, 0]
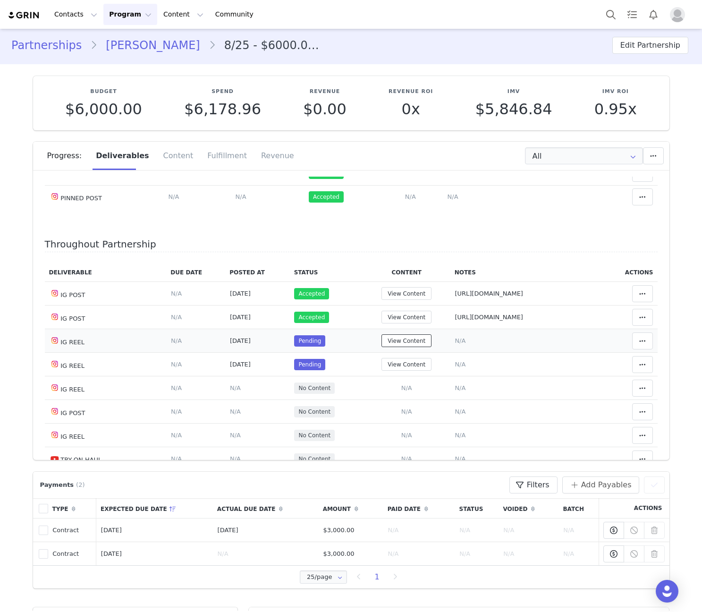
click at [414, 340] on button "View Content" at bounding box center [407, 340] width 50 height 13
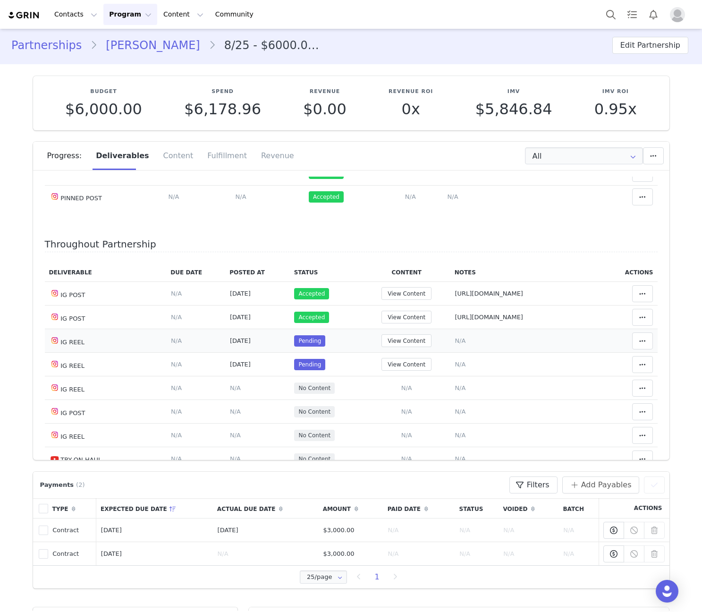
click at [458, 343] on span "N/A" at bounding box center [460, 340] width 11 height 7
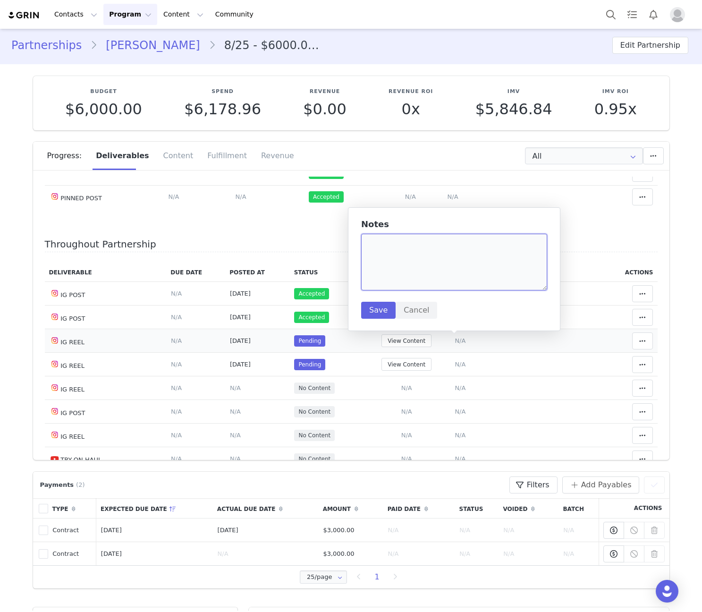
click at [426, 247] on textarea at bounding box center [454, 262] width 186 height 57
paste textarea "https://www.instagram.com/reel/DOrbNkokrD5/"
type textarea "https://www.instagram.com/reel/DOrbNkokrD5/"
click at [374, 305] on button "Save" at bounding box center [378, 310] width 34 height 17
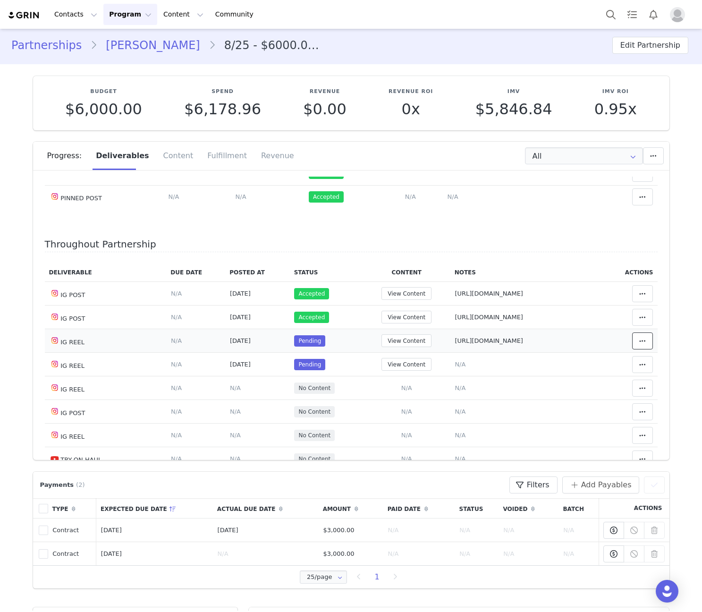
click at [637, 341] on span at bounding box center [642, 340] width 11 height 11
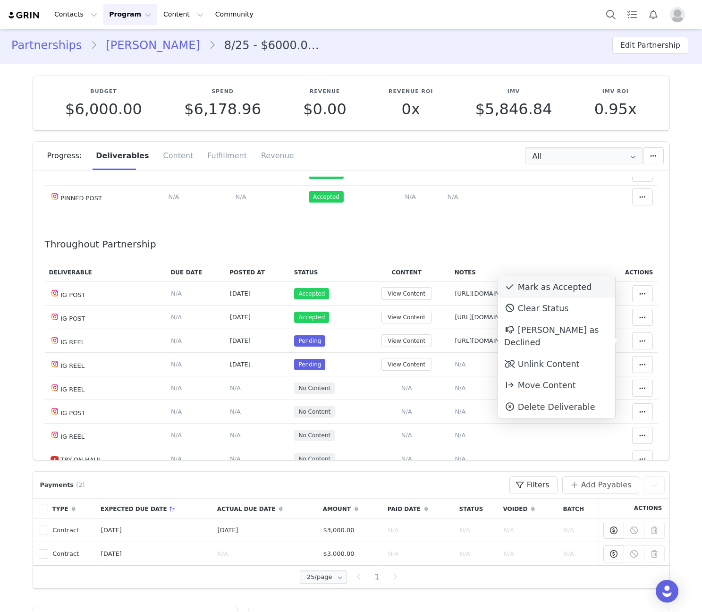
click at [537, 287] on div "Mark as Accepted" at bounding box center [556, 287] width 117 height 22
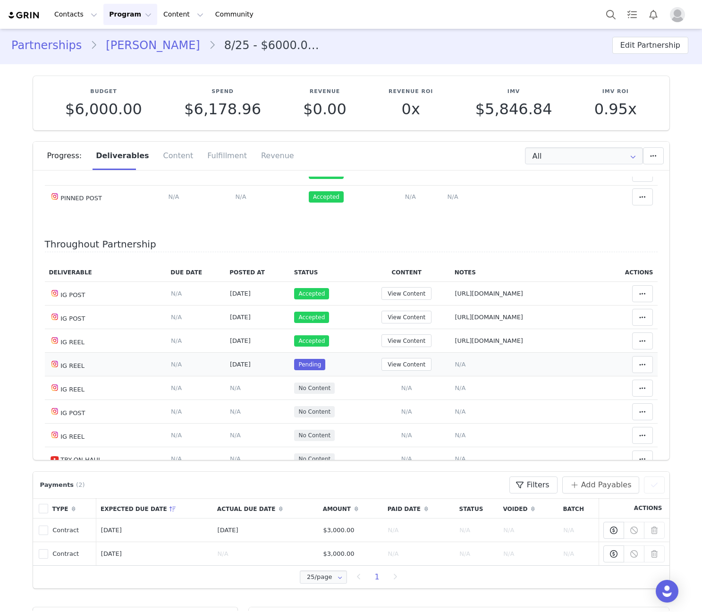
click at [457, 365] on span "N/A" at bounding box center [460, 364] width 11 height 7
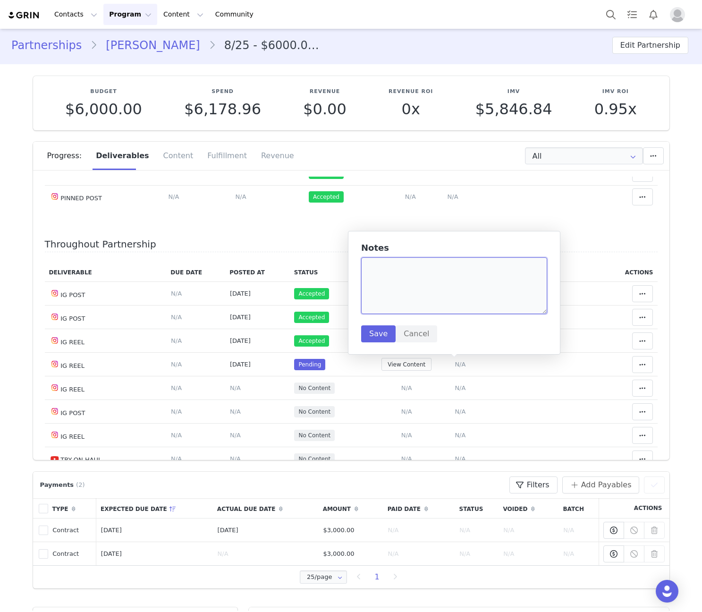
click at [434, 288] on textarea at bounding box center [454, 285] width 186 height 57
paste textarea "https://www.instagram.com/reel/DO6wyOmEvqx/"
type textarea "https://www.instagram.com/reel/DO6wyOmEvqx/"
click at [376, 331] on button "Save" at bounding box center [378, 333] width 34 height 17
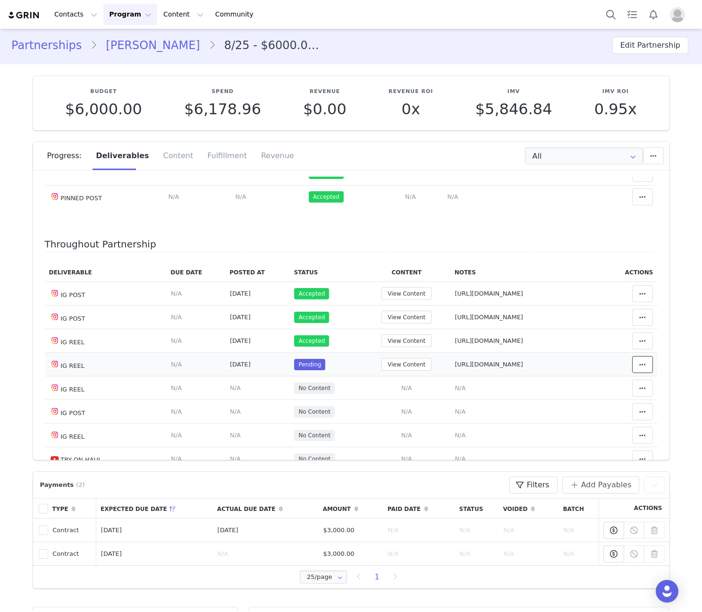
click at [639, 366] on icon at bounding box center [642, 365] width 7 height 8
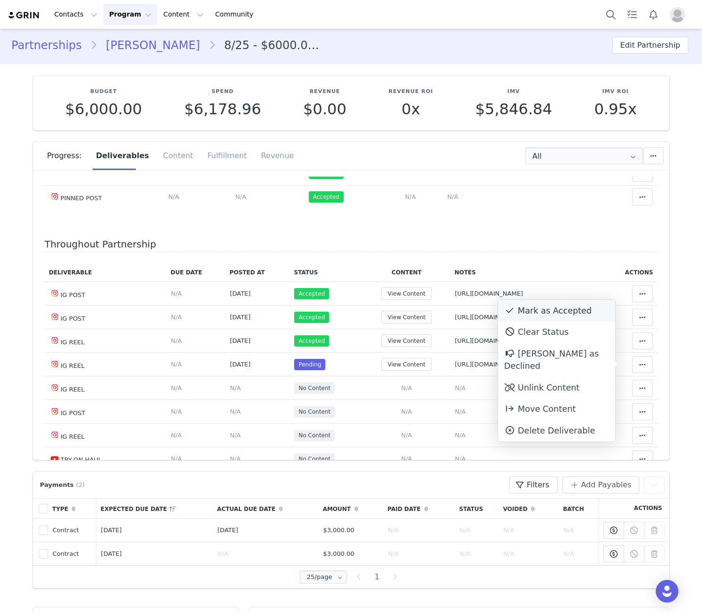
click at [542, 309] on div "Mark as Accepted" at bounding box center [556, 311] width 117 height 22
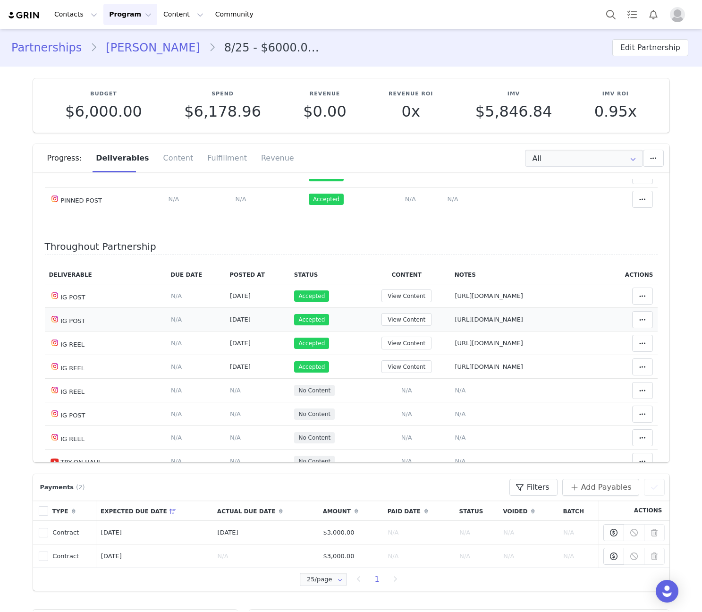
drag, startPoint x: 63, startPoint y: 295, endPoint x: 90, endPoint y: 326, distance: 40.8
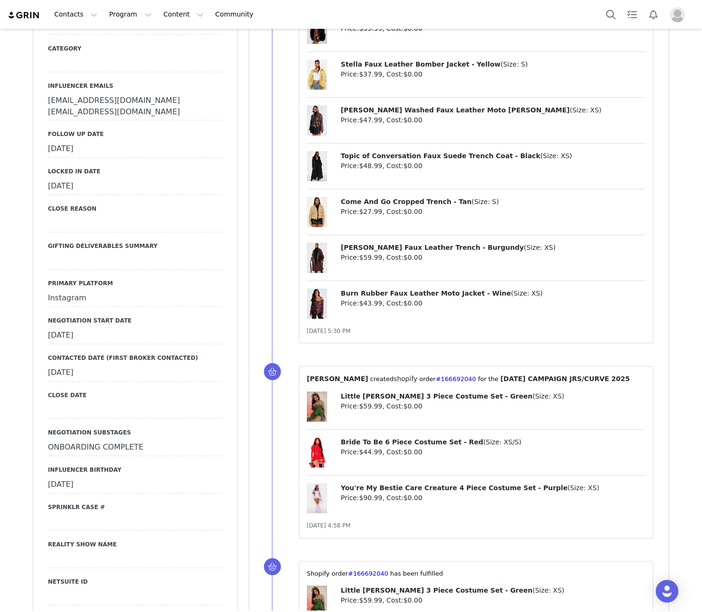
scroll to position [441, 0]
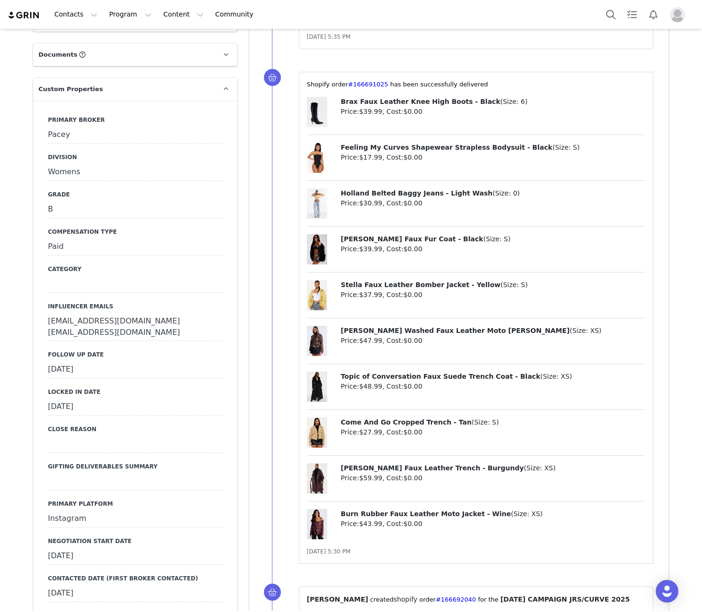
click at [108, 361] on div "[DATE]" at bounding box center [135, 369] width 174 height 17
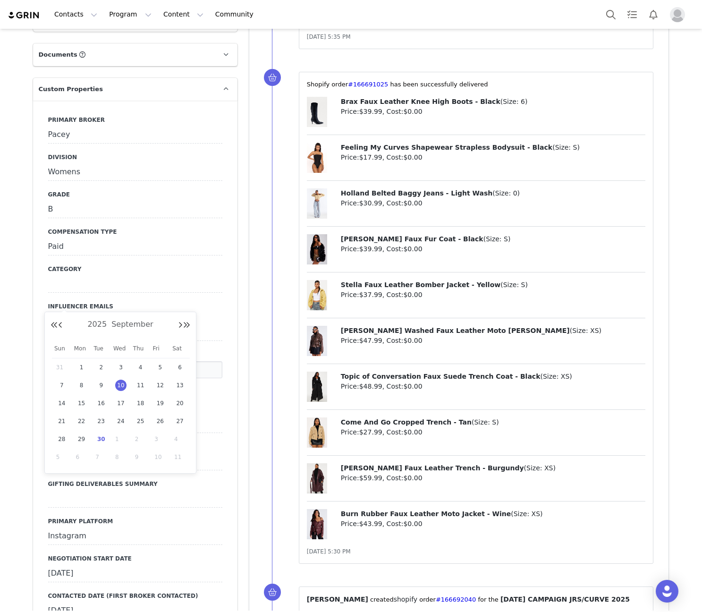
click at [99, 441] on span "30" at bounding box center [100, 439] width 11 height 11
type input "[DATE]"
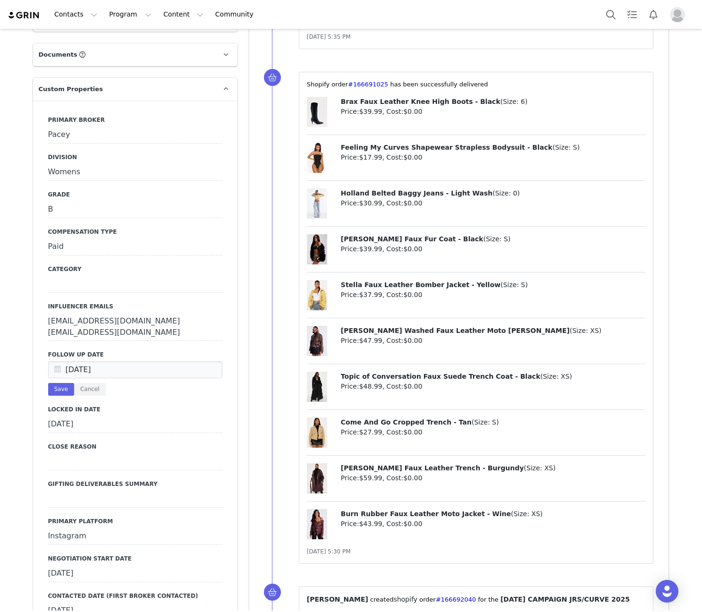
click at [55, 361] on div "[DATE] Save Cancel" at bounding box center [135, 378] width 174 height 34
click at [51, 383] on button "Save" at bounding box center [61, 389] width 26 height 13
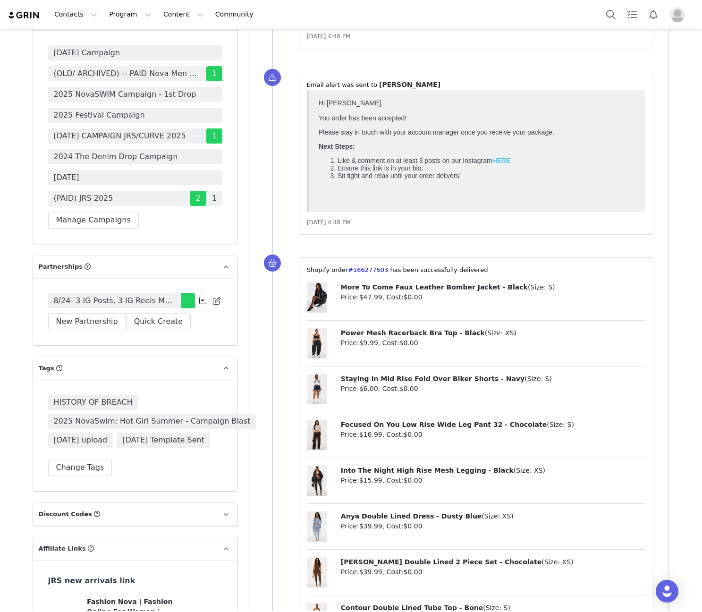
scroll to position [2424, 0]
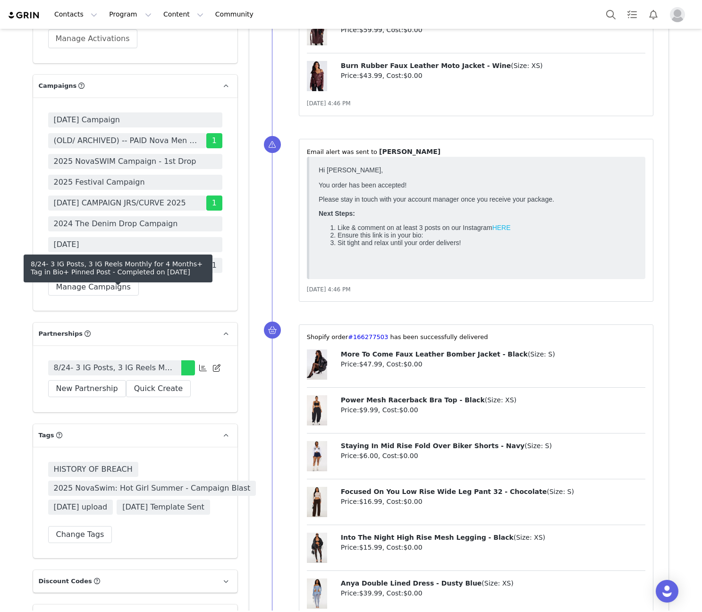
click at [140, 362] on span "8/24- 3 IG Posts, 3 IG Reels Monthly for 4 Months+ Tag in Bio+ Pinned Post" at bounding box center [115, 367] width 122 height 11
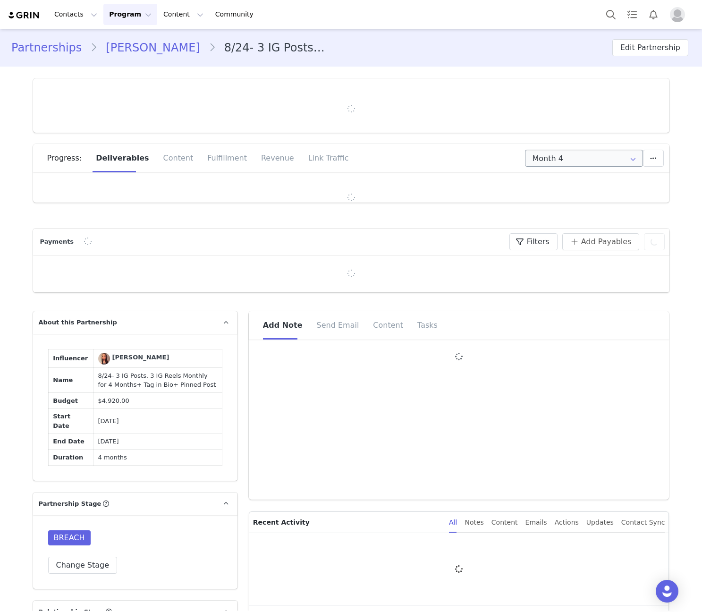
type input "+1 ([GEOGRAPHIC_DATA])"
click at [557, 151] on input "Month 4" at bounding box center [584, 158] width 118 height 17
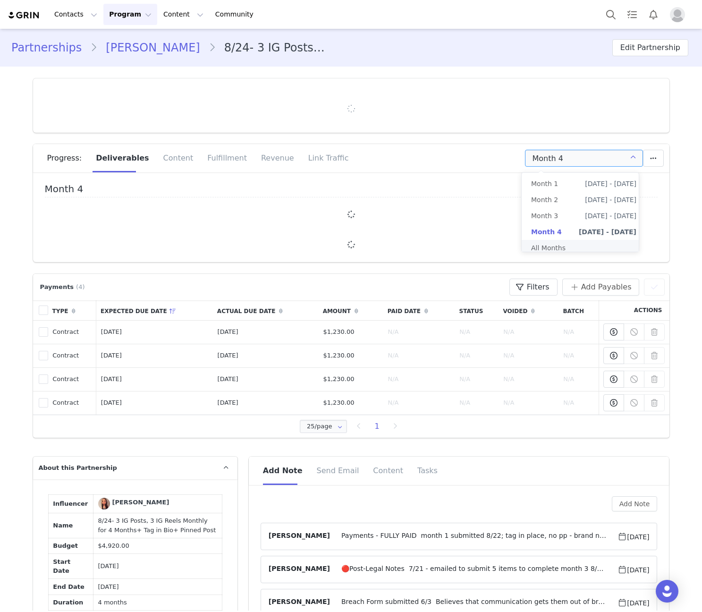
click at [553, 253] on li "All Months" at bounding box center [584, 248] width 124 height 16
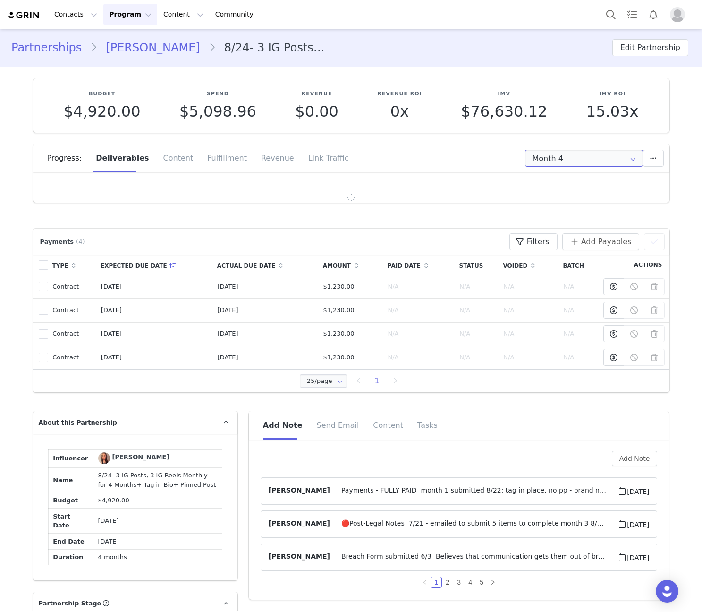
type input "All"
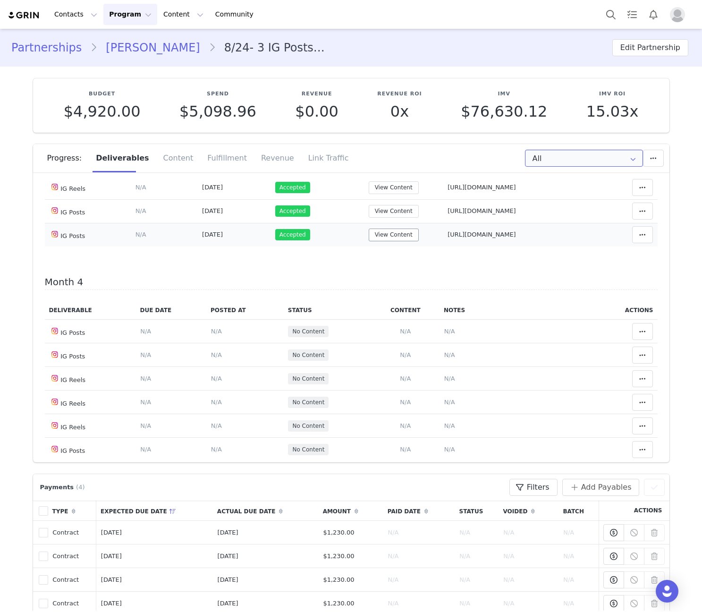
scroll to position [441, 0]
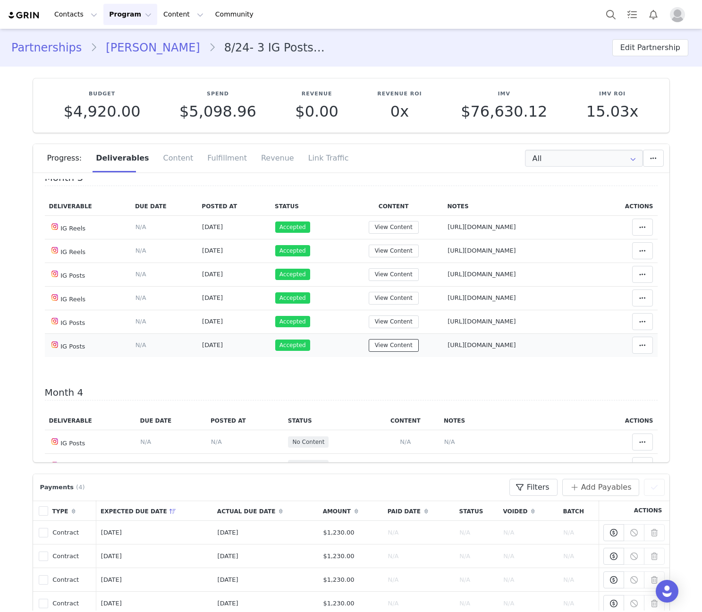
click at [386, 347] on button "View Content" at bounding box center [394, 345] width 50 height 13
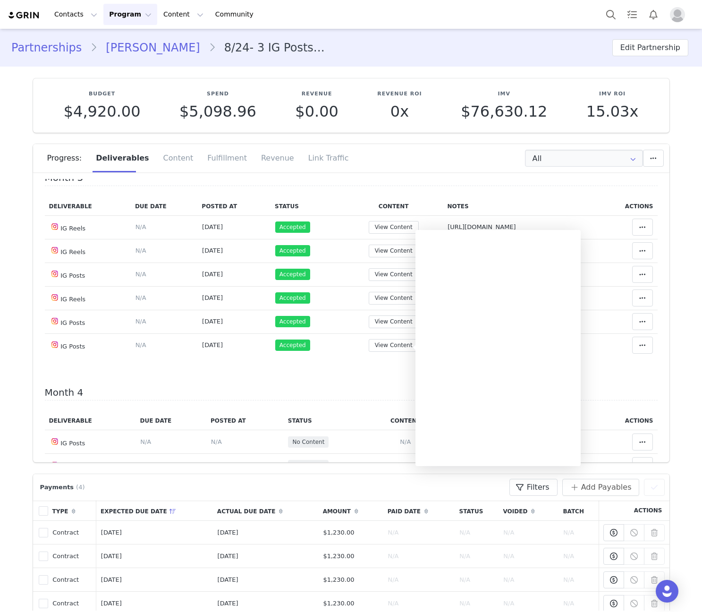
click at [321, 371] on div "Month 1 Deliverable Due Date Posted At Status Content Notes Actions IG Reels De…" at bounding box center [351, 223] width 613 height 960
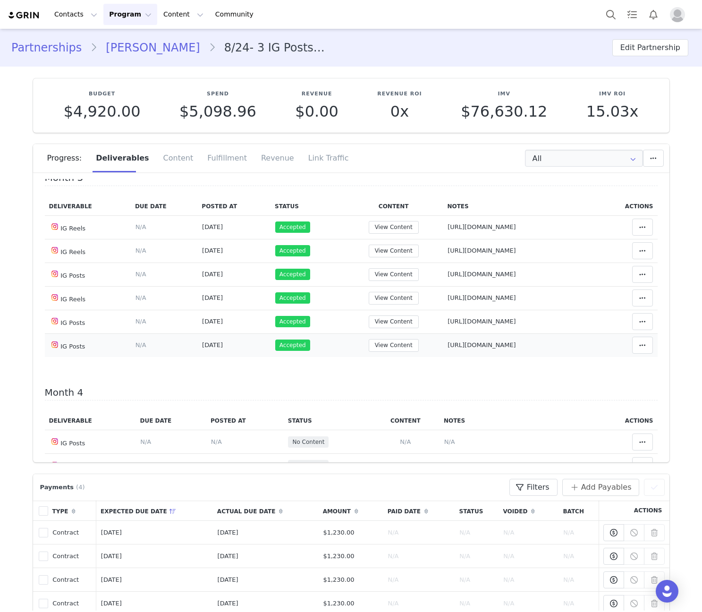
click at [324, 353] on td "Accepted" at bounding box center [308, 345] width 74 height 24
click at [327, 374] on div "Month 1 Deliverable Due Date Posted At Status Content Notes Actions IG Reels De…" at bounding box center [351, 223] width 613 height 960
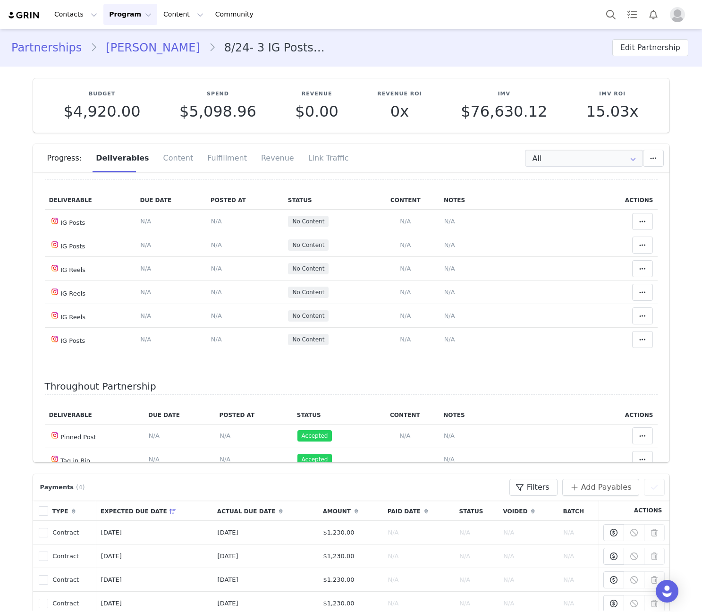
scroll to position [551, 0]
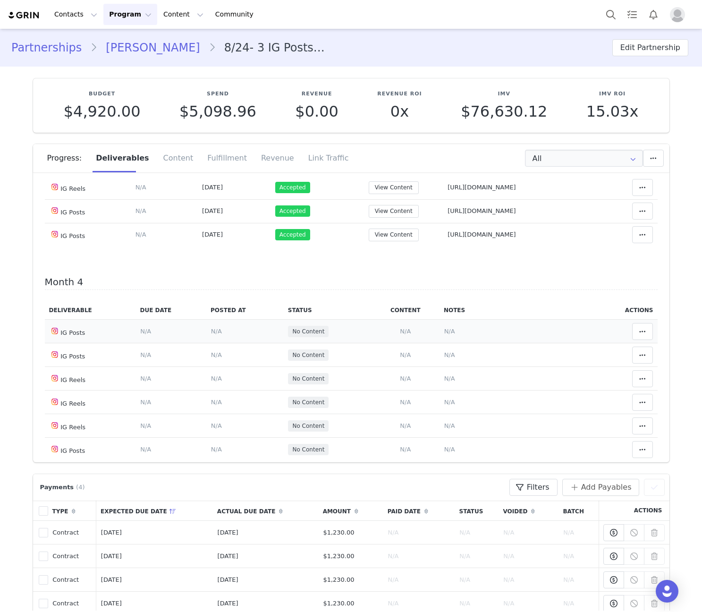
click at [400, 335] on span "N/A" at bounding box center [405, 331] width 11 height 7
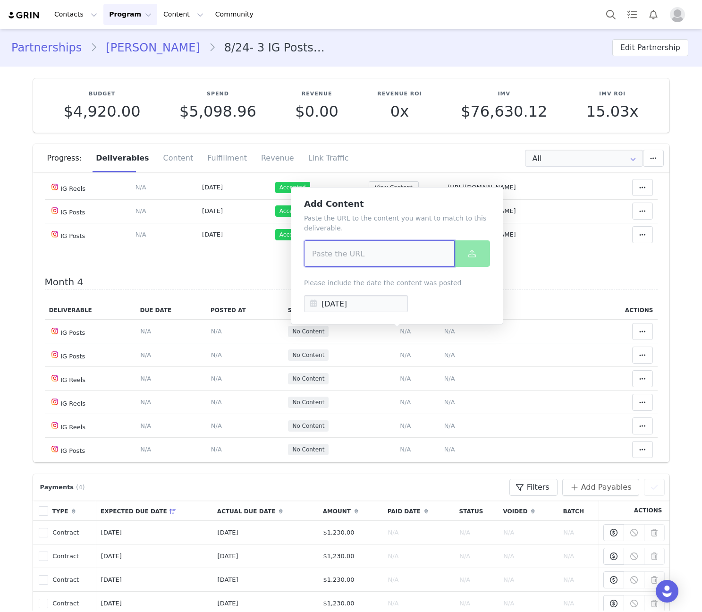
click at [381, 260] on input at bounding box center [379, 253] width 151 height 26
paste input "[URL][DOMAIN_NAME]"
type input "[URL][DOMAIN_NAME]"
click at [468, 260] on button at bounding box center [472, 253] width 36 height 26
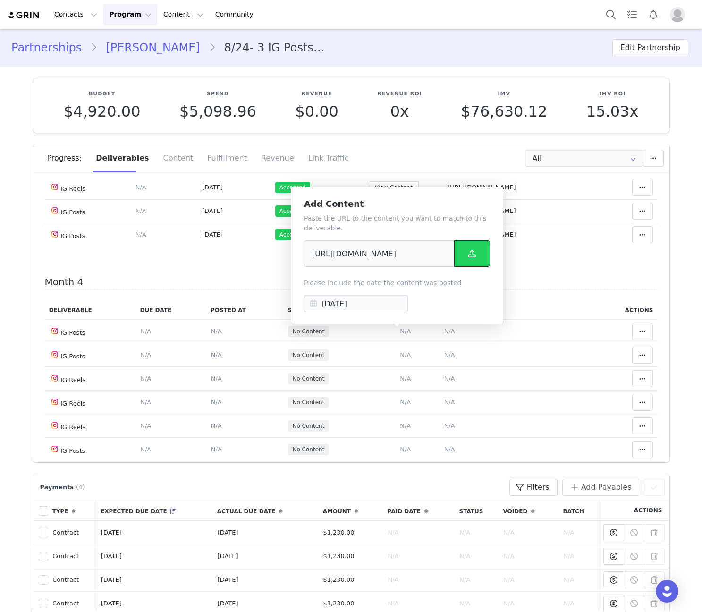
scroll to position [0, 0]
click at [444, 335] on span "N/A" at bounding box center [449, 331] width 11 height 7
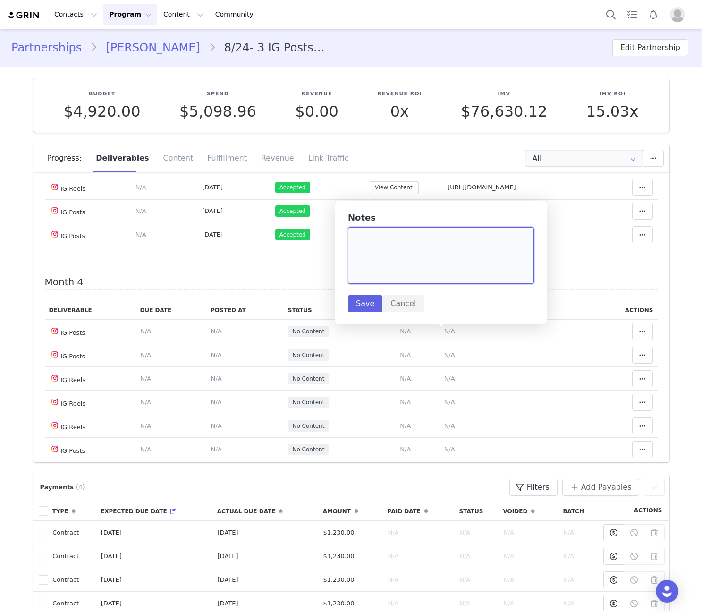
click at [419, 228] on textarea at bounding box center [441, 255] width 186 height 57
paste textarea "[URL][DOMAIN_NAME]"
type textarea "[URL][DOMAIN_NAME]"
click at [364, 294] on div "Notes [URL][DOMAIN_NAME] Save Cancel" at bounding box center [441, 262] width 186 height 99
click at [366, 300] on button "Save" at bounding box center [365, 303] width 34 height 17
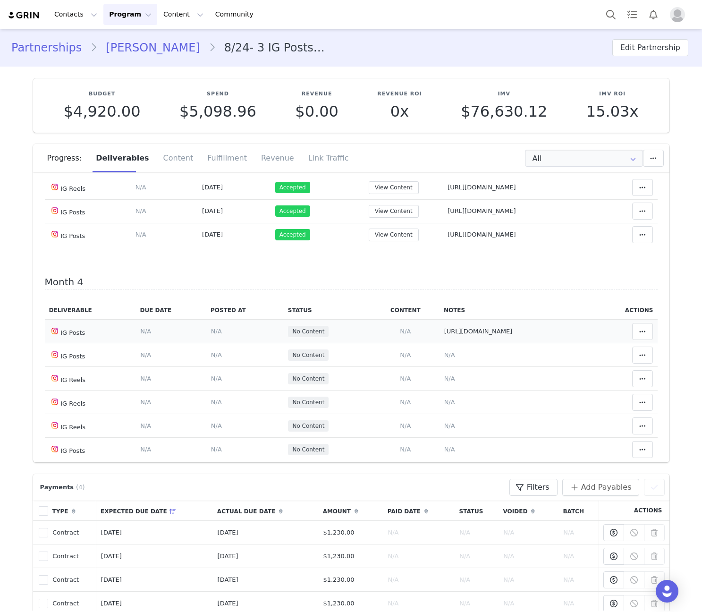
click at [479, 331] on span "[URL][DOMAIN_NAME]" at bounding box center [478, 331] width 68 height 7
type textarea "[URL][DOMAIN_NAME]"
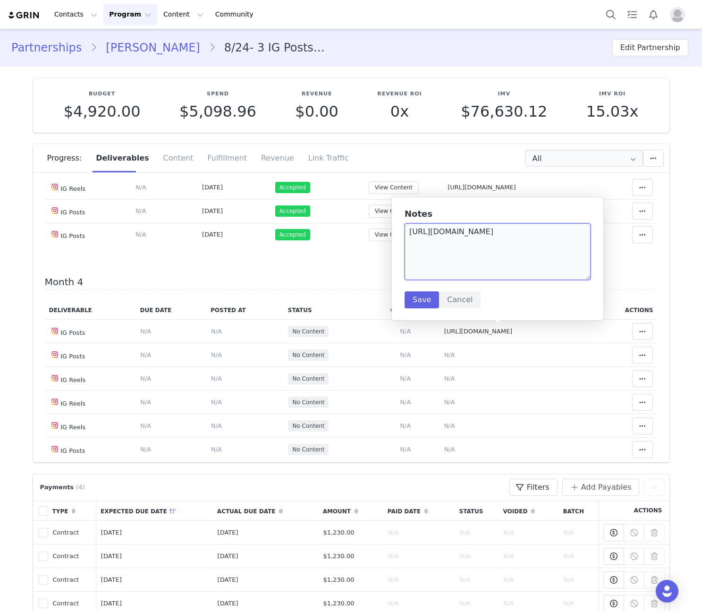
drag, startPoint x: 558, startPoint y: 253, endPoint x: 556, endPoint y: 235, distance: 17.6
click at [556, 235] on textarea "[URL][DOMAIN_NAME]" at bounding box center [498, 251] width 186 height 57
type textarea "[URL][DOMAIN_NAME]"
click at [421, 304] on button "Save" at bounding box center [422, 299] width 34 height 17
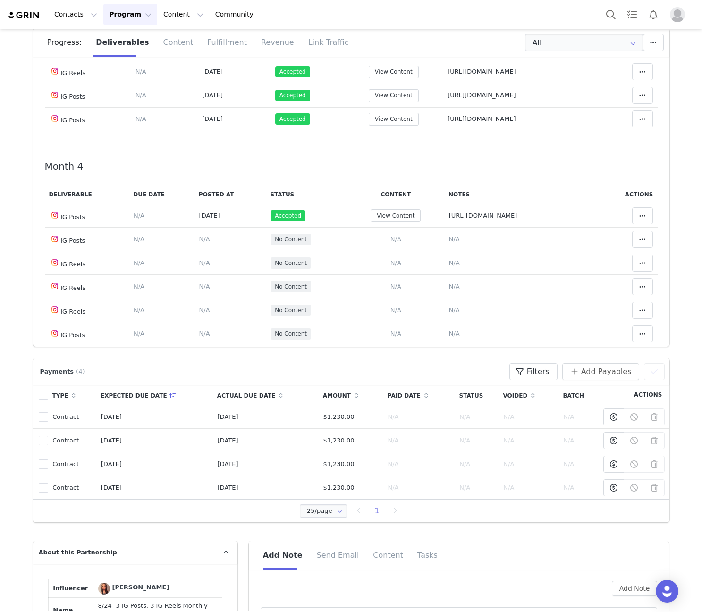
scroll to position [110, 0]
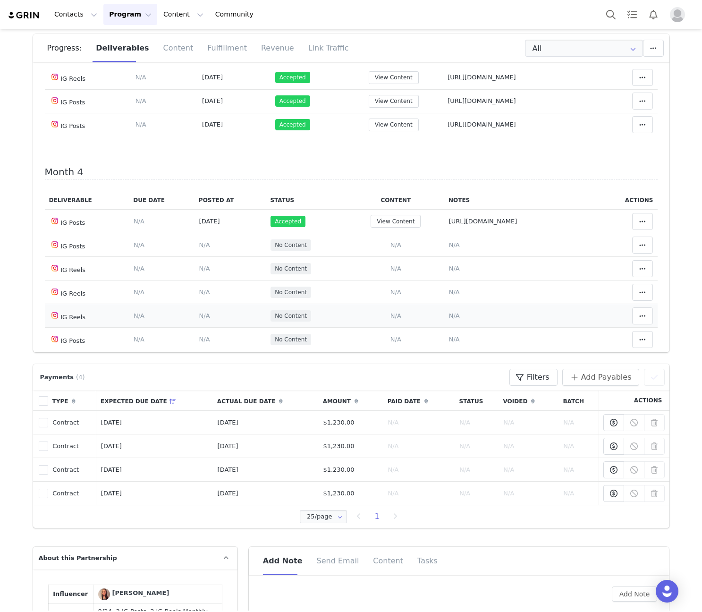
drag, startPoint x: 66, startPoint y: 272, endPoint x: 91, endPoint y: 326, distance: 59.8
click at [91, 326] on tbody "IG Posts Deliverable Due Date Set the date you expect this content to go live. …" at bounding box center [351, 281] width 613 height 142
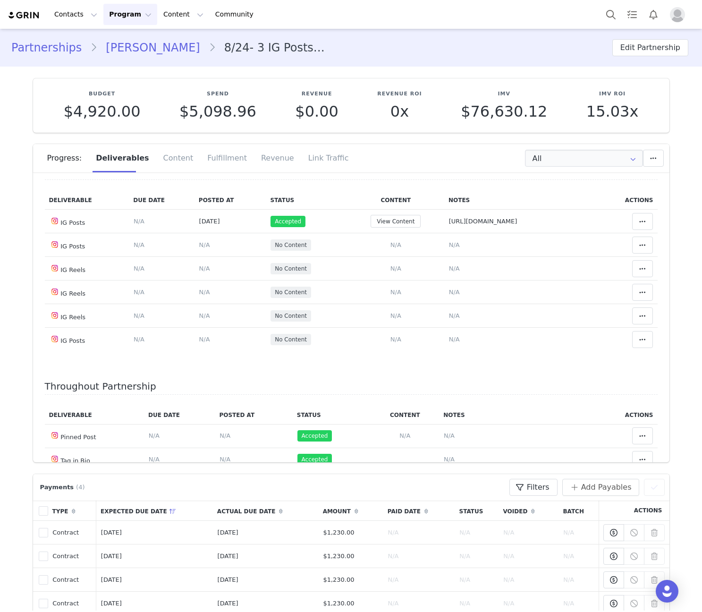
scroll to position [441, 0]
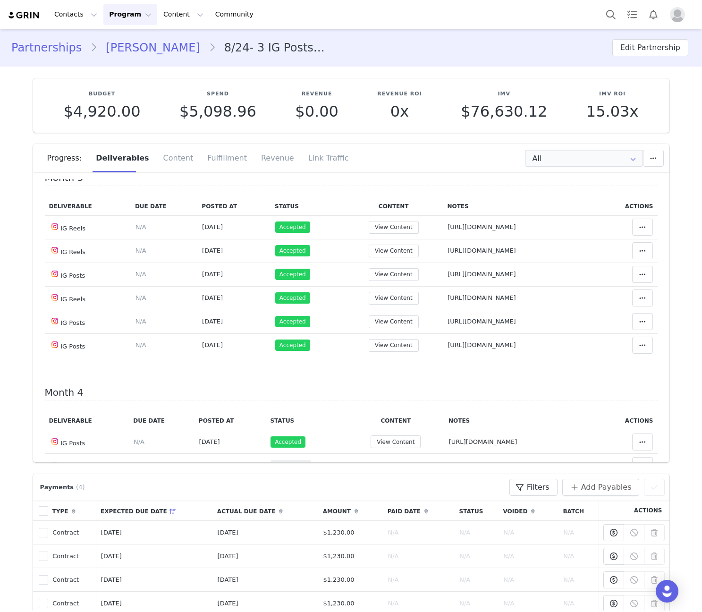
click at [155, 48] on link "[PERSON_NAME]" at bounding box center [152, 47] width 111 height 17
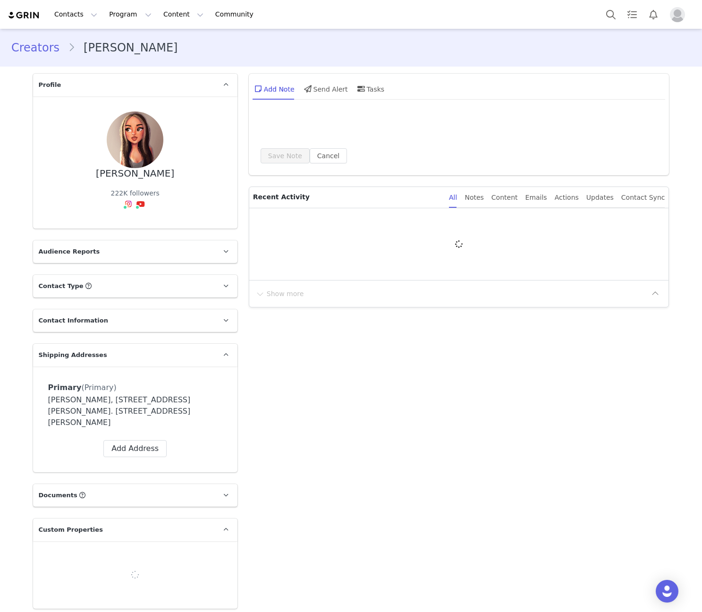
scroll to position [359, 0]
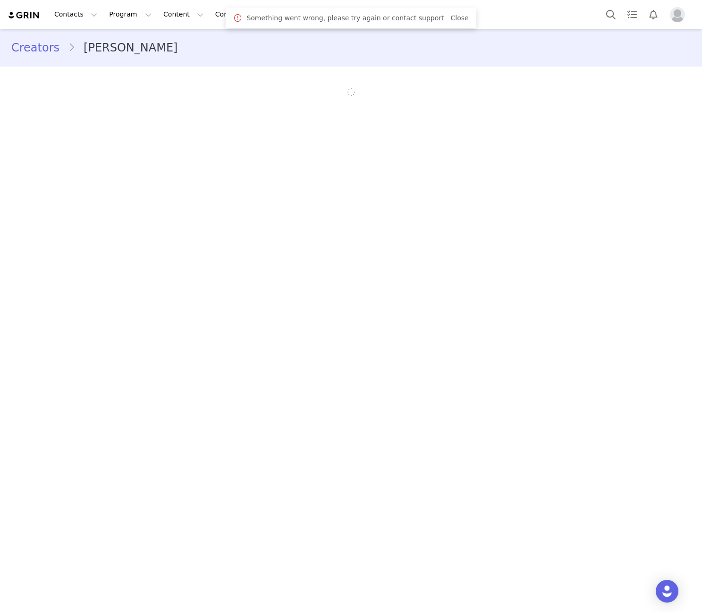
click at [451, 20] on link "Close" at bounding box center [460, 18] width 18 height 8
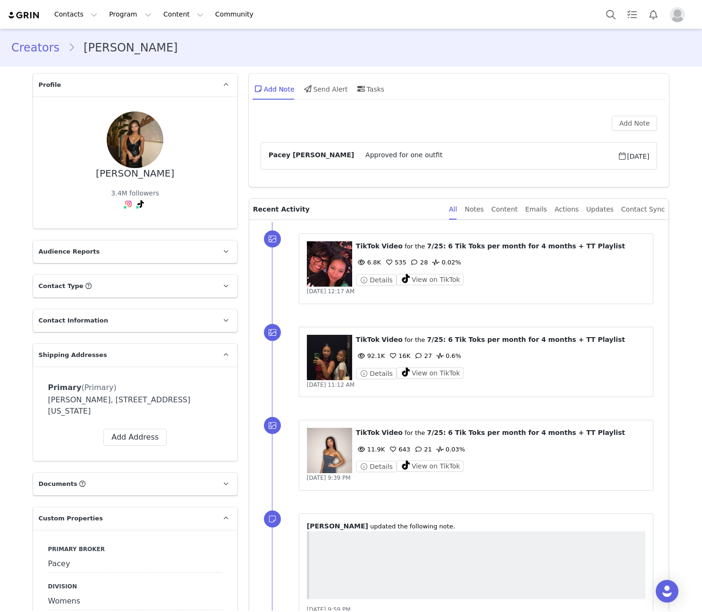
scroll to position [441, 0]
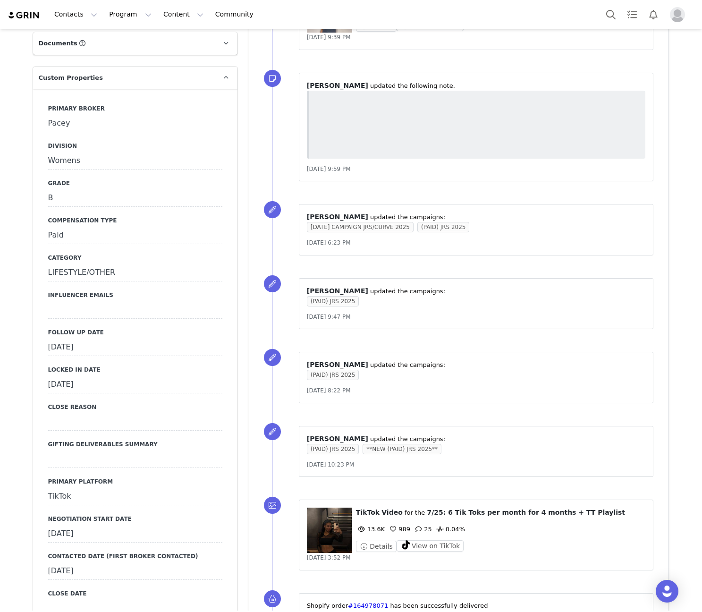
click at [99, 349] on div "[DATE]" at bounding box center [135, 347] width 174 height 17
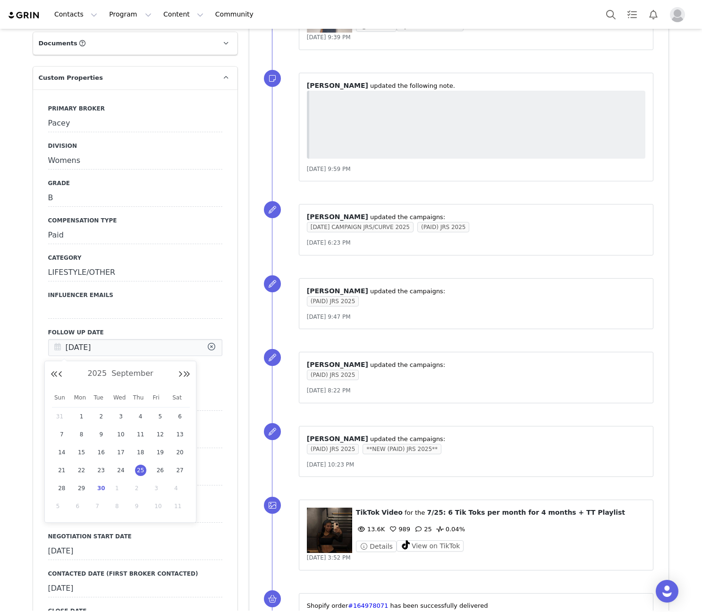
click at [99, 349] on input "[DATE]" at bounding box center [135, 347] width 174 height 17
click at [94, 487] on div "30" at bounding box center [101, 488] width 20 height 14
type input "[DATE]"
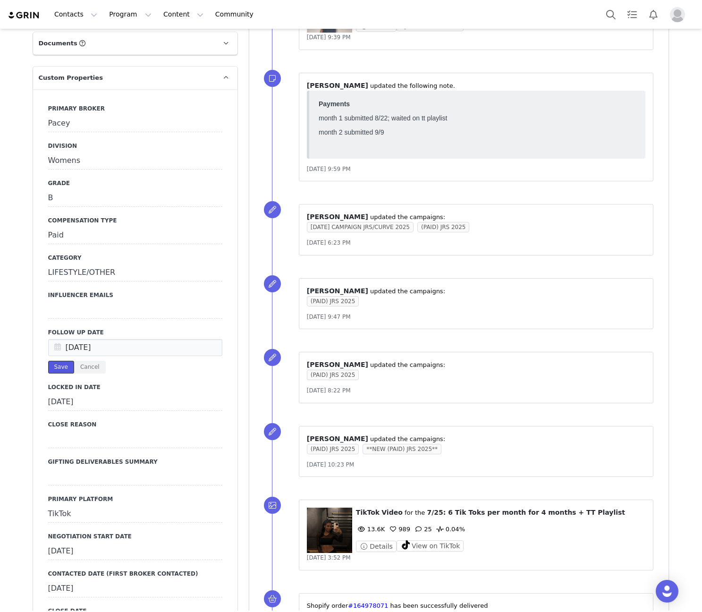
click at [51, 366] on button "Save" at bounding box center [61, 367] width 26 height 13
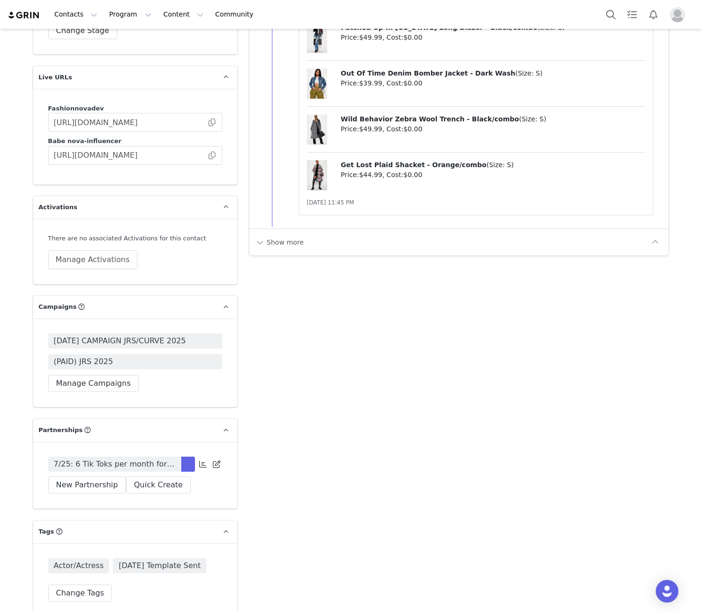
scroll to position [2314, 0]
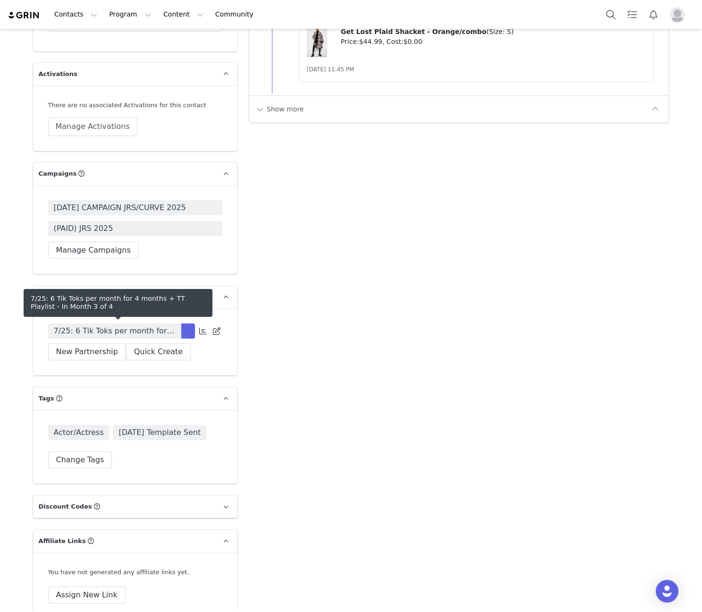
click at [152, 326] on span "7/25: 6 Tik Toks per month for 4 months + TT Playlist" at bounding box center [115, 330] width 122 height 11
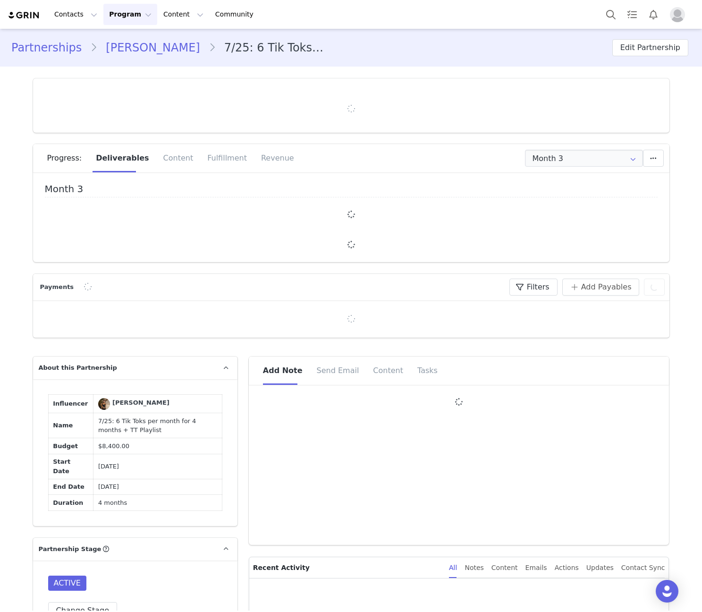
type input "+1 ([GEOGRAPHIC_DATA])"
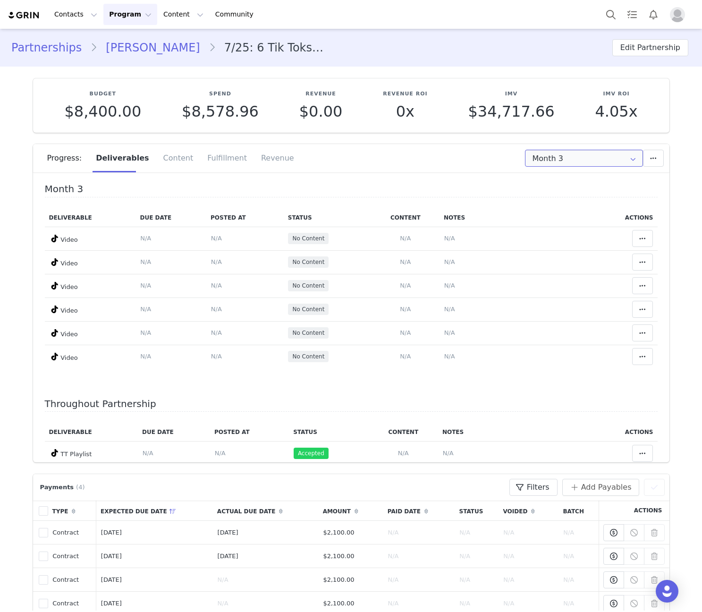
click at [533, 159] on input "Month 3" at bounding box center [584, 158] width 118 height 17
click at [544, 249] on li "All Months" at bounding box center [584, 248] width 124 height 16
type input "All"
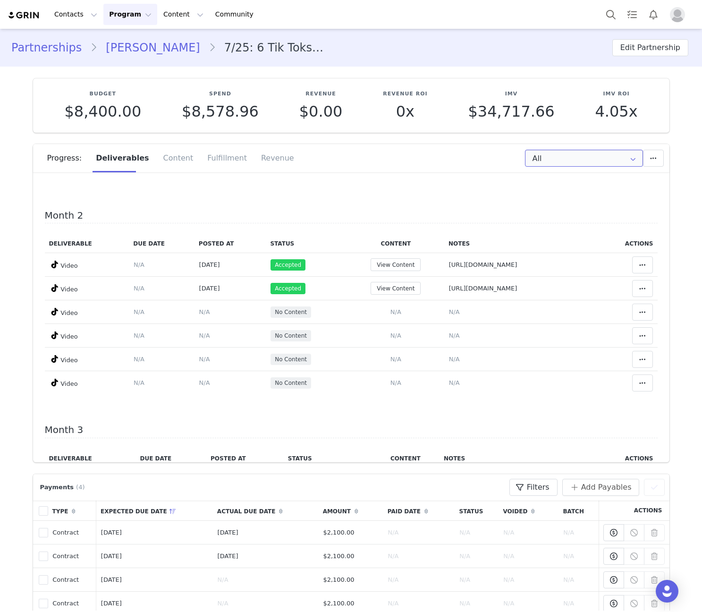
scroll to position [221, 0]
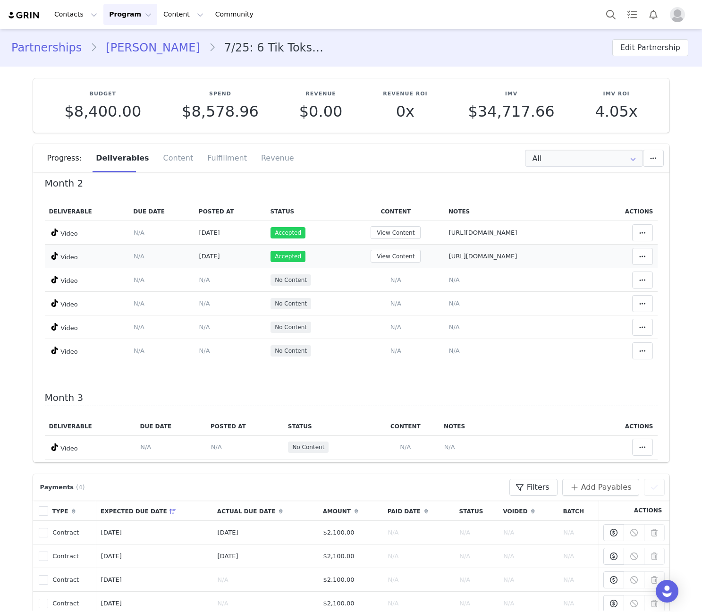
click at [360, 245] on td "View Content" at bounding box center [396, 257] width 97 height 24
click at [371, 256] on button "View Content" at bounding box center [396, 256] width 50 height 13
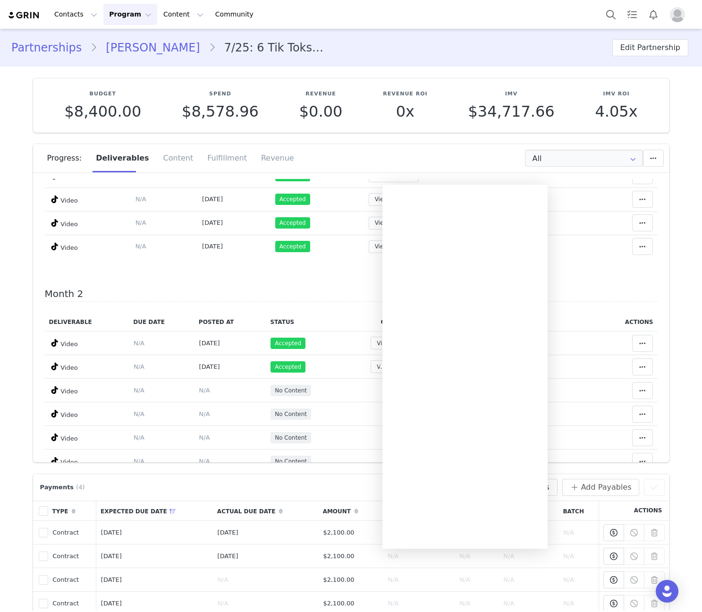
click at [296, 289] on h4 "Month 2" at bounding box center [351, 296] width 613 height 14
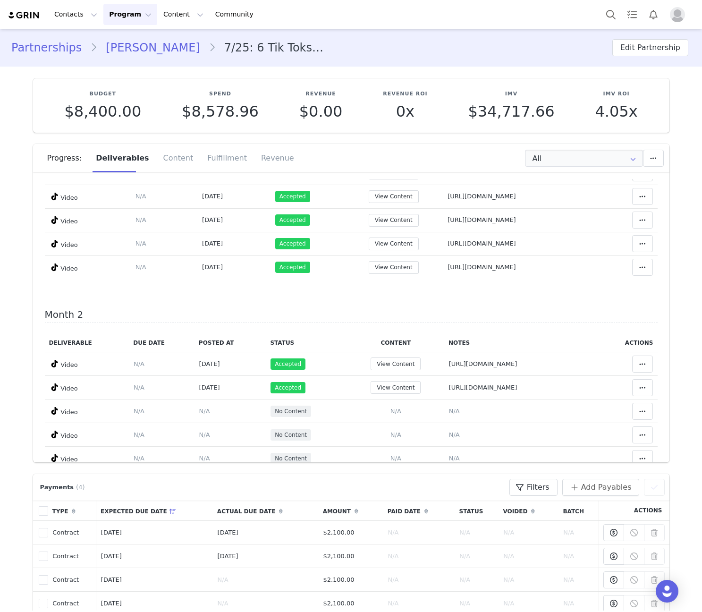
scroll to position [110, 0]
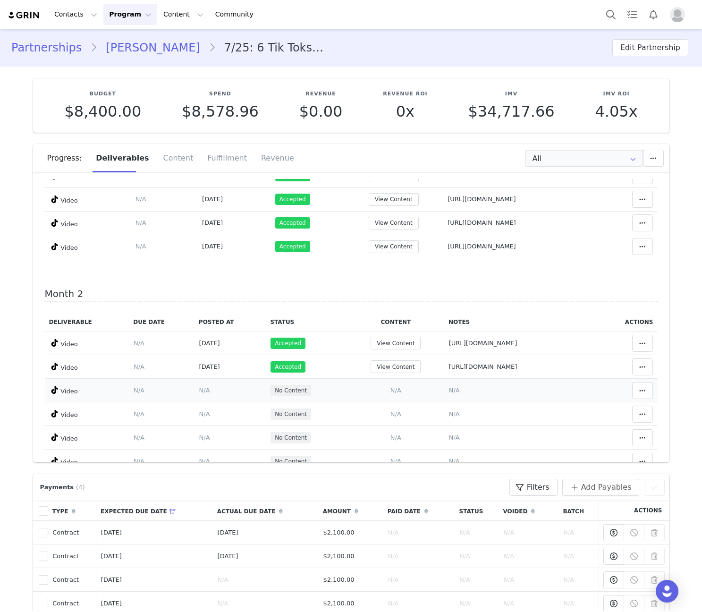
click at [391, 392] on span "N/A" at bounding box center [396, 390] width 11 height 7
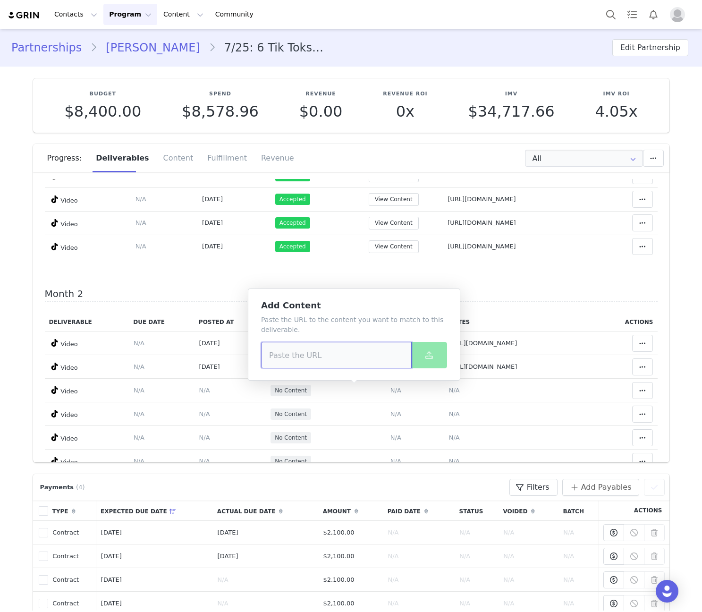
click at [357, 347] on input at bounding box center [336, 355] width 151 height 26
paste input "[URL][DOMAIN_NAME]"
type input "[URL][DOMAIN_NAME]"
click at [429, 350] on span at bounding box center [429, 354] width 11 height 11
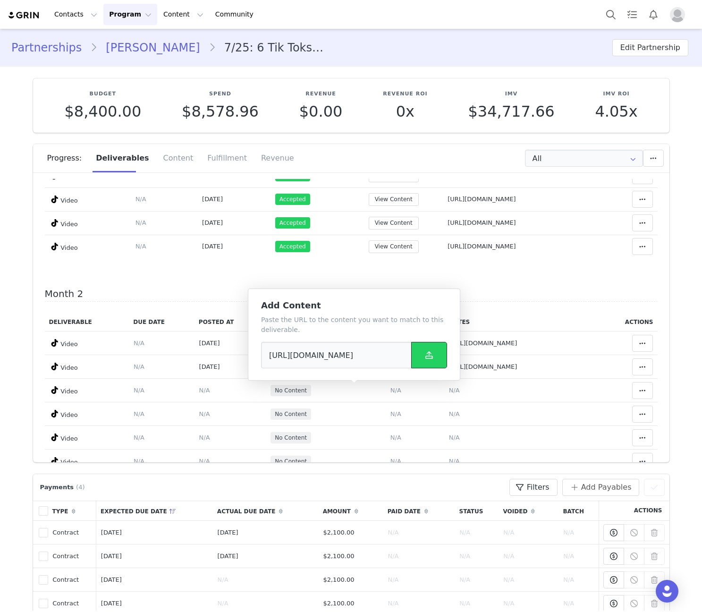
scroll to position [0, 0]
click at [449, 391] on span "N/A" at bounding box center [454, 390] width 11 height 7
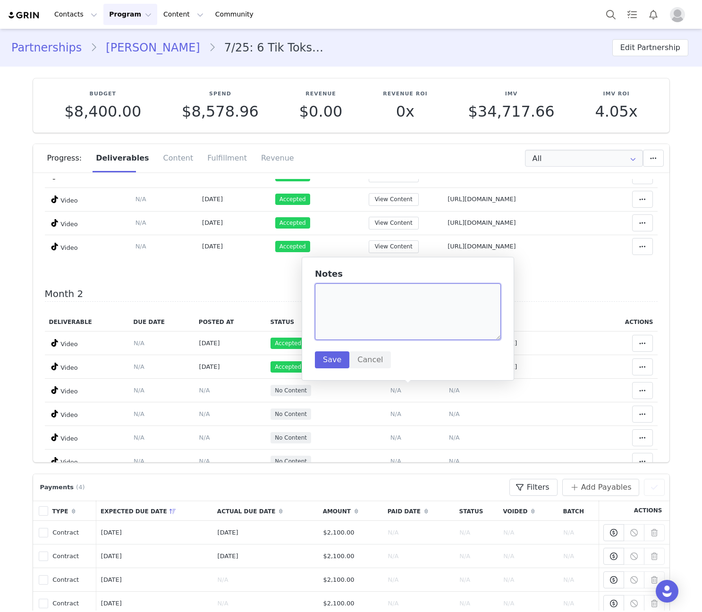
click at [393, 305] on textarea at bounding box center [408, 311] width 186 height 57
paste textarea "[URL][DOMAIN_NAME]"
type textarea "[URL][DOMAIN_NAME]"
click at [331, 359] on button "Save" at bounding box center [332, 359] width 34 height 17
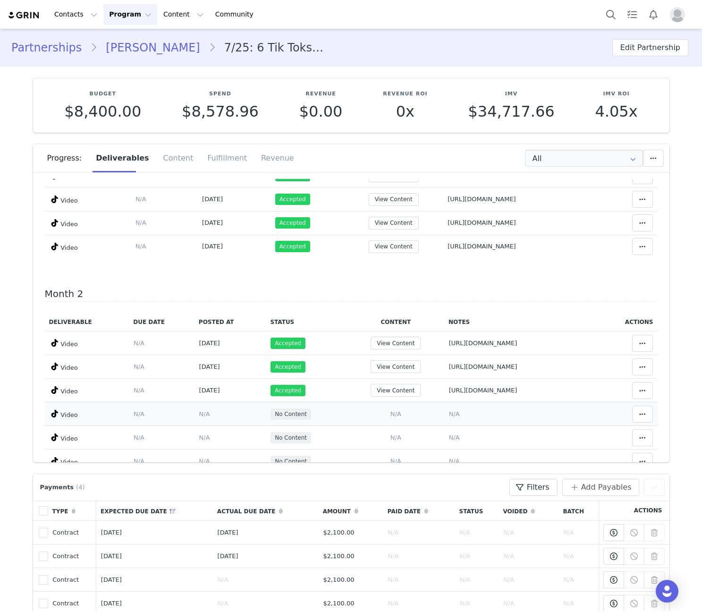
click at [391, 412] on span "N/A" at bounding box center [396, 413] width 11 height 7
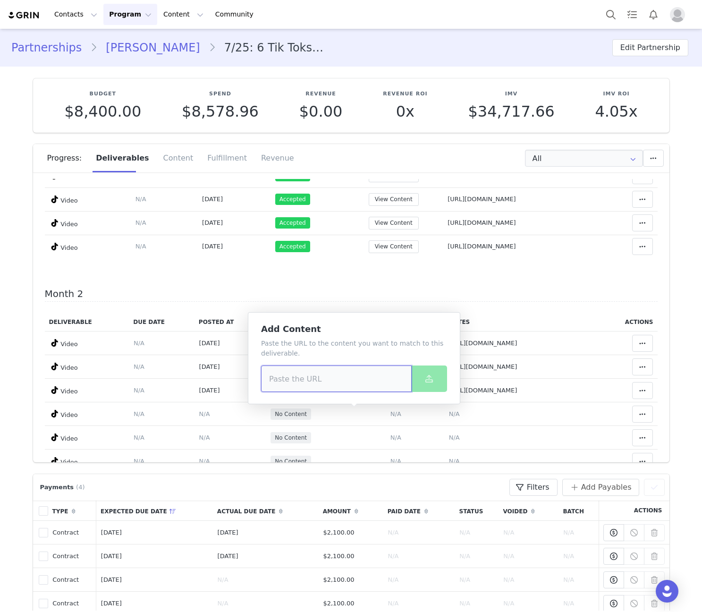
click at [351, 376] on input at bounding box center [336, 379] width 151 height 26
paste input "[URL][DOMAIN_NAME]"
type input "[URL][DOMAIN_NAME]"
click at [434, 380] on span at bounding box center [429, 378] width 11 height 11
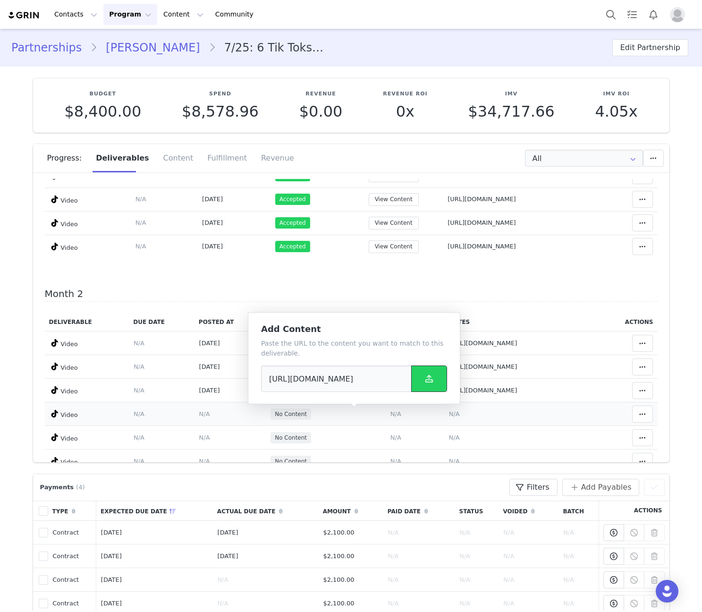
scroll to position [0, 0]
click at [449, 415] on span "N/A" at bounding box center [454, 413] width 11 height 7
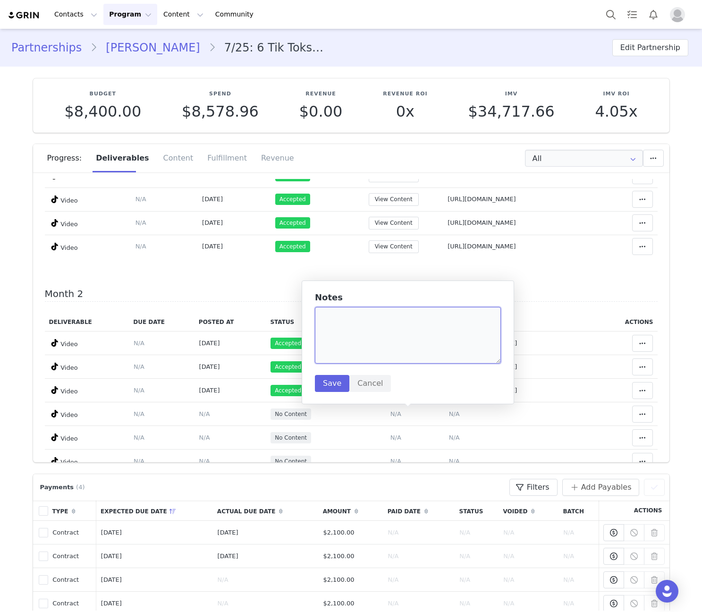
click at [400, 343] on textarea at bounding box center [408, 335] width 186 height 57
paste textarea "[URL][DOMAIN_NAME]"
type textarea "[URL][DOMAIN_NAME]"
click at [326, 385] on button "Save" at bounding box center [332, 383] width 34 height 17
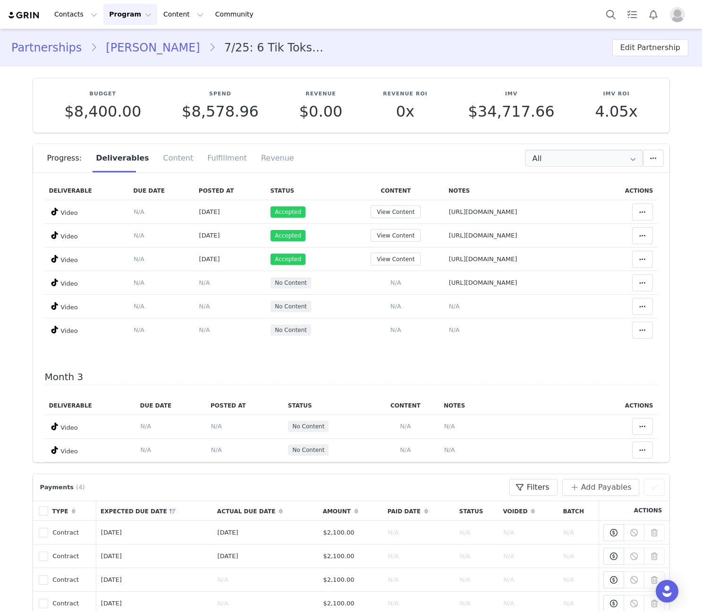
scroll to position [221, 0]
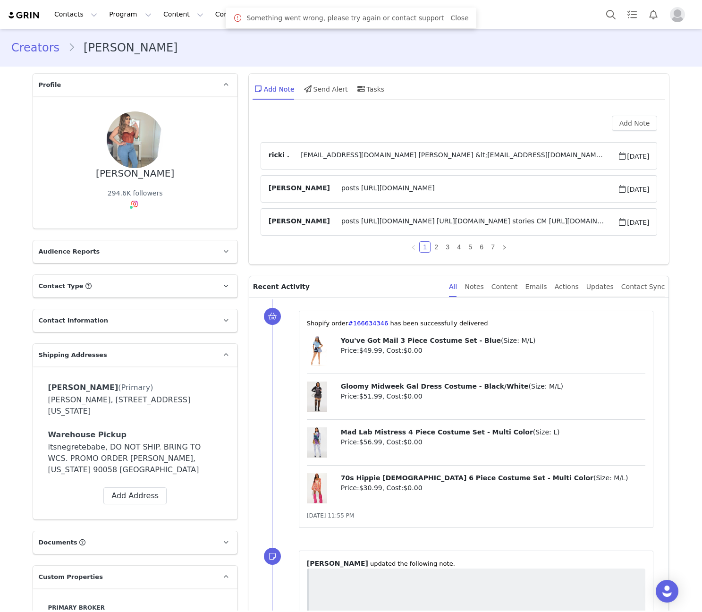
scroll to position [420, 0]
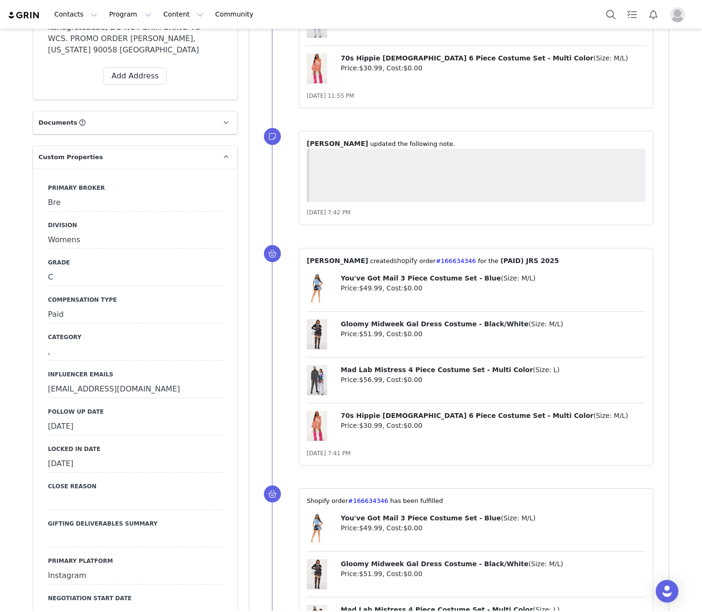
click at [88, 418] on div "[DATE]" at bounding box center [135, 426] width 174 height 17
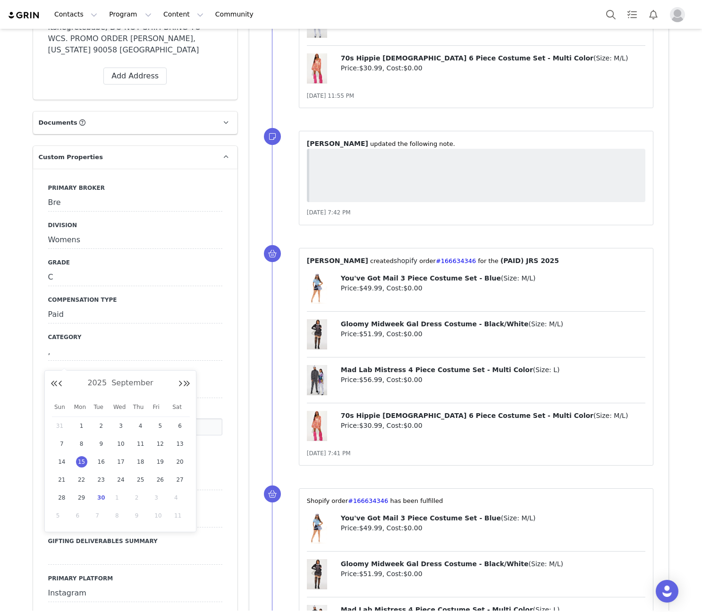
click at [95, 497] on div "30" at bounding box center [101, 498] width 20 height 14
type input "[DATE]"
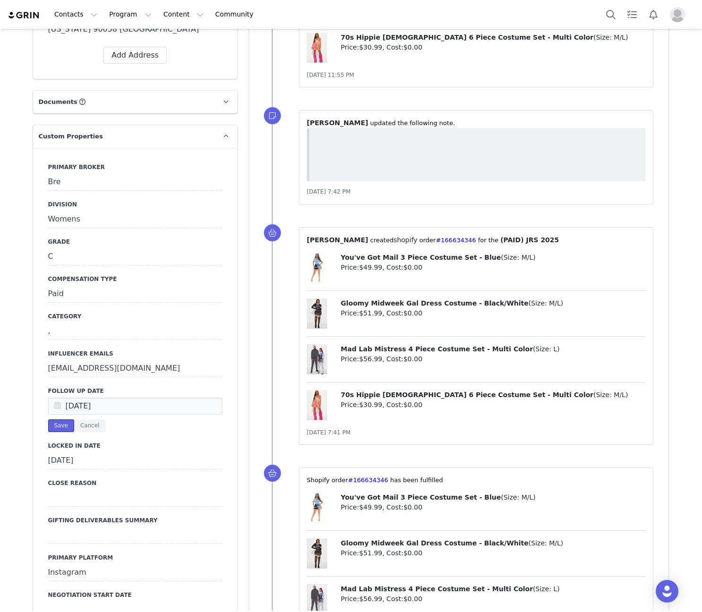
click at [57, 419] on button "Save" at bounding box center [61, 425] width 26 height 13
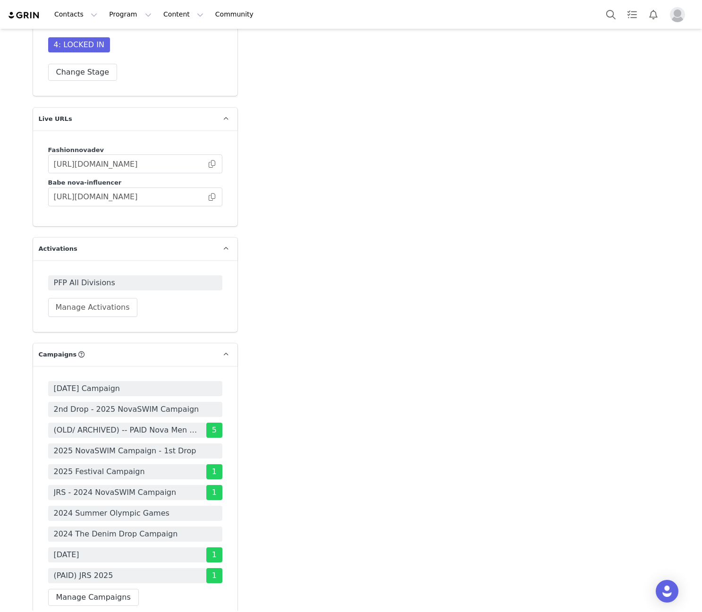
scroll to position [2528, 0]
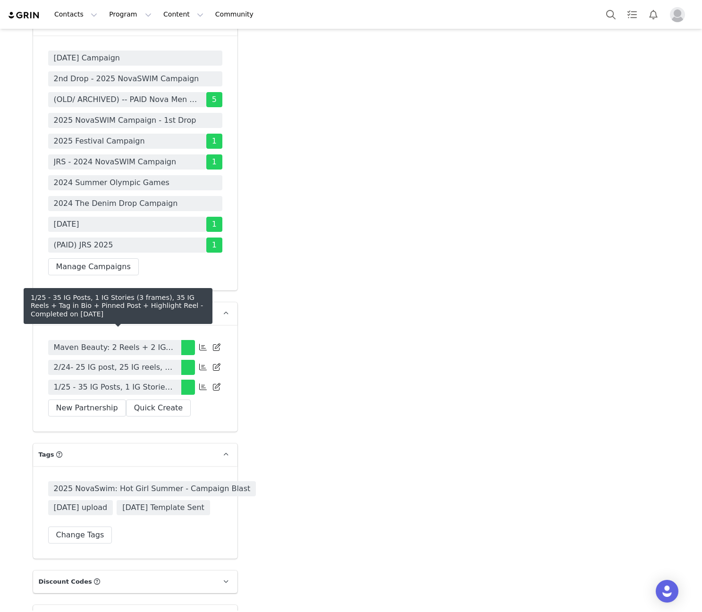
click at [147, 382] on span "1/25 - 35 IG Posts, 1 IG Stories (3 frames), 35 IG Reels + Tag in Bio + Pinned …" at bounding box center [115, 387] width 122 height 11
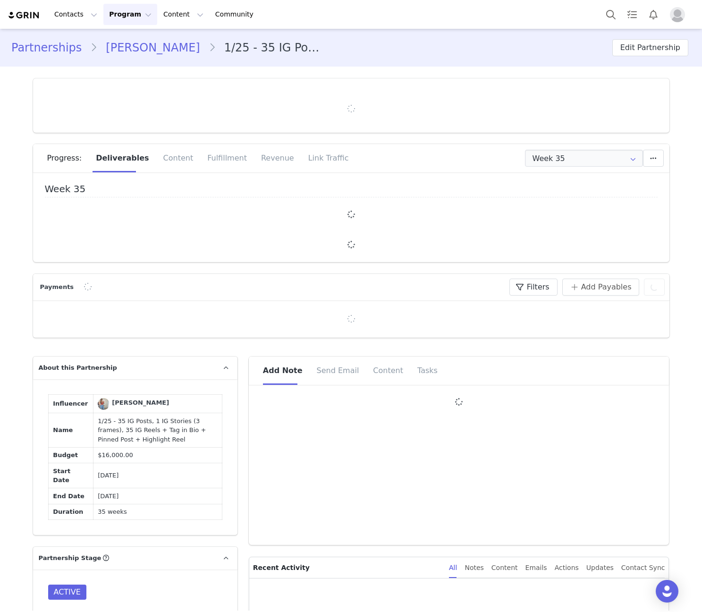
click at [546, 160] on input "Week 35" at bounding box center [584, 158] width 118 height 17
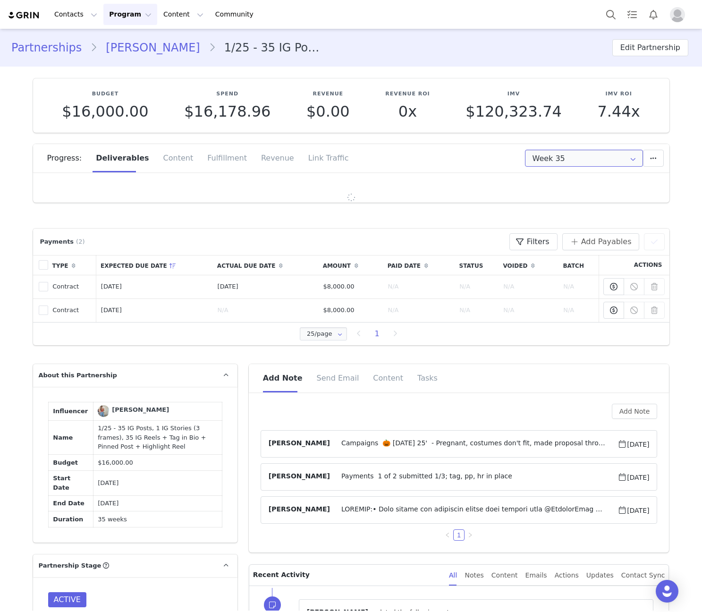
type input "All"
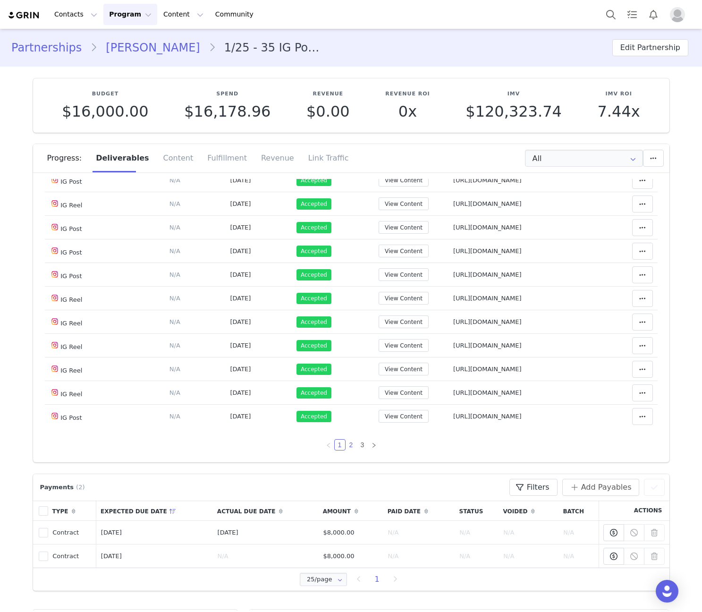
click at [346, 440] on link "2" at bounding box center [351, 445] width 10 height 10
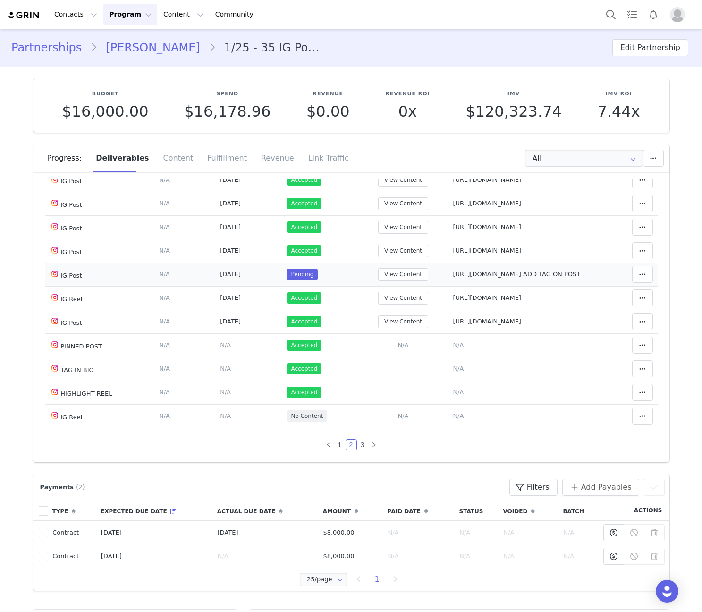
click at [453, 278] on span "[URL][DOMAIN_NAME] ADD TAG ON POST" at bounding box center [517, 274] width 128 height 7
type textarea "[URL][DOMAIN_NAME] ADD TAG ON POST"
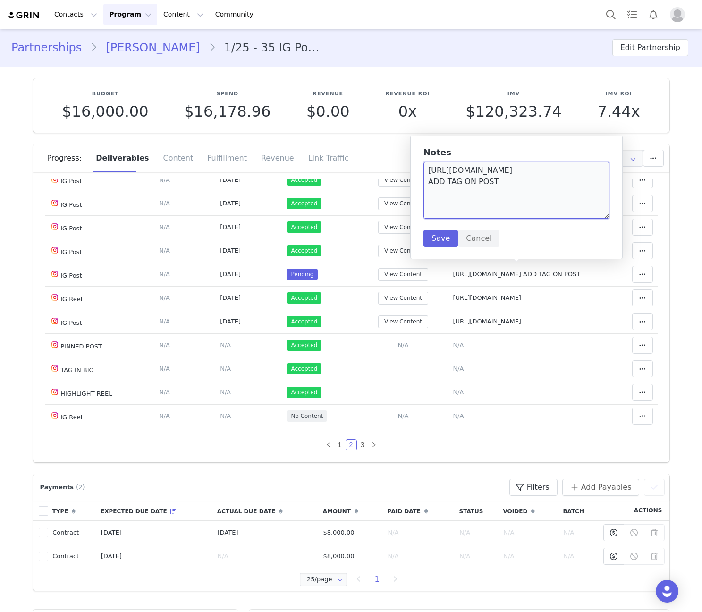
click at [466, 178] on textarea "[URL][DOMAIN_NAME] ADD TAG ON POST" at bounding box center [517, 190] width 186 height 57
click at [466, 172] on textarea "[URL][DOMAIN_NAME] ADD TAG ON POST" at bounding box center [517, 190] width 186 height 57
click at [485, 179] on textarea "[URL][DOMAIN_NAME] ADD TAG ON POST" at bounding box center [517, 190] width 186 height 57
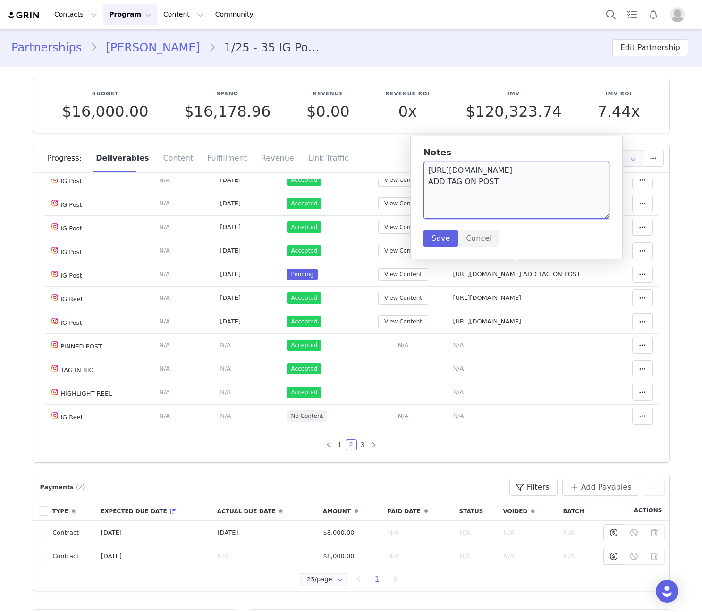
click at [485, 179] on textarea "[URL][DOMAIN_NAME] ADD TAG ON POST" at bounding box center [517, 190] width 186 height 57
type textarea "[URL][DOMAIN_NAME]"
click at [443, 236] on button "Save" at bounding box center [441, 238] width 34 height 17
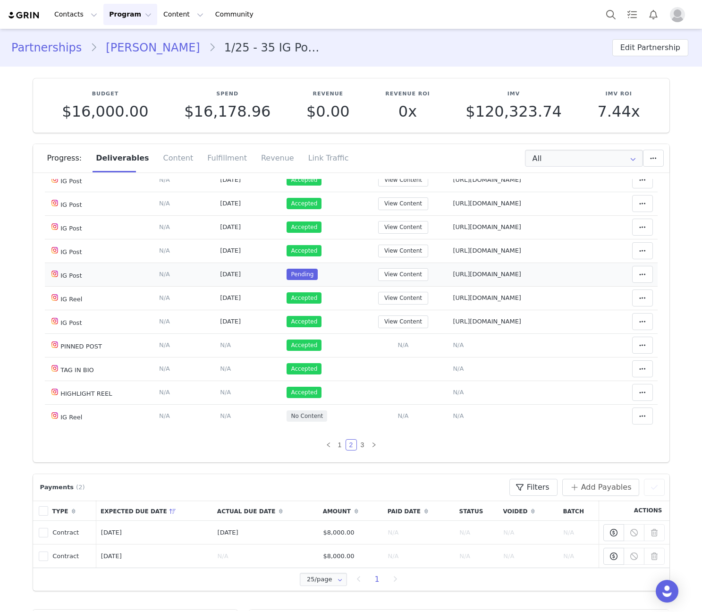
scroll to position [526, 0]
click at [630, 266] on td "Mark as Accepted Clear Status Reason for declining this deliverable Decline Mar…" at bounding box center [630, 275] width 56 height 24
click at [639, 274] on icon at bounding box center [642, 275] width 7 height 8
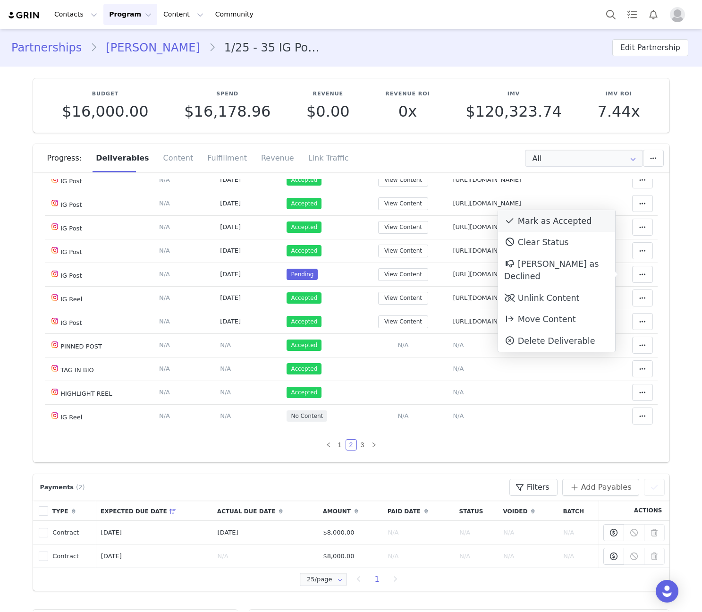
click at [525, 221] on div "Mark as Accepted" at bounding box center [556, 221] width 117 height 22
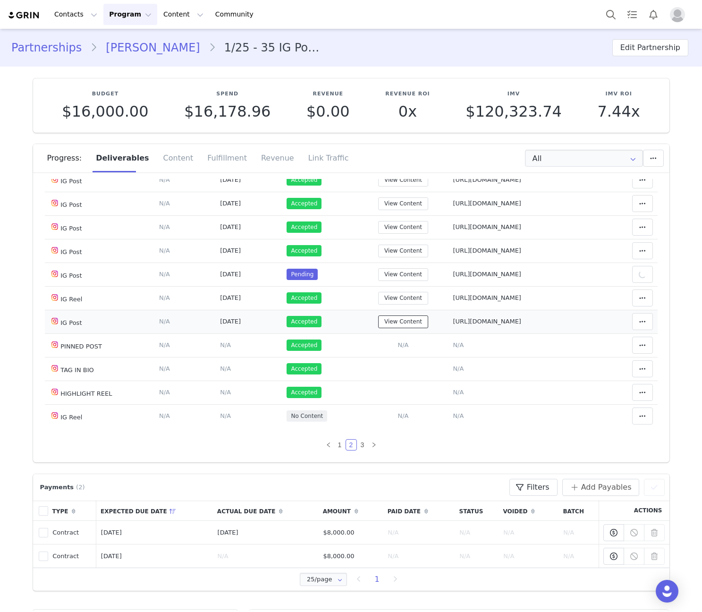
click at [404, 323] on button "View Content" at bounding box center [403, 321] width 50 height 13
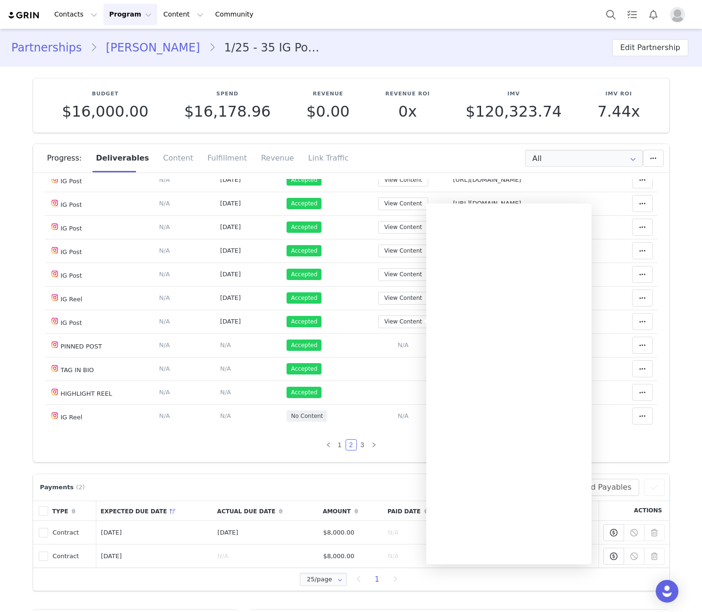
click at [374, 434] on div "Deliverable Due Date Posted At Status Content Notes Actions IG Reel Deliverable…" at bounding box center [351, 76] width 613 height 749
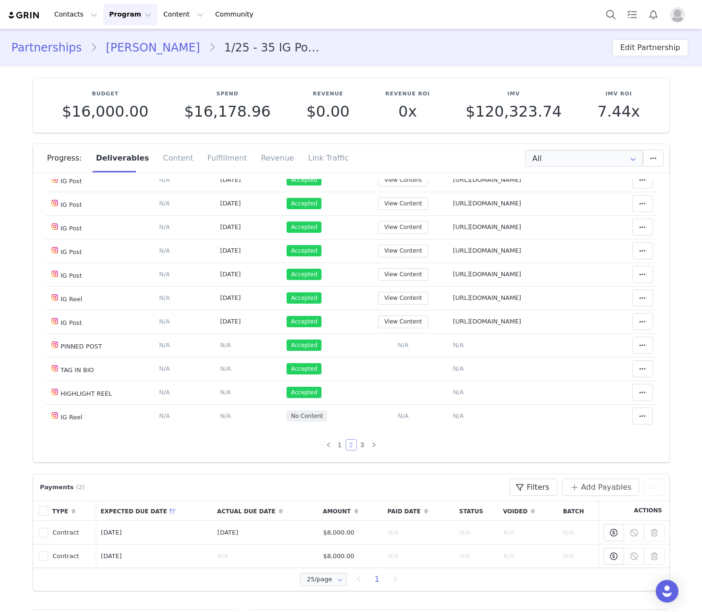
click at [349, 444] on link "2" at bounding box center [351, 445] width 10 height 10
click at [360, 442] on link "3" at bounding box center [362, 445] width 10 height 10
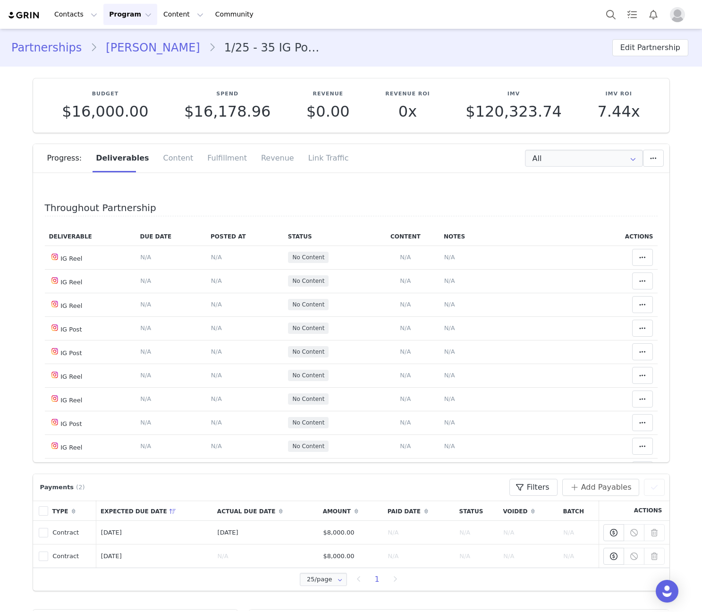
scroll to position [148, 0]
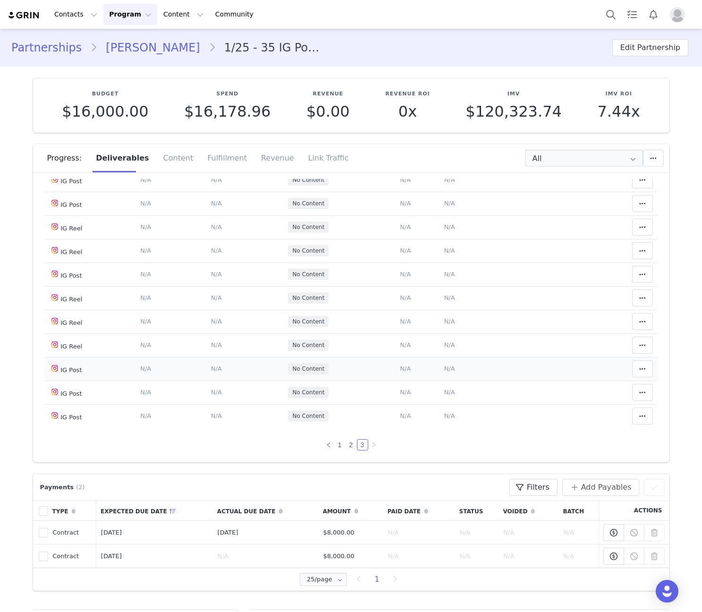
click at [444, 371] on span "N/A" at bounding box center [449, 368] width 11 height 7
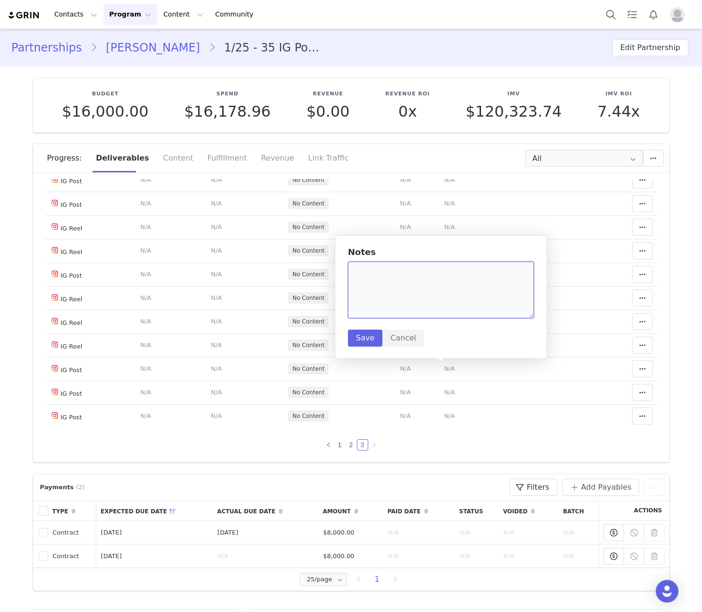
click at [437, 304] on textarea at bounding box center [441, 290] width 186 height 57
paste textarea "[URL][DOMAIN_NAME]"
type textarea "[URL][DOMAIN_NAME]"
click at [361, 336] on button "Save" at bounding box center [365, 338] width 34 height 17
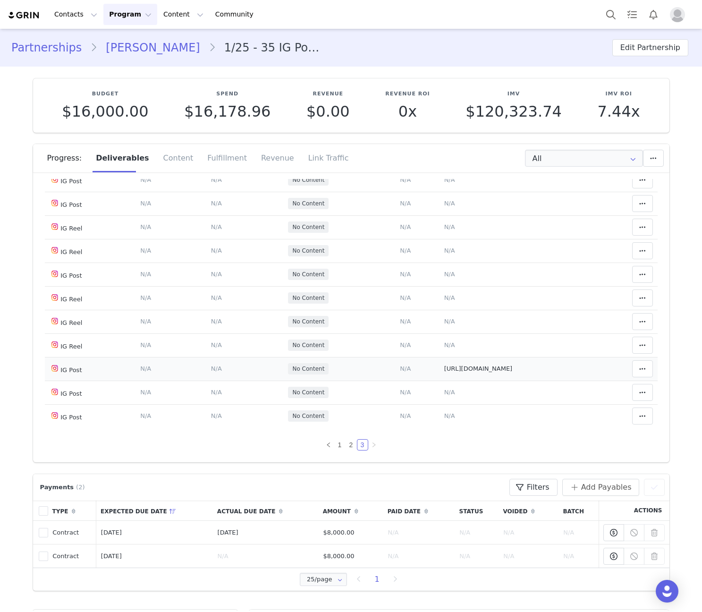
click at [400, 369] on span "N/A" at bounding box center [405, 368] width 11 height 7
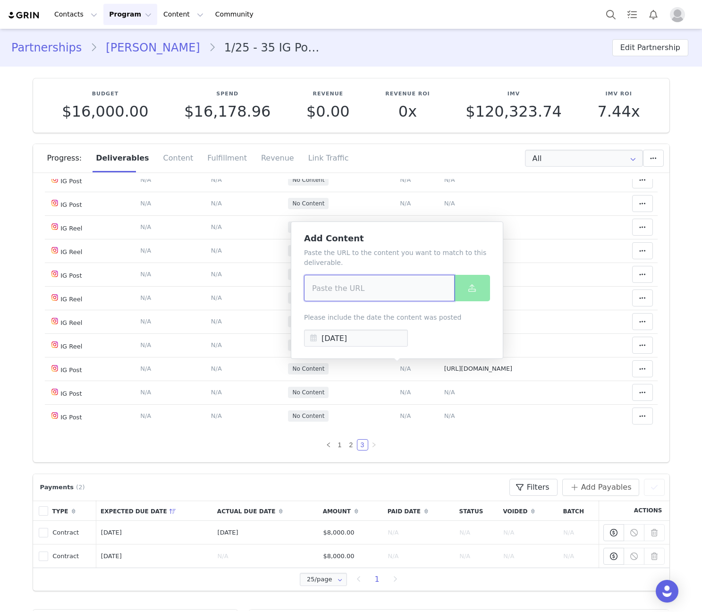
click at [366, 283] on input at bounding box center [379, 288] width 151 height 26
paste input "[URL][DOMAIN_NAME]"
type input "[URL][DOMAIN_NAME]"
click at [462, 287] on button at bounding box center [472, 288] width 36 height 26
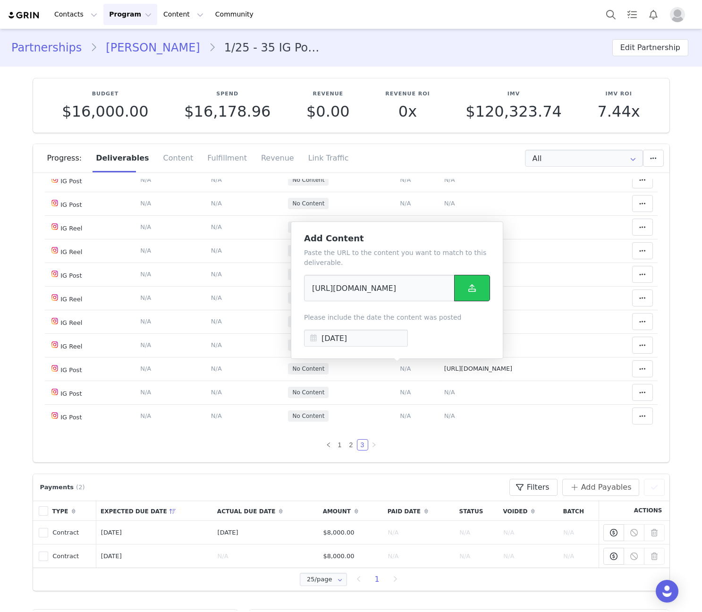
scroll to position [0, 0]
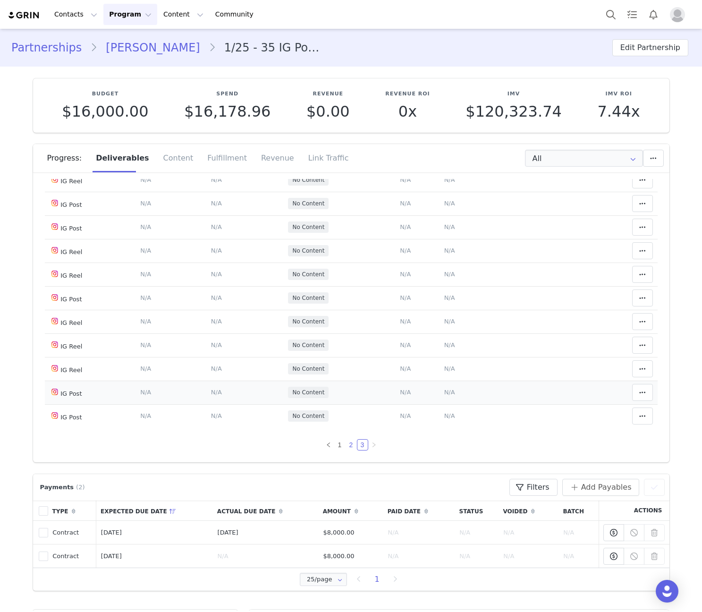
drag, startPoint x: 340, startPoint y: 442, endPoint x: 352, endPoint y: 398, distance: 45.9
click at [346, 442] on link "2" at bounding box center [351, 445] width 10 height 10
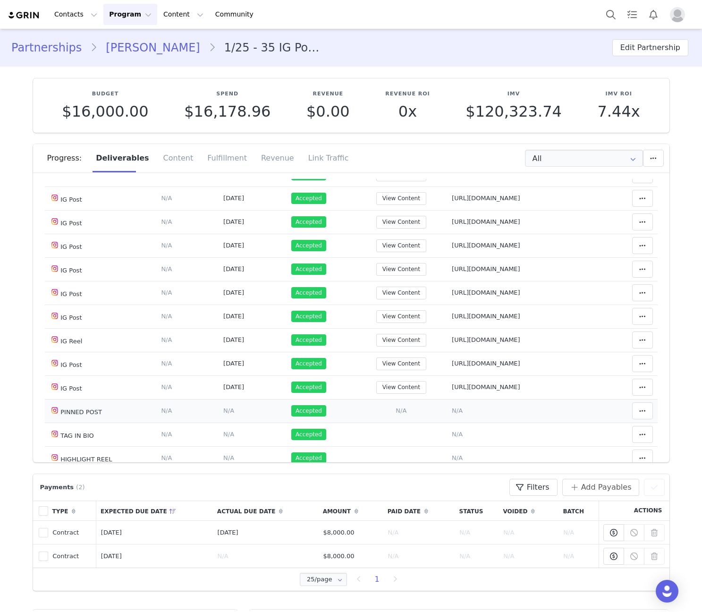
scroll to position [526, 0]
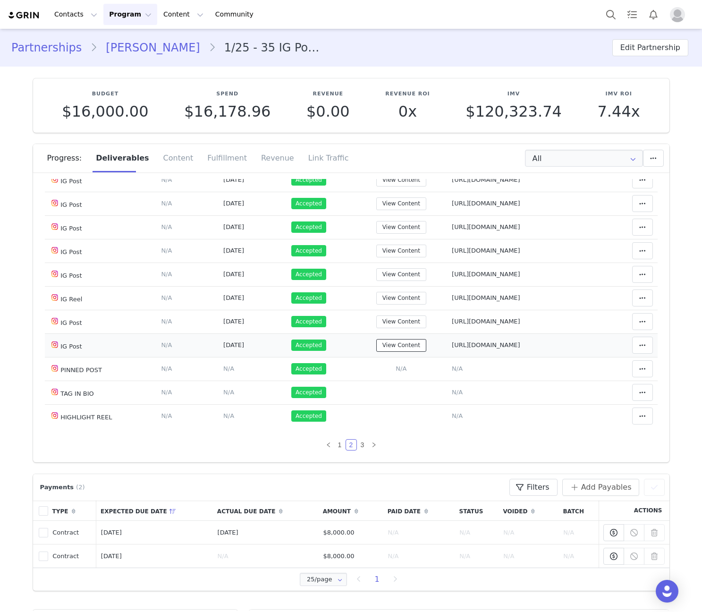
click at [409, 351] on button "View Content" at bounding box center [401, 345] width 50 height 13
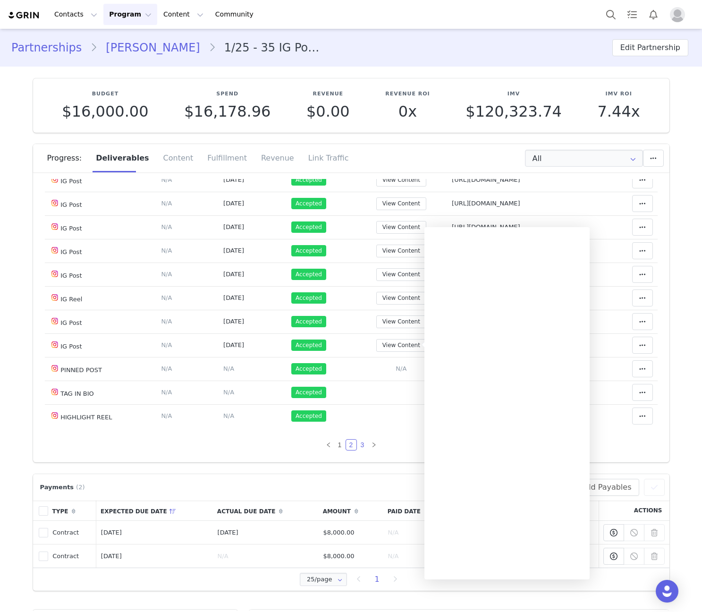
click at [357, 442] on link "3" at bounding box center [362, 445] width 10 height 10
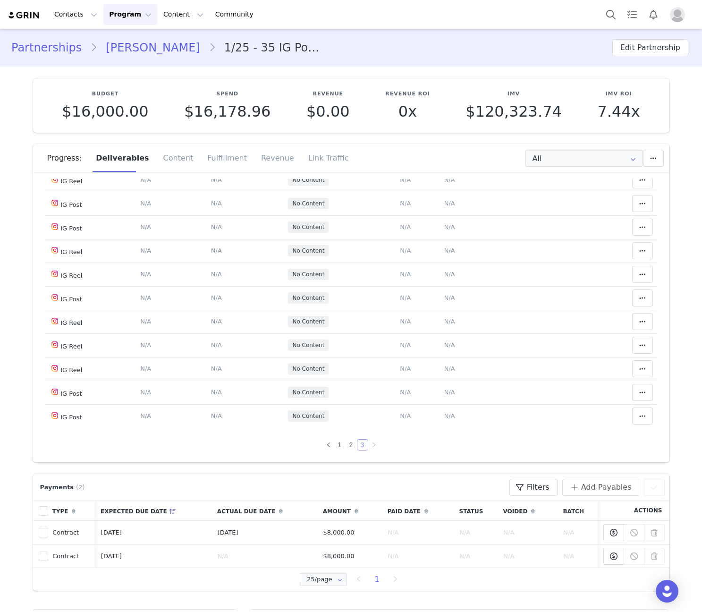
scroll to position [148, 0]
click at [444, 395] on span "N/A" at bounding box center [449, 392] width 11 height 7
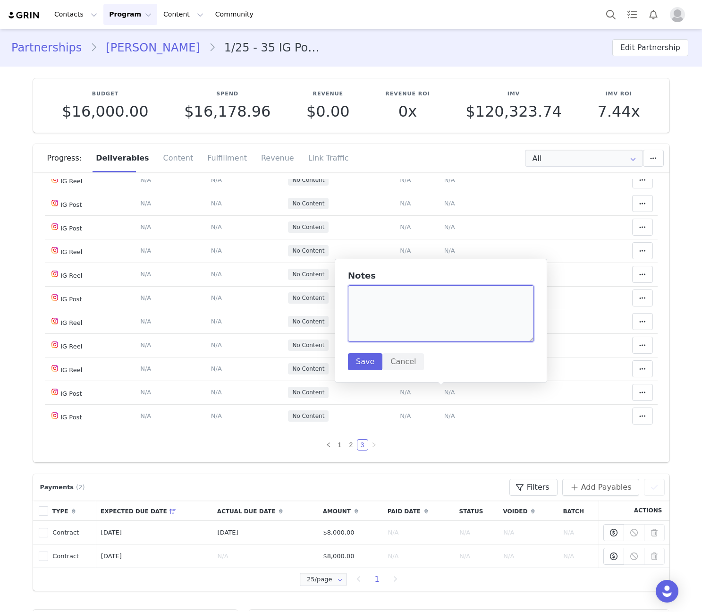
click at [422, 320] on textarea at bounding box center [441, 313] width 186 height 57
paste textarea "[URL][DOMAIN_NAME]"
drag, startPoint x: 504, startPoint y: 310, endPoint x: 502, endPoint y: 297, distance: 13.4
click at [502, 297] on textarea "[URL][DOMAIN_NAME]" at bounding box center [441, 313] width 186 height 57
type textarea "[URL][DOMAIN_NAME]"
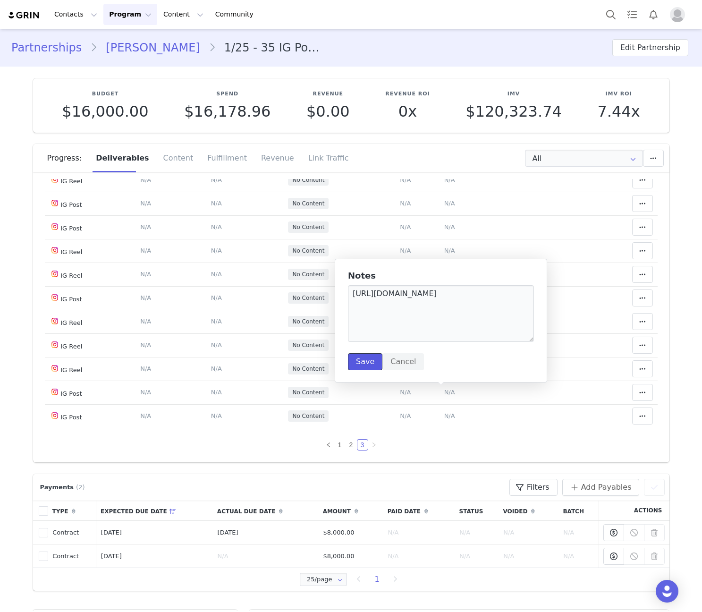
click at [375, 361] on button "Save" at bounding box center [365, 361] width 34 height 17
click at [400, 395] on span "N/A" at bounding box center [405, 392] width 11 height 7
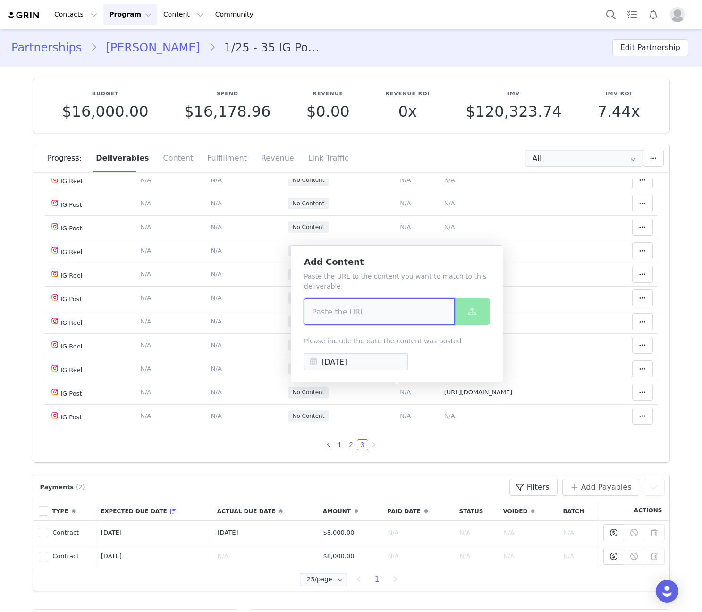
click at [383, 307] on input at bounding box center [379, 311] width 151 height 26
paste input "[URL][DOMAIN_NAME]"
type input "[URL][DOMAIN_NAME]"
click at [470, 318] on button at bounding box center [472, 311] width 36 height 26
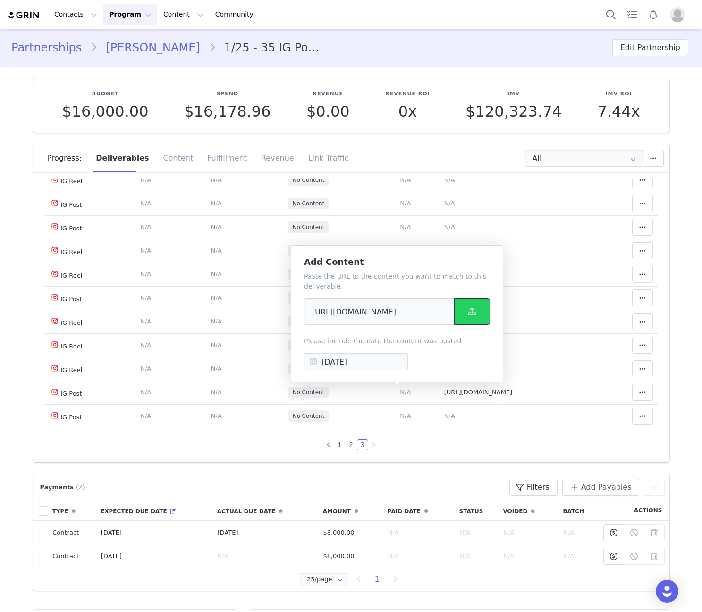
scroll to position [0, 0]
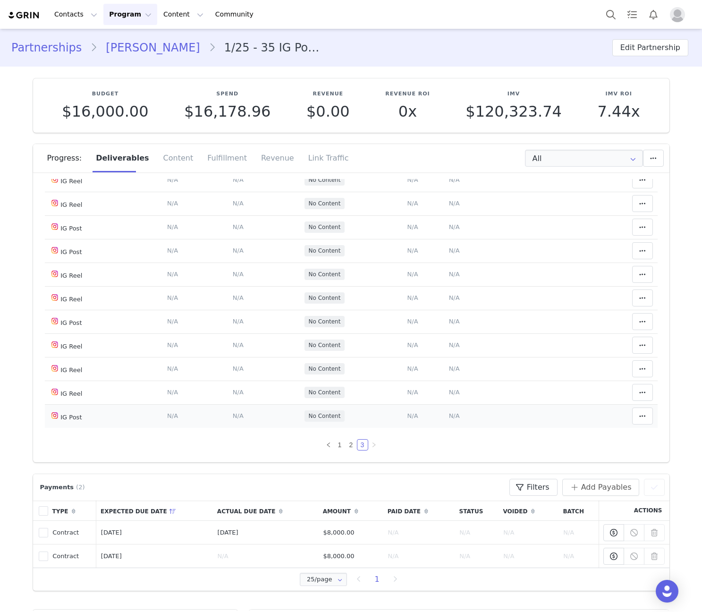
click at [449, 415] on span "N/A" at bounding box center [454, 415] width 11 height 7
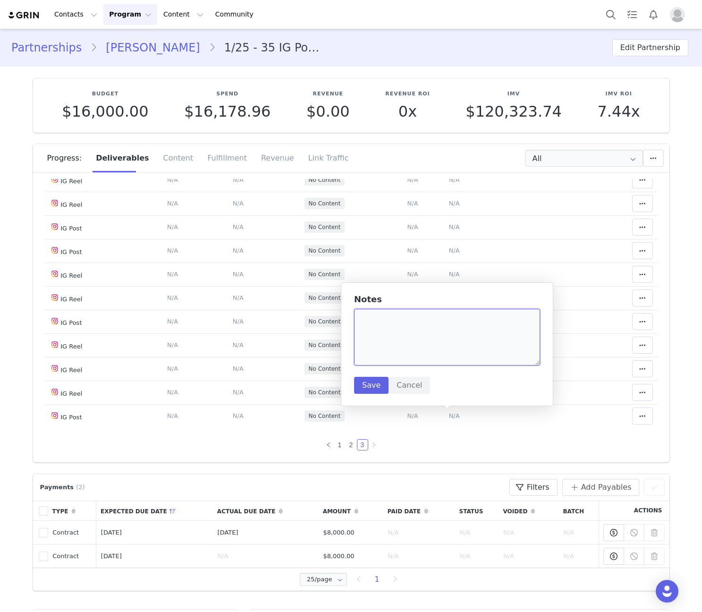
click at [437, 349] on textarea at bounding box center [447, 337] width 186 height 57
paste textarea "[URL][DOMAIN_NAME]"
type textarea "[URL][DOMAIN_NAME]"
click at [373, 389] on button "Save" at bounding box center [371, 385] width 34 height 17
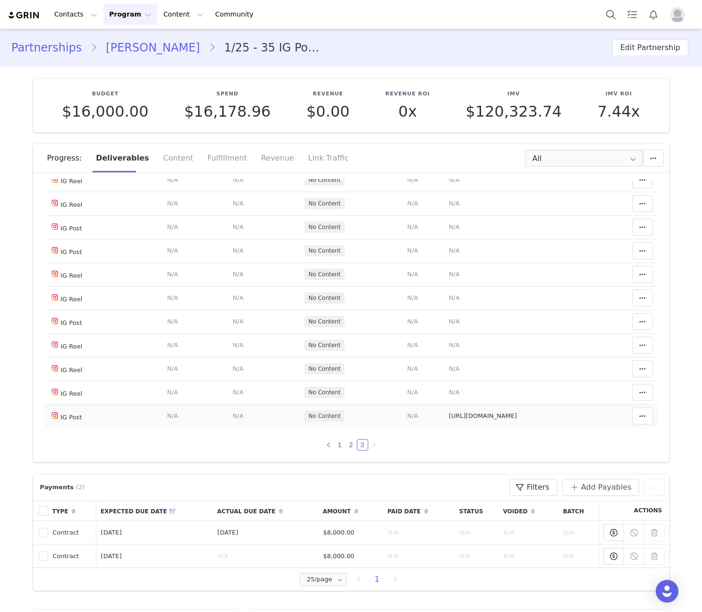
click at [408, 417] on span "N/A" at bounding box center [413, 415] width 11 height 7
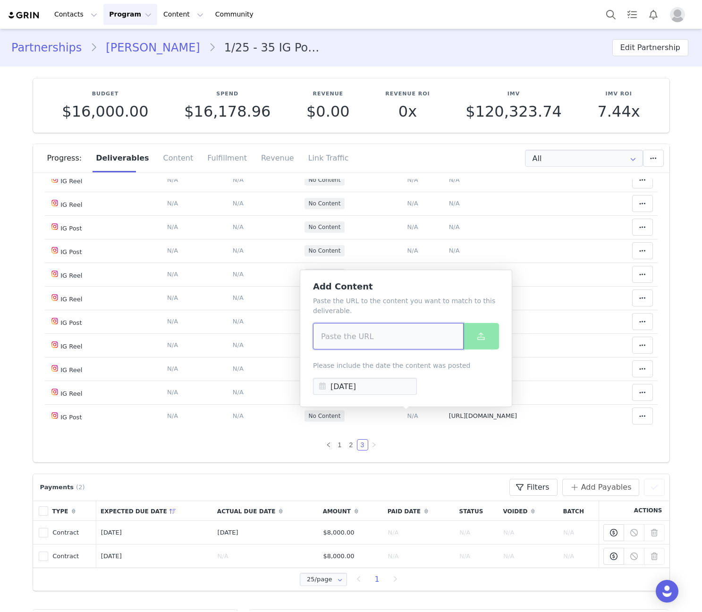
click at [401, 346] on input at bounding box center [388, 336] width 151 height 26
paste input "[URL][DOMAIN_NAME]"
type input "[URL][DOMAIN_NAME]"
click at [485, 344] on button at bounding box center [481, 336] width 36 height 26
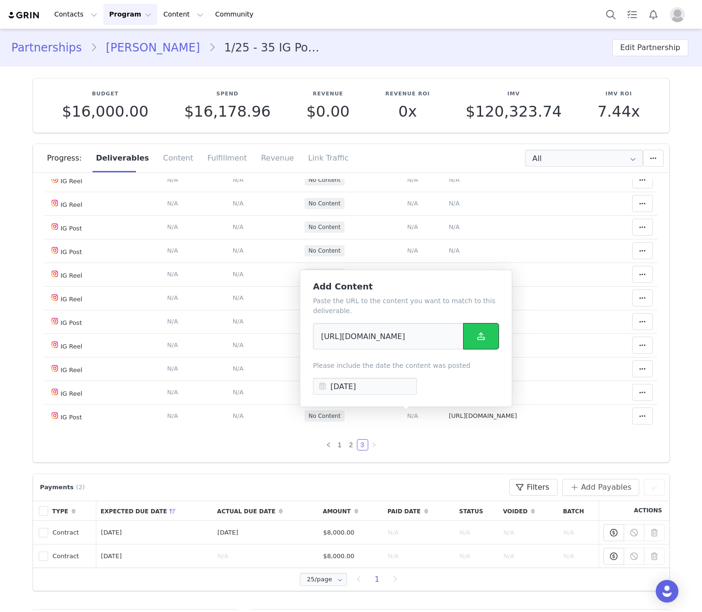
scroll to position [0, 0]
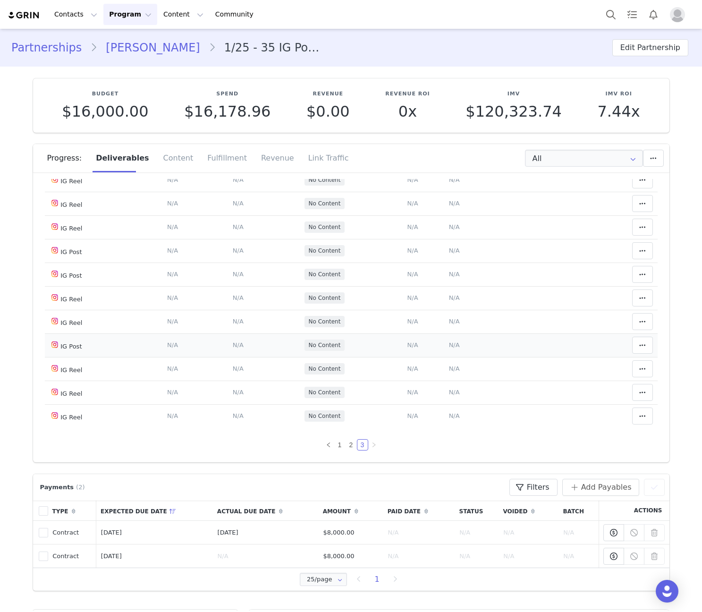
click at [449, 344] on span "N/A" at bounding box center [454, 344] width 11 height 7
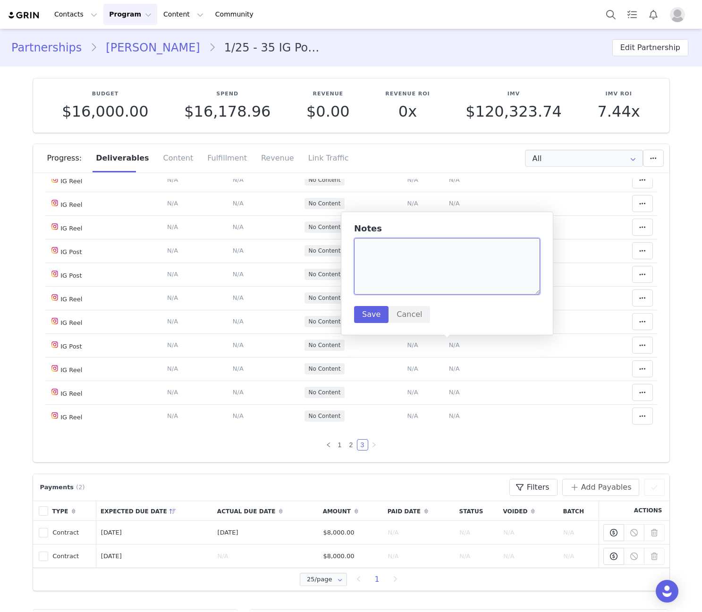
click at [430, 273] on textarea at bounding box center [447, 266] width 186 height 57
paste textarea "[URL][DOMAIN_NAME]"
type textarea "[URL][DOMAIN_NAME]"
click at [372, 320] on button "Save" at bounding box center [371, 314] width 34 height 17
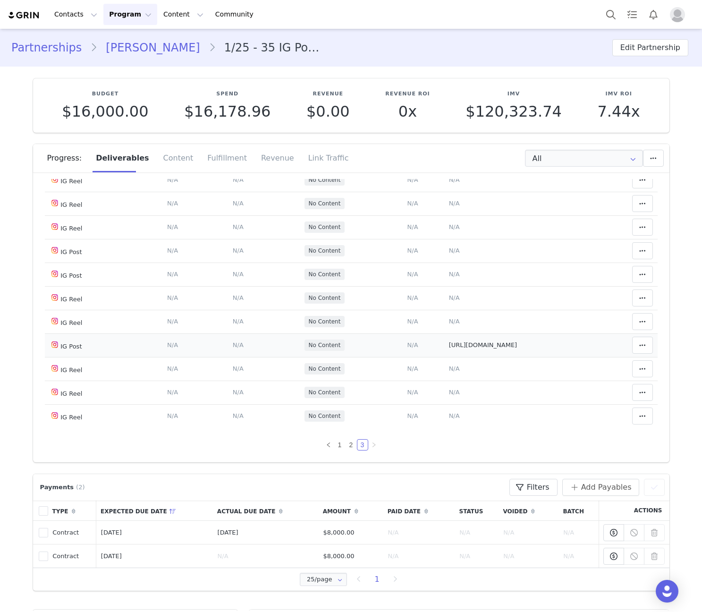
click at [408, 347] on span "N/A" at bounding box center [413, 344] width 11 height 7
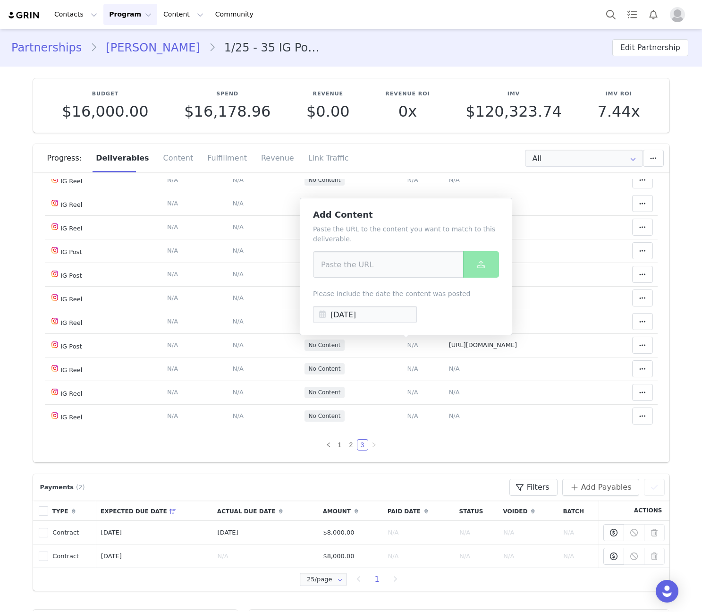
click at [405, 284] on div "Paste the URL to the content you want to match to this deliverable. Please incl…" at bounding box center [406, 273] width 186 height 99
click at [397, 271] on input at bounding box center [388, 264] width 151 height 26
paste input "[URL][DOMAIN_NAME]"
type input "[URL][DOMAIN_NAME]"
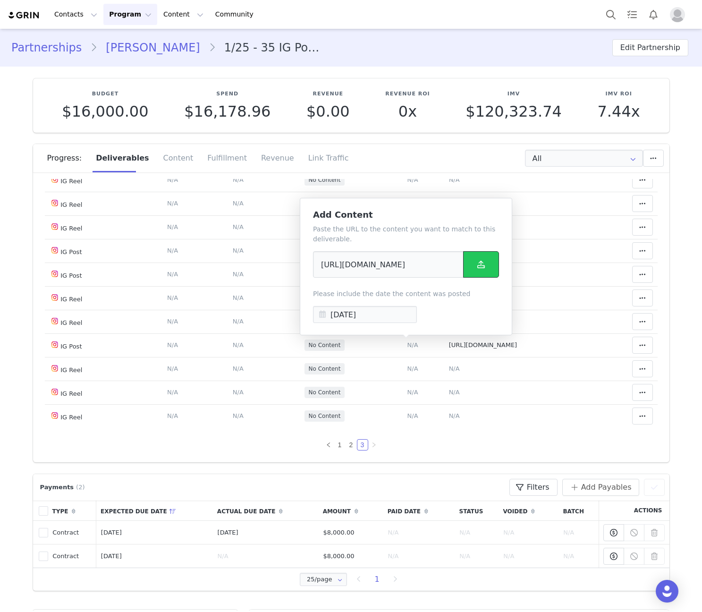
scroll to position [0, 0]
click at [478, 257] on button at bounding box center [481, 264] width 36 height 26
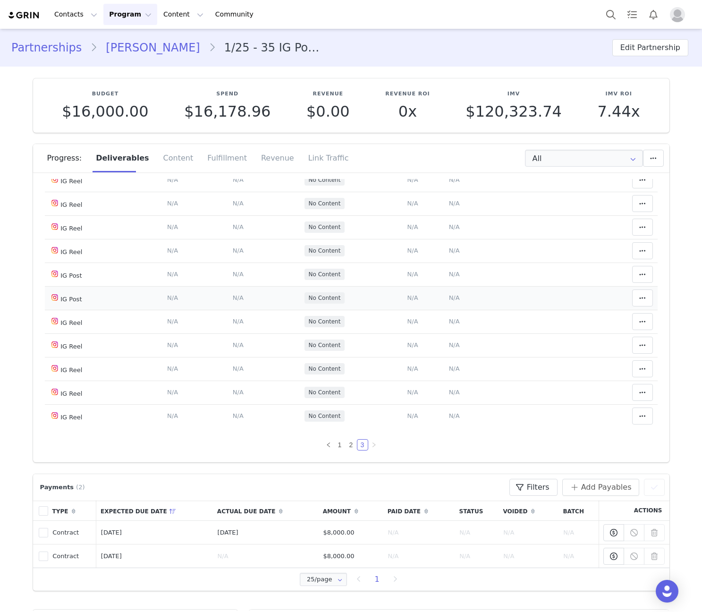
click at [451, 300] on span "N/A" at bounding box center [454, 297] width 11 height 7
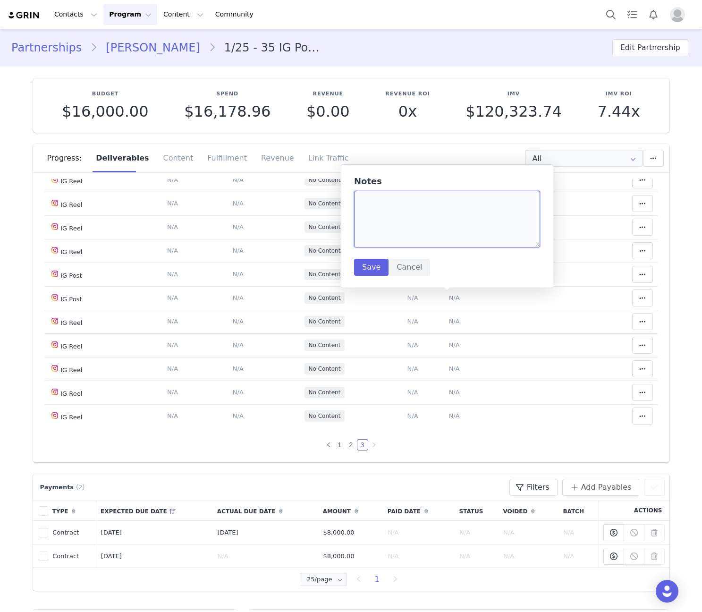
click at [422, 206] on textarea at bounding box center [447, 219] width 186 height 57
paste textarea "[URL][DOMAIN_NAME]"
type textarea "[URL][DOMAIN_NAME]"
click at [362, 263] on button "Save" at bounding box center [371, 267] width 34 height 17
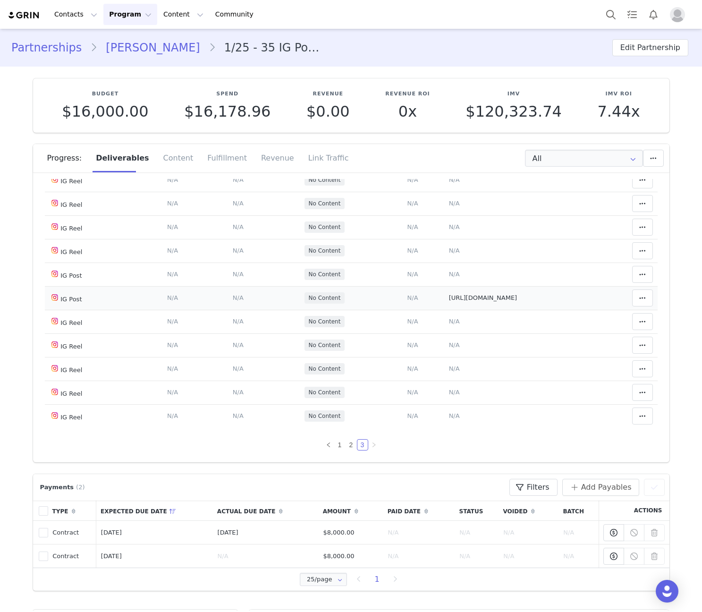
click at [468, 301] on span "[URL][DOMAIN_NAME]" at bounding box center [483, 297] width 68 height 7
type textarea "[URL][DOMAIN_NAME]"
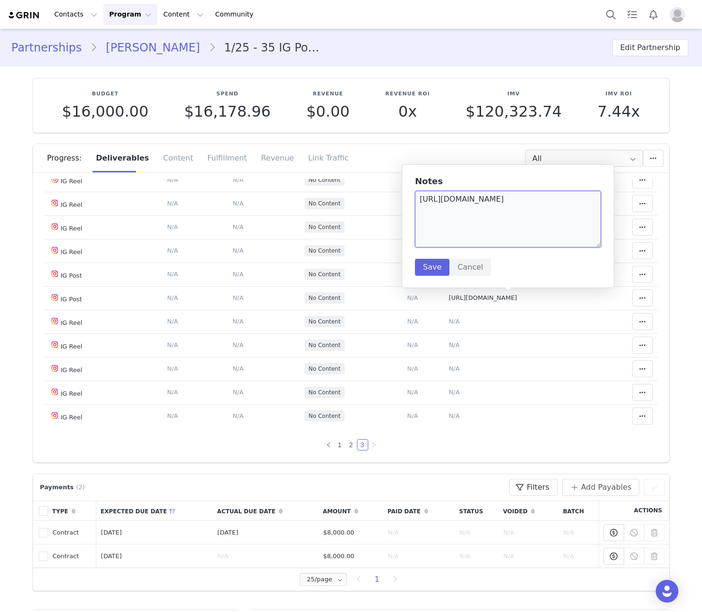
click at [466, 203] on textarea "[URL][DOMAIN_NAME]" at bounding box center [508, 219] width 186 height 57
click at [434, 270] on button "Save" at bounding box center [432, 267] width 34 height 17
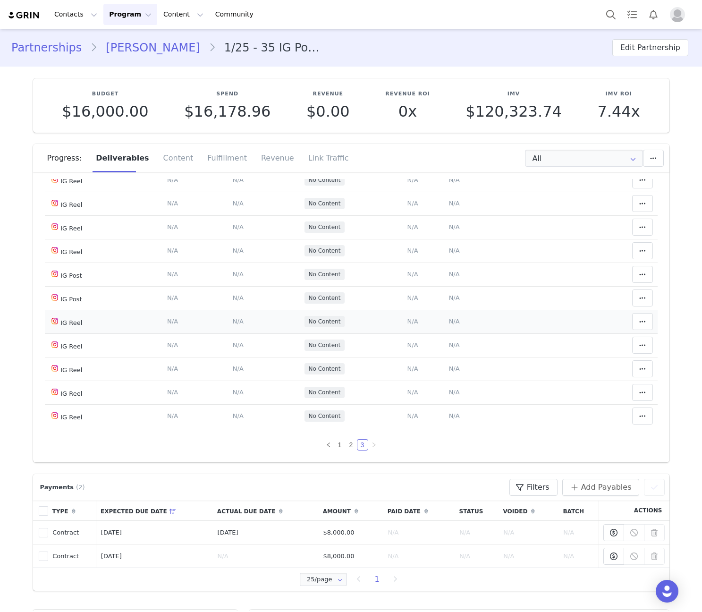
click at [444, 317] on td "Notes Save Cancel N/A" at bounding box center [520, 322] width 153 height 24
click at [449, 319] on span "N/A" at bounding box center [454, 321] width 11 height 7
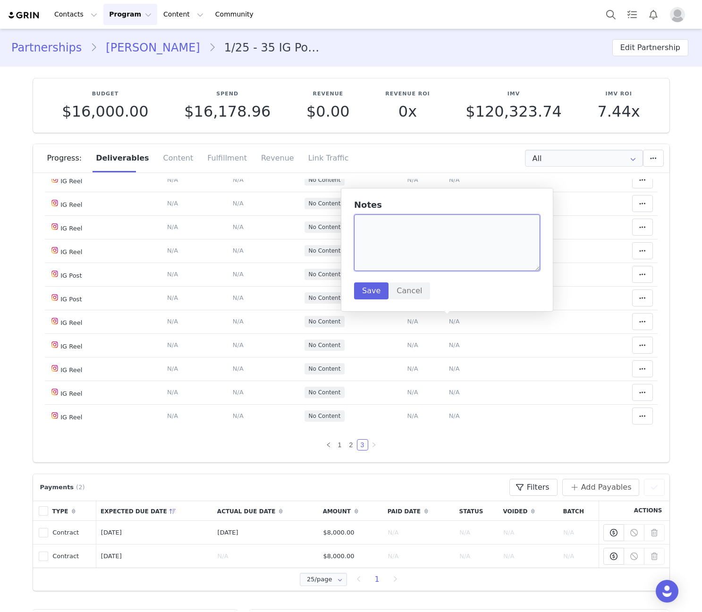
click at [442, 243] on textarea at bounding box center [447, 242] width 186 height 57
paste textarea "[URL][DOMAIN_NAME]"
type textarea "[URL][DOMAIN_NAME]"
click at [369, 291] on button "Save" at bounding box center [371, 290] width 34 height 17
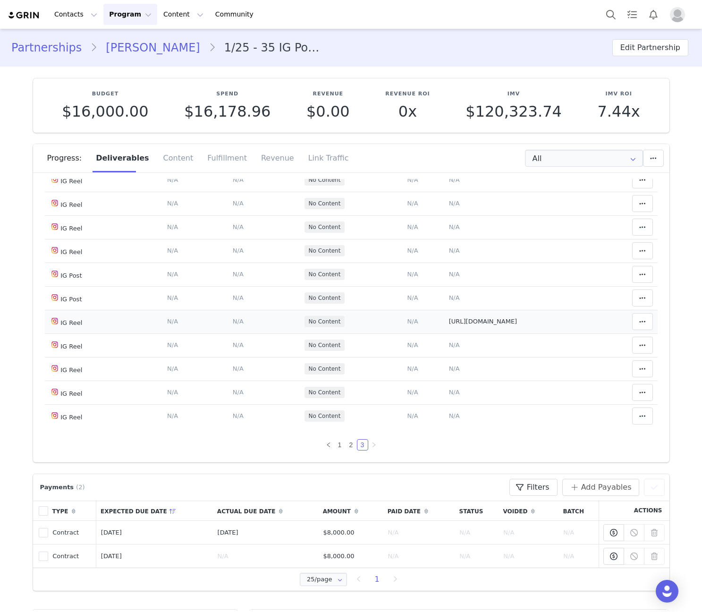
click at [408, 325] on span "N/A" at bounding box center [413, 321] width 11 height 7
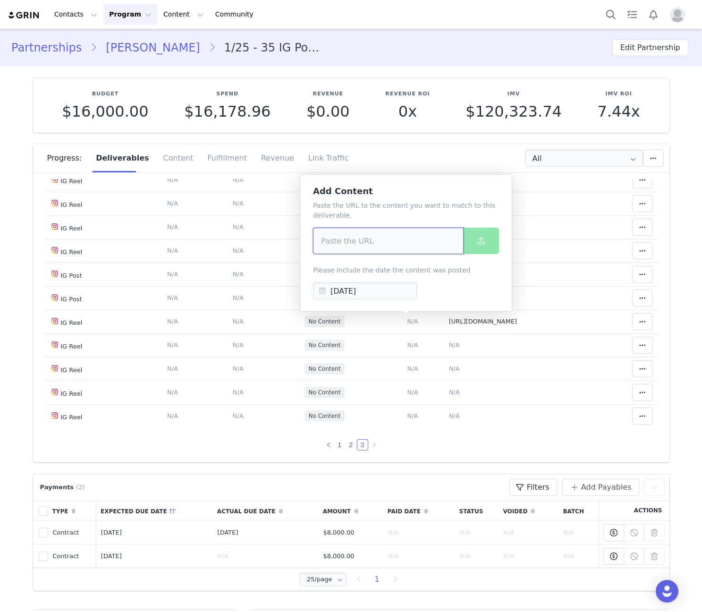
click at [402, 241] on input at bounding box center [388, 241] width 151 height 26
click at [420, 246] on input at bounding box center [388, 241] width 151 height 26
click at [415, 247] on input at bounding box center [388, 241] width 151 height 26
click at [428, 242] on input at bounding box center [388, 241] width 151 height 26
click at [408, 246] on input at bounding box center [388, 241] width 151 height 26
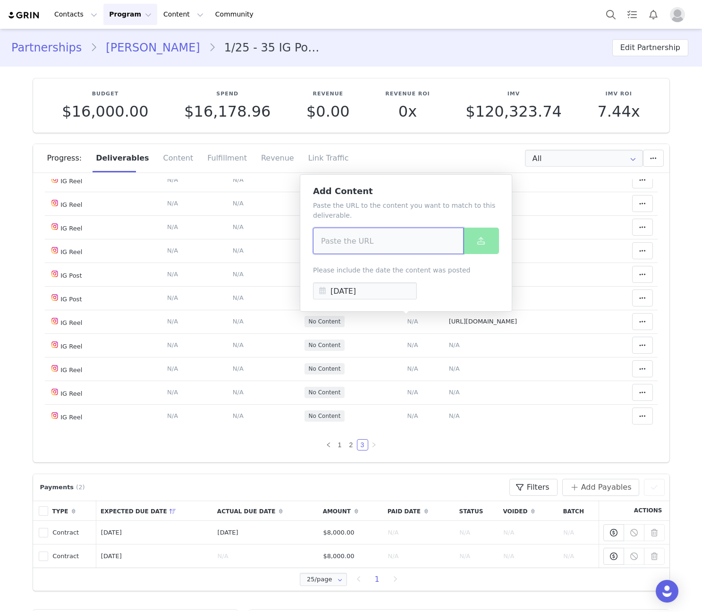
paste input "[URL][DOMAIN_NAME]"
type input "[URL][DOMAIN_NAME]"
click at [475, 237] on button at bounding box center [481, 241] width 36 height 26
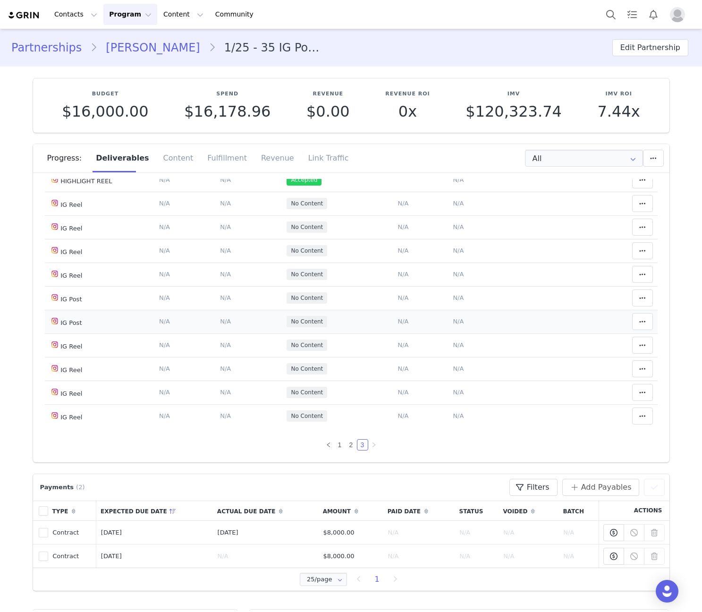
click at [453, 325] on span "N/A" at bounding box center [458, 321] width 11 height 7
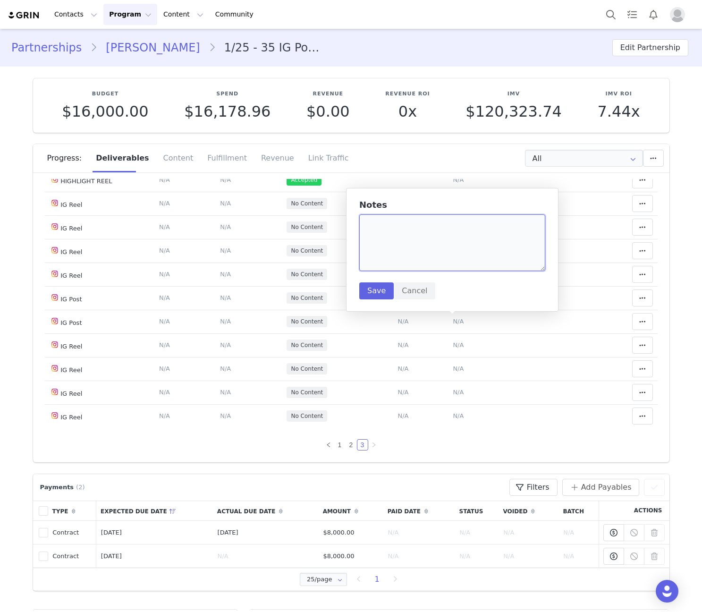
click at [429, 251] on textarea at bounding box center [452, 242] width 186 height 57
paste textarea "[URL][DOMAIN_NAME]"
drag, startPoint x: 521, startPoint y: 228, endPoint x: 512, endPoint y: 225, distance: 9.0
click at [512, 225] on textarea "[URL][DOMAIN_NAME]" at bounding box center [452, 242] width 186 height 57
type textarea "[URL][DOMAIN_NAME]"
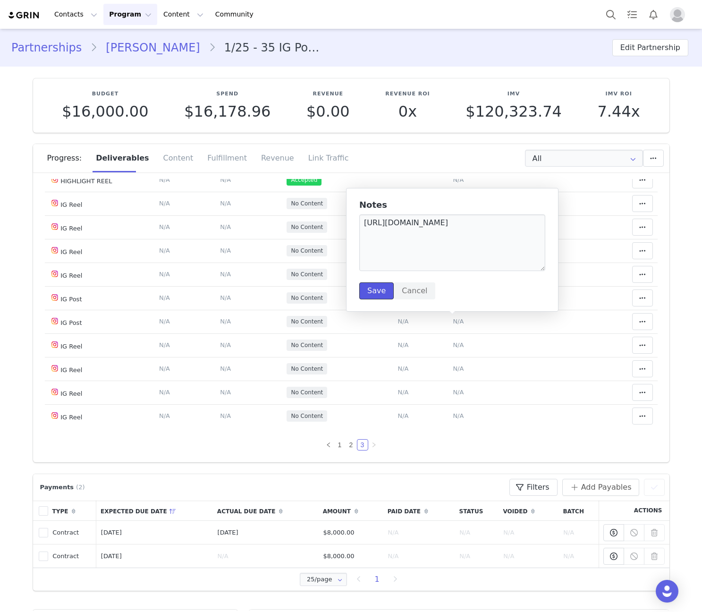
click at [365, 289] on button "Save" at bounding box center [376, 290] width 34 height 17
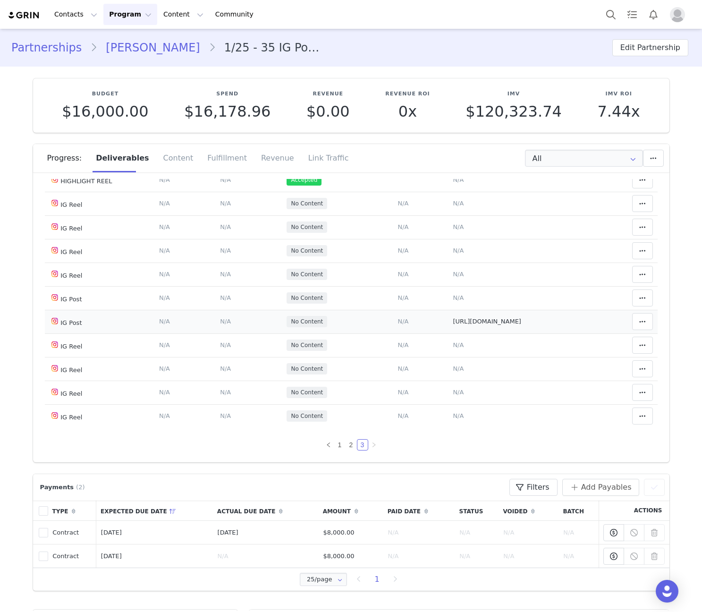
click at [390, 317] on td "Add Content Paste the URL to the content you want to match to this deliverable.…" at bounding box center [403, 322] width 90 height 24
click at [398, 319] on span "N/A" at bounding box center [403, 321] width 11 height 7
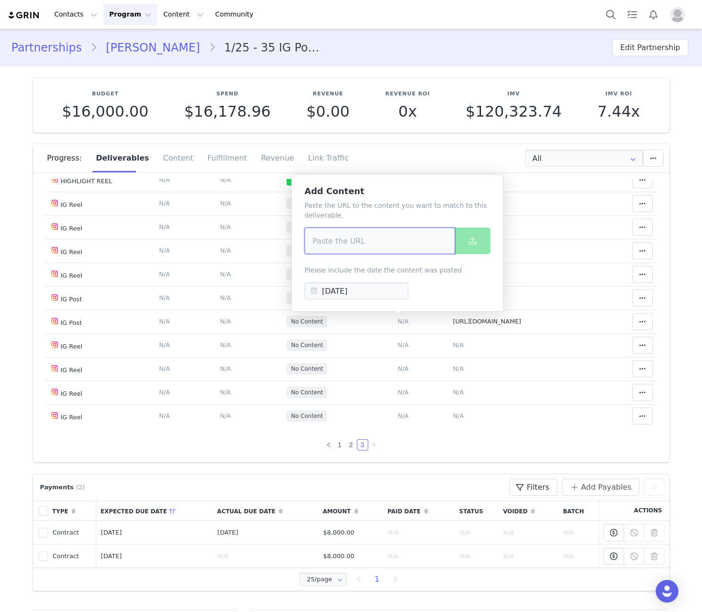
click at [400, 245] on input at bounding box center [380, 241] width 151 height 26
paste input "[URL][DOMAIN_NAME]"
type input "[URL][DOMAIN_NAME]"
click at [476, 244] on icon at bounding box center [473, 241] width 8 height 8
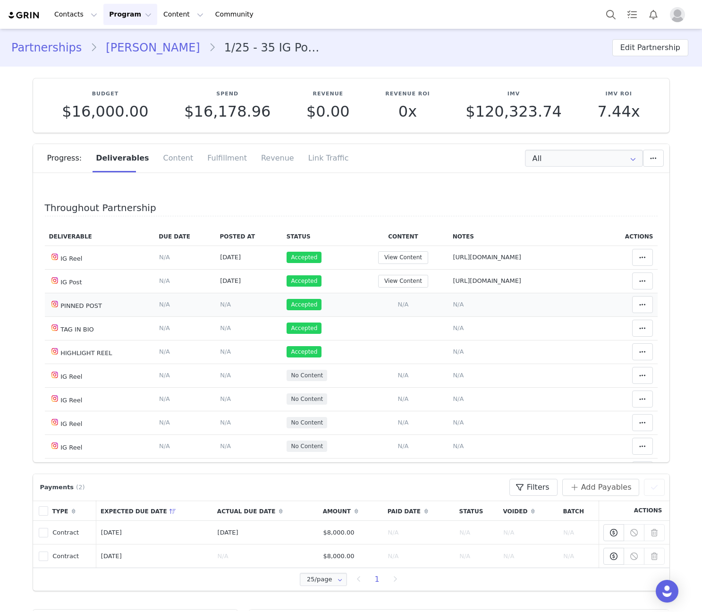
scroll to position [148, 0]
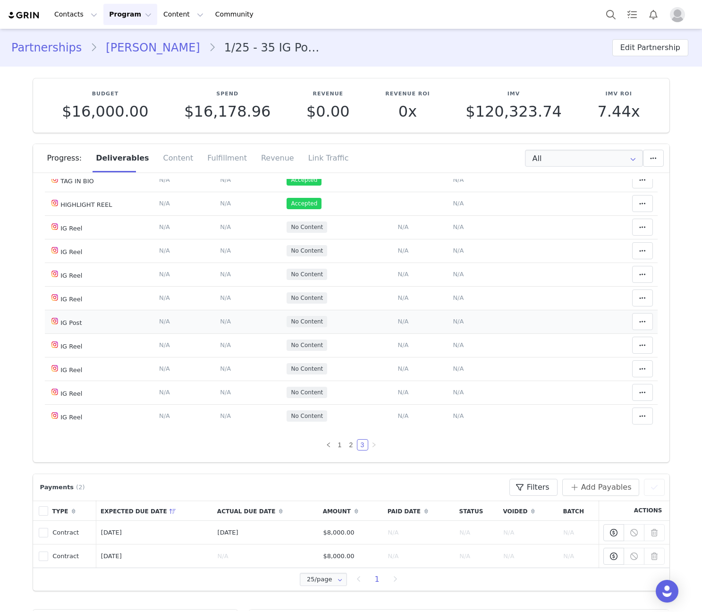
click at [453, 324] on span "N/A" at bounding box center [458, 321] width 11 height 7
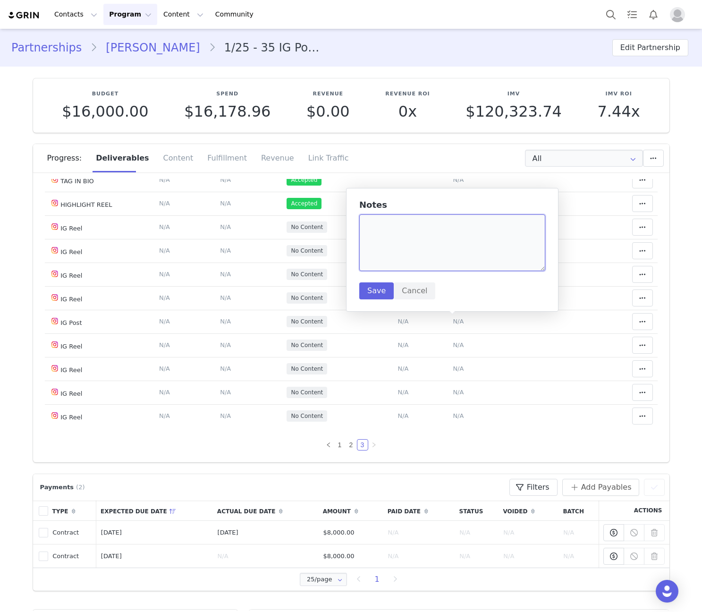
click at [426, 239] on textarea at bounding box center [452, 242] width 186 height 57
paste textarea "[URL][DOMAIN_NAME]"
type textarea "[URL][DOMAIN_NAME]"
click at [368, 295] on button "Save" at bounding box center [376, 290] width 34 height 17
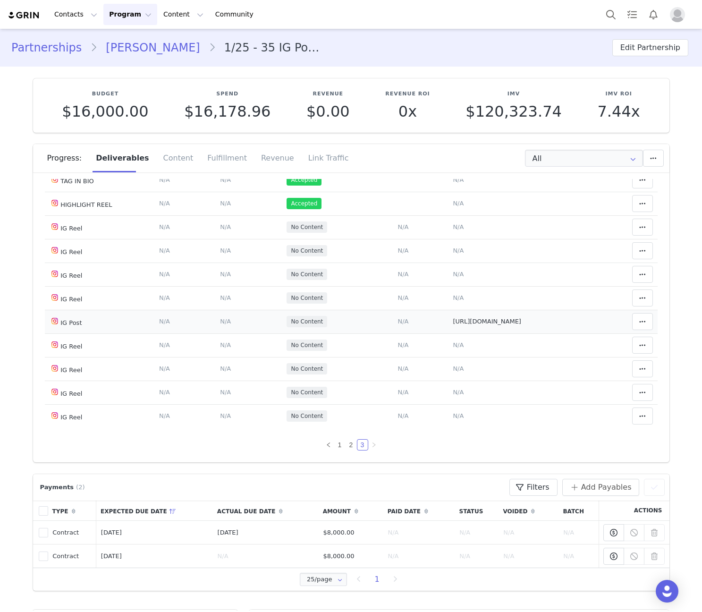
click at [399, 324] on span "N/A" at bounding box center [403, 321] width 11 height 7
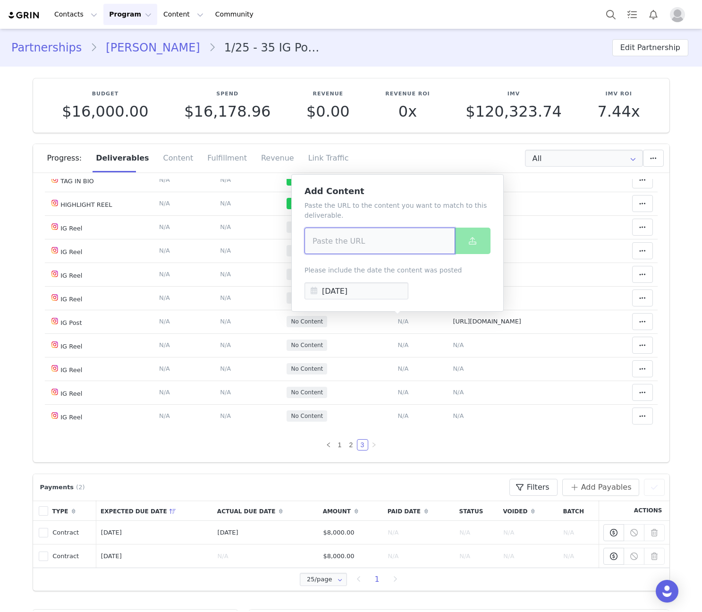
click at [382, 236] on input at bounding box center [380, 241] width 151 height 26
paste input "[URL][DOMAIN_NAME]"
type input "[URL][DOMAIN_NAME]"
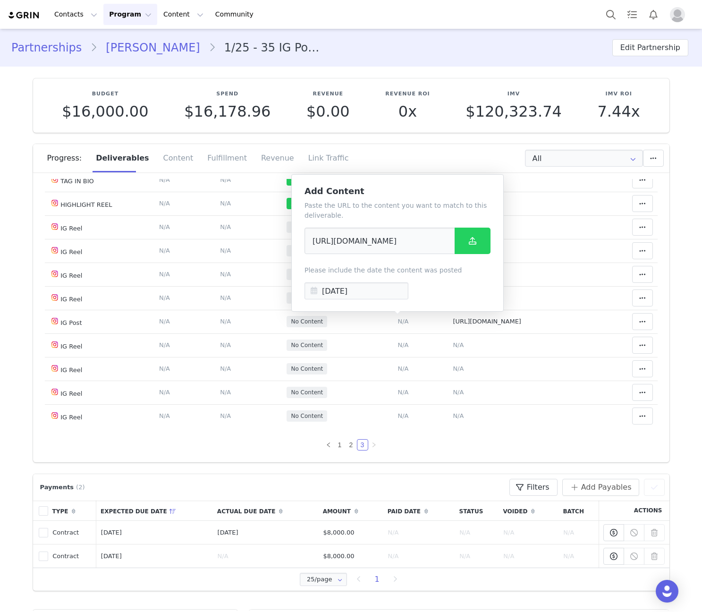
click at [475, 227] on div "Paste the URL to the content you want to match to this deliverable. [URL][DOMAI…" at bounding box center [398, 250] width 186 height 99
click at [468, 241] on span at bounding box center [472, 240] width 11 height 11
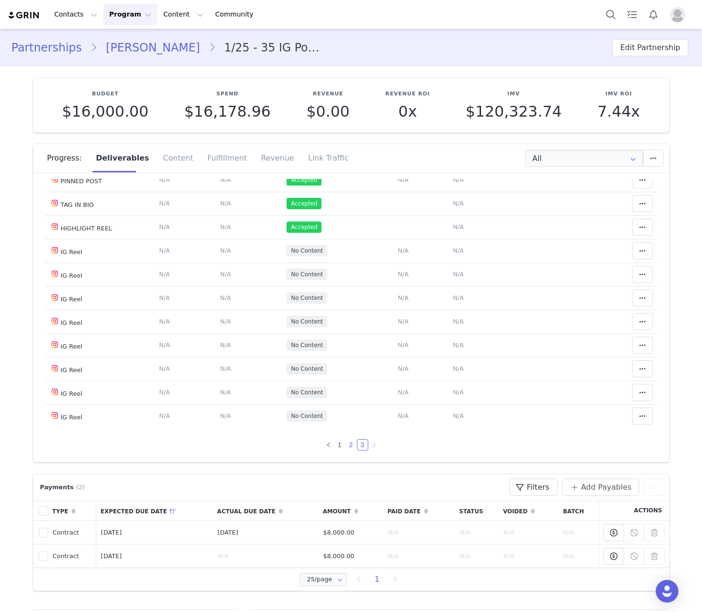
click at [346, 448] on link "2" at bounding box center [351, 445] width 10 height 10
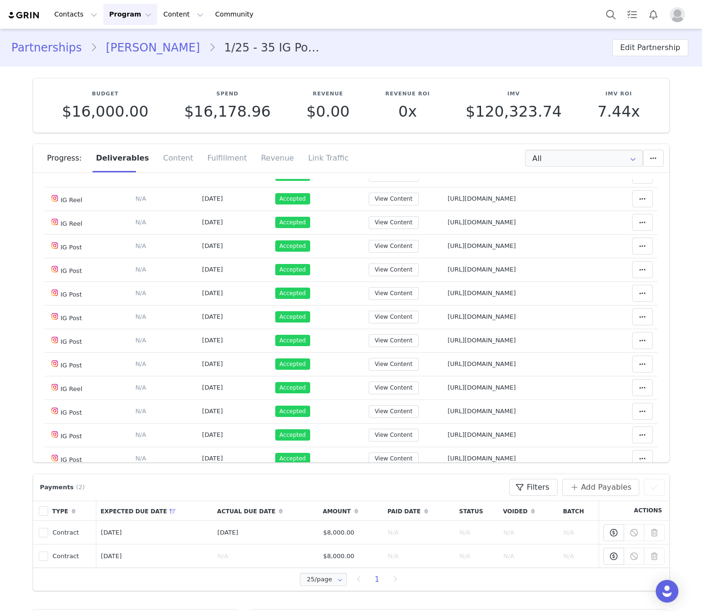
scroll to position [527, 0]
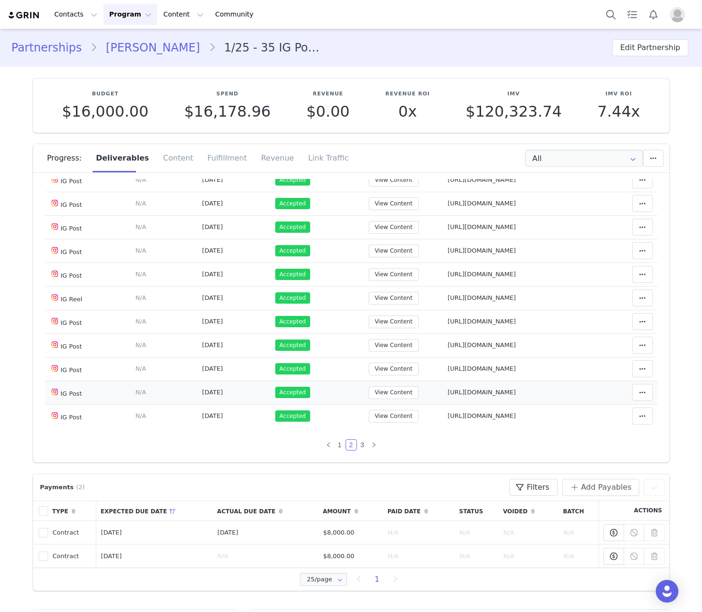
click at [443, 391] on td "Notes Save Cancel [URL][DOMAIN_NAME]" at bounding box center [519, 393] width 153 height 24
click at [516, 389] on span "[URL][DOMAIN_NAME]" at bounding box center [482, 392] width 68 height 7
type textarea "[URL][DOMAIN_NAME]"
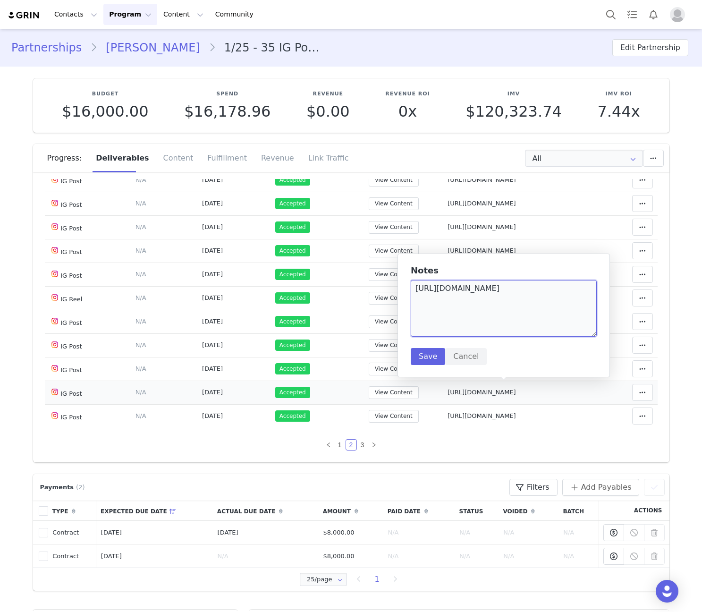
drag, startPoint x: 568, startPoint y: 299, endPoint x: 565, endPoint y: 292, distance: 7.4
click at [565, 292] on textarea "[URL][DOMAIN_NAME]" at bounding box center [504, 308] width 186 height 57
type textarea "[URL][DOMAIN_NAME]"
click at [433, 361] on button "Save" at bounding box center [428, 356] width 34 height 17
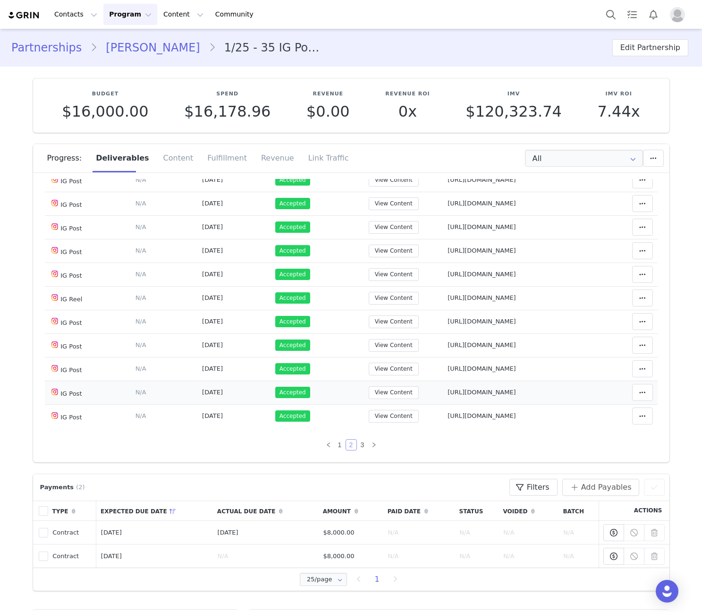
click at [346, 443] on link "2" at bounding box center [351, 445] width 10 height 10
click at [357, 443] on link "3" at bounding box center [362, 445] width 10 height 10
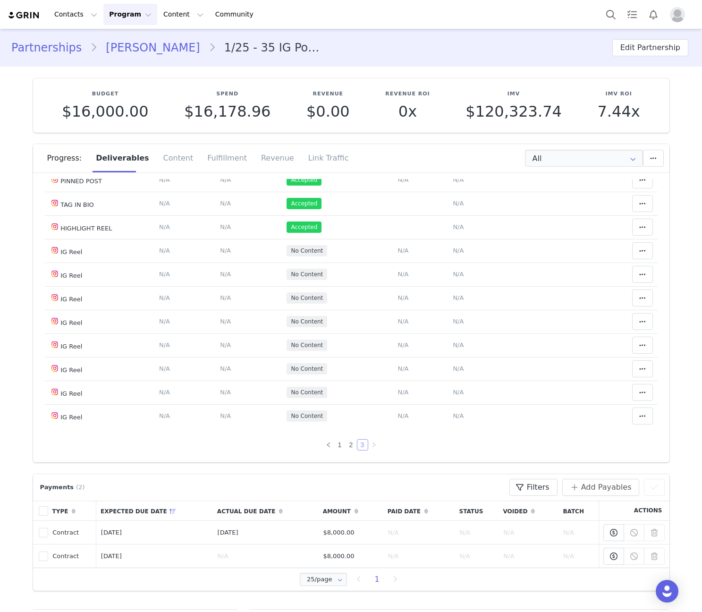
scroll to position [0, 0]
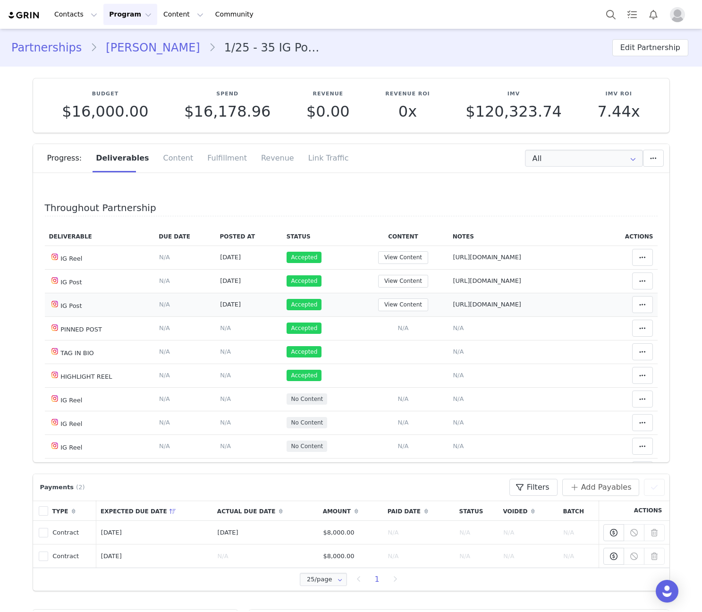
click at [412, 297] on td "View Content" at bounding box center [403, 305] width 90 height 24
click at [408, 304] on button "View Content" at bounding box center [403, 304] width 50 height 13
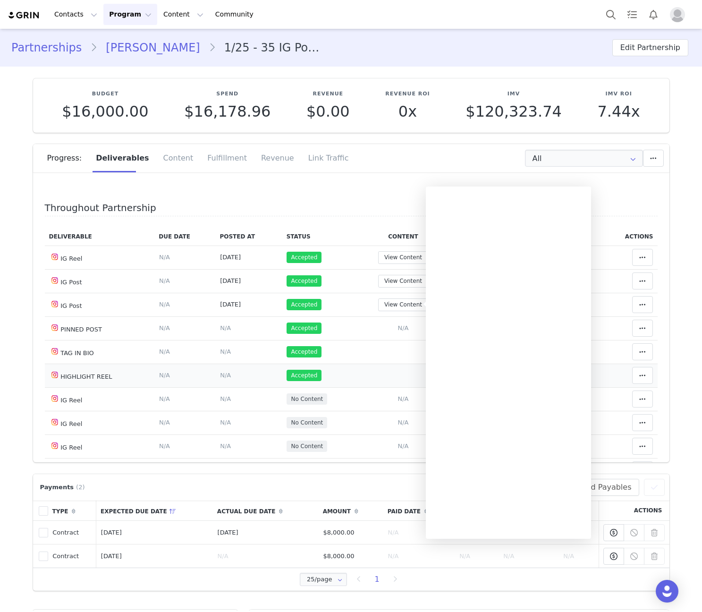
click at [273, 364] on td "Content Posted Date Set the date when this content was posted Save Cancel N/A" at bounding box center [248, 376] width 67 height 24
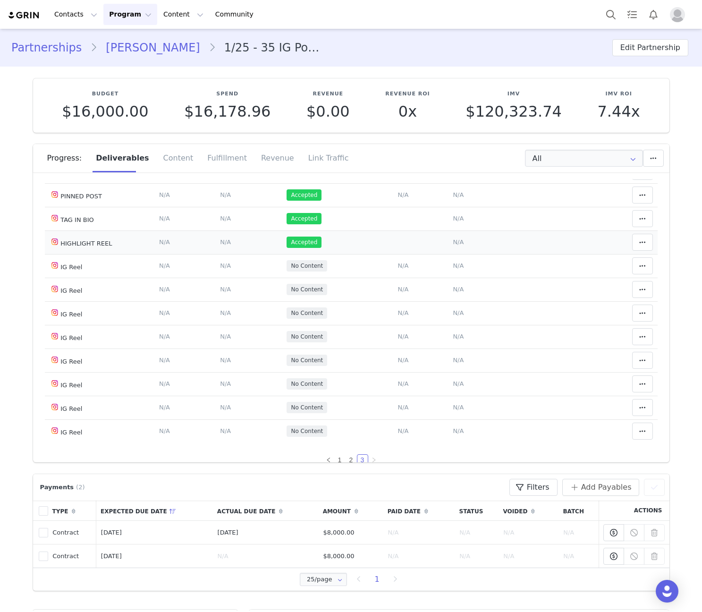
scroll to position [148, 0]
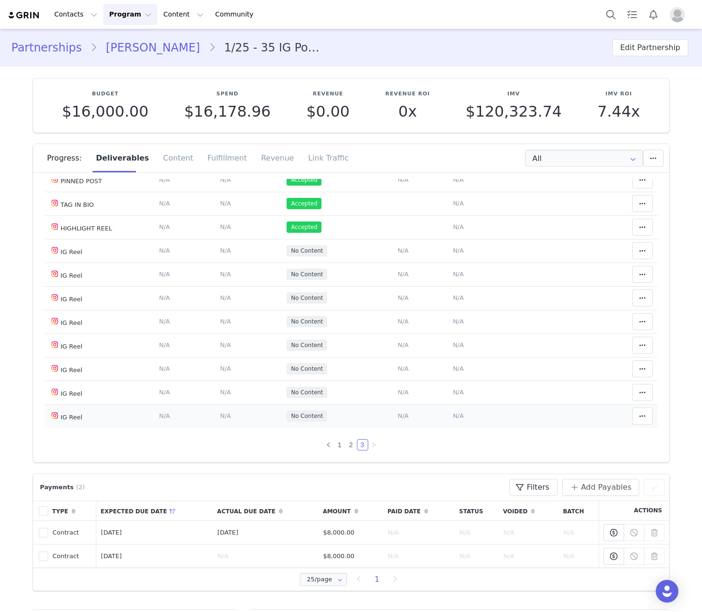
drag, startPoint x: 61, startPoint y: 253, endPoint x: 89, endPoint y: 417, distance: 165.8
click at [89, 417] on tbody "IG Reel Deliverable Due Date Set the date you expect this content to go live. S…" at bounding box center [351, 262] width 613 height 331
click at [173, 407] on td "Deliverable Due Date Set the date you expect this content to go live. Save Canc…" at bounding box center [184, 416] width 61 height 24
